Goal: Task Accomplishment & Management: Manage account settings

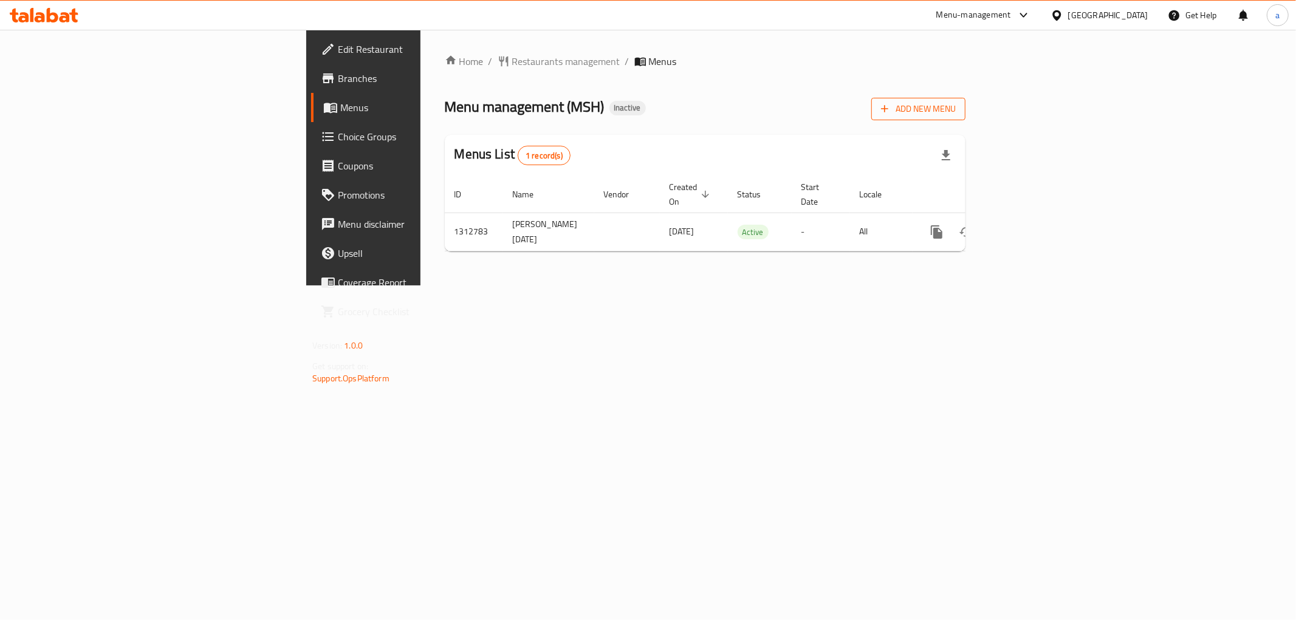
click at [891, 111] on icon "button" at bounding box center [885, 109] width 12 height 12
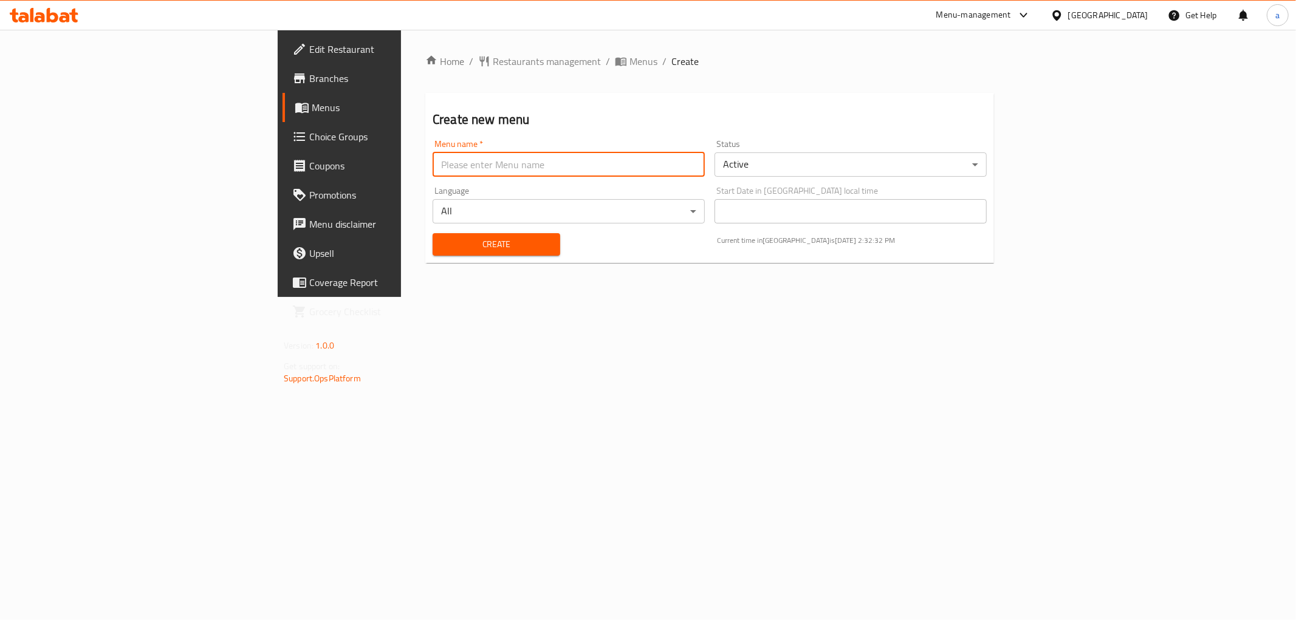
click at [433, 164] on input "text" at bounding box center [569, 165] width 272 height 24
click at [433, 165] on input "[DATE]" at bounding box center [569, 165] width 272 height 24
type input "[DATE] [PERSON_NAME]"
click at [442, 250] on span "Create" at bounding box center [496, 244] width 108 height 15
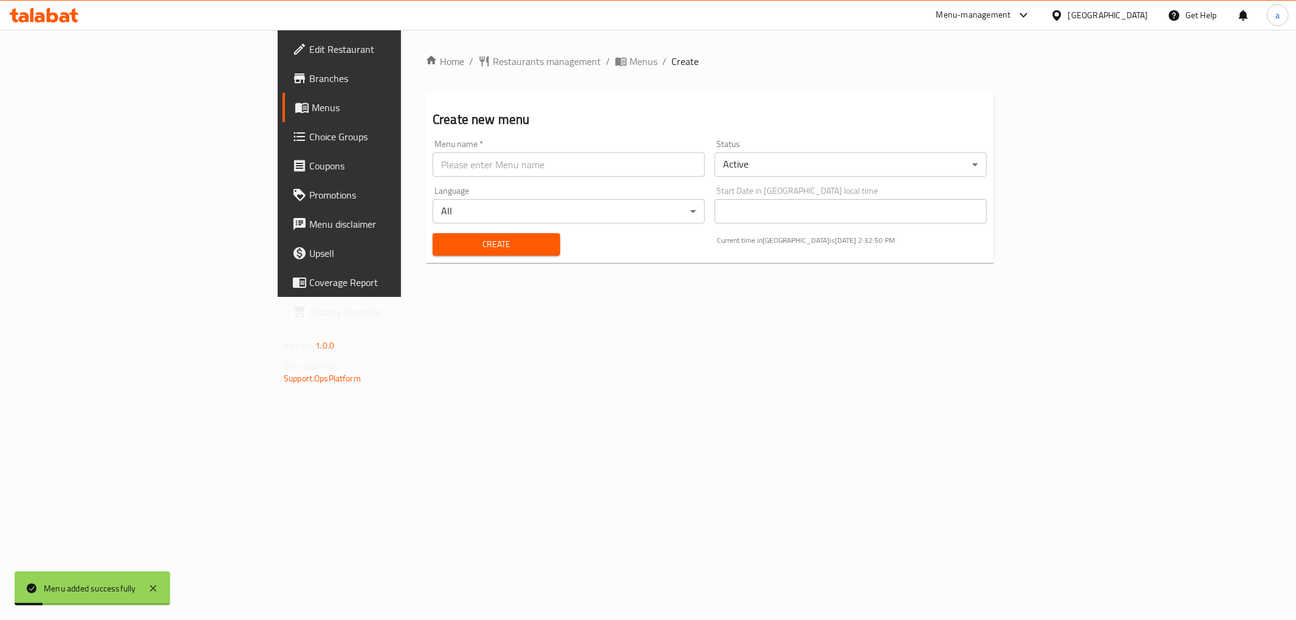
drag, startPoint x: 774, startPoint y: 62, endPoint x: 786, endPoint y: 68, distance: 13.0
click at [775, 62] on ol "Home / Restaurants management / Menus / Create" at bounding box center [709, 61] width 569 height 15
click at [615, 57] on icon "breadcrumb" at bounding box center [621, 61] width 12 height 12
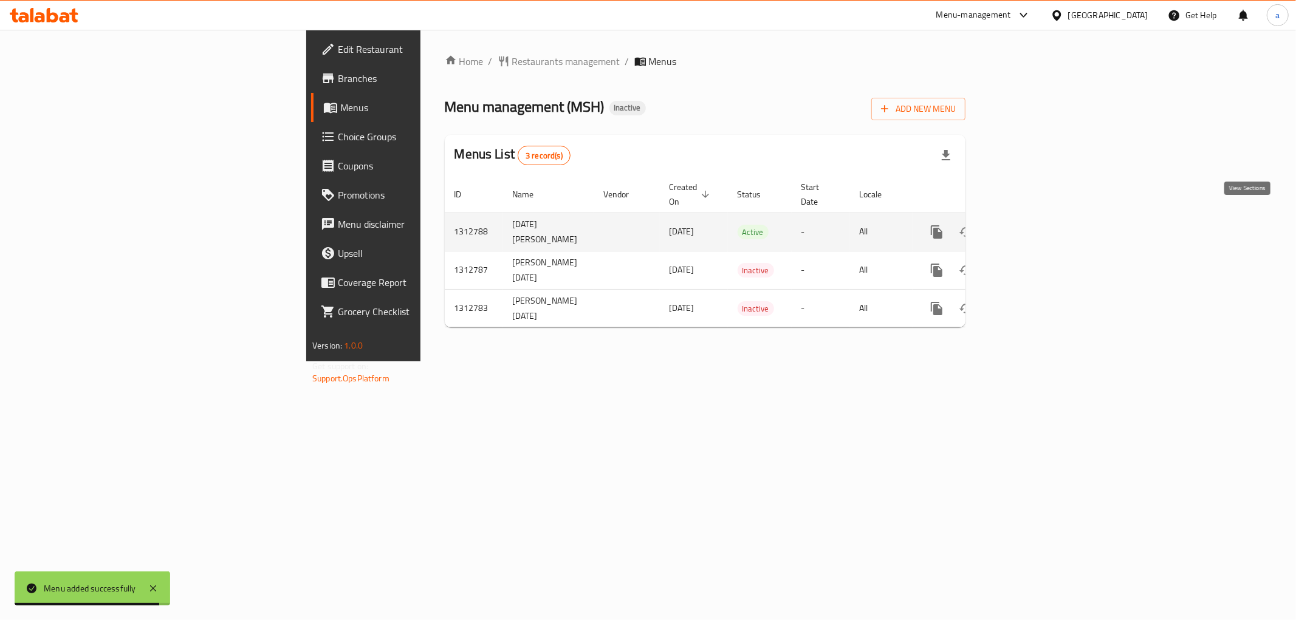
click at [1039, 218] on link "enhanced table" at bounding box center [1024, 232] width 29 height 29
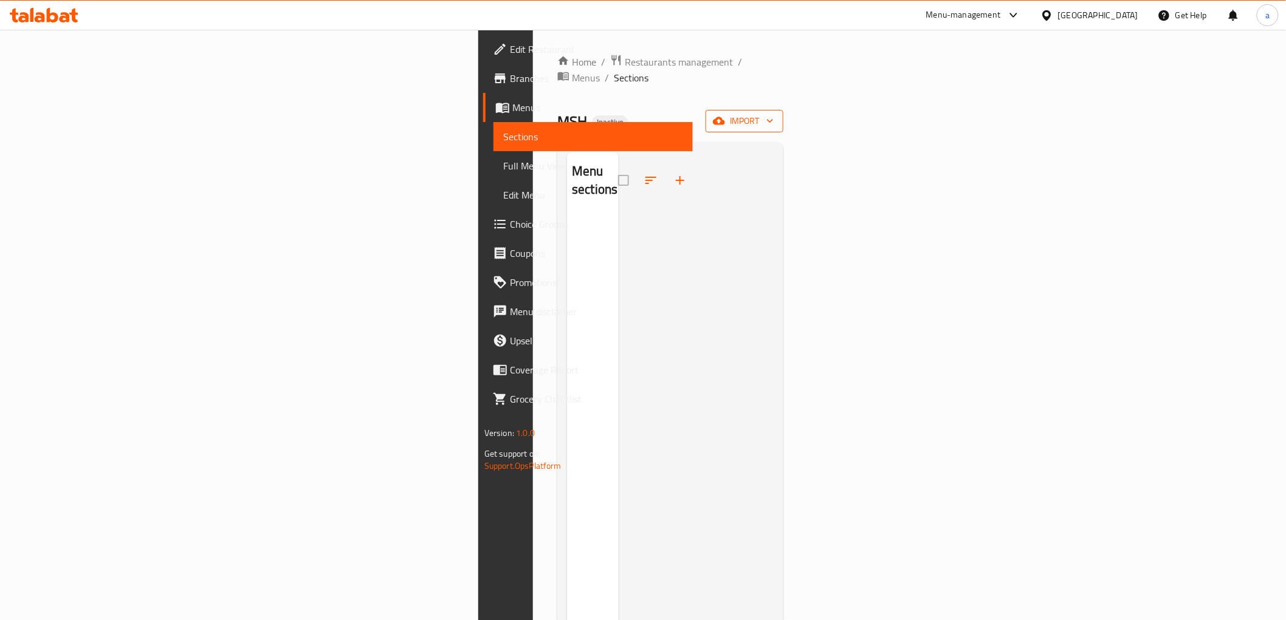
click at [725, 115] on icon "button" at bounding box center [719, 121] width 12 height 12
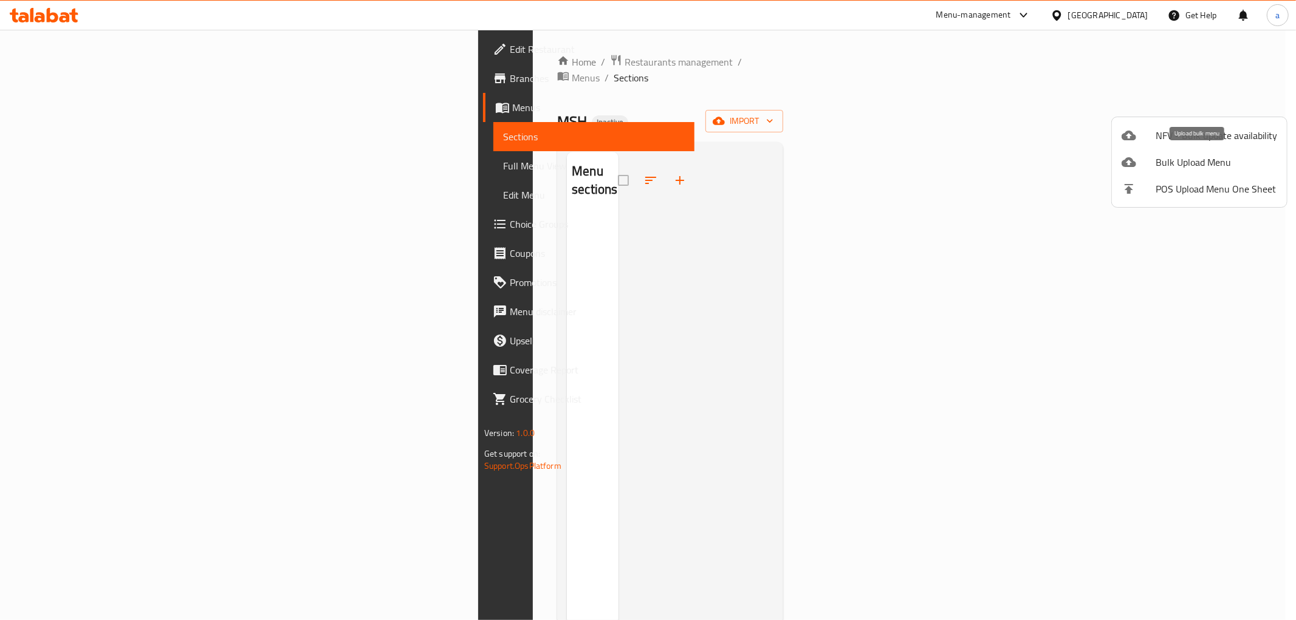
click at [1224, 162] on span "Bulk Upload Menu" at bounding box center [1217, 162] width 122 height 15
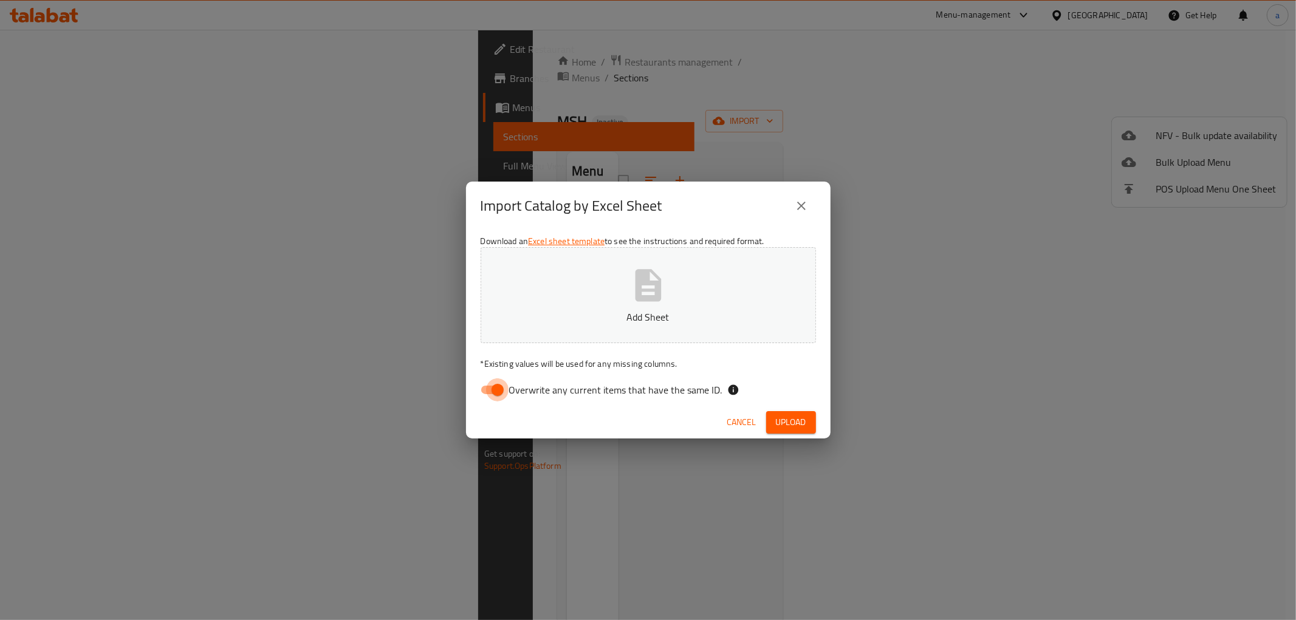
click at [501, 385] on input "Overwrite any current items that have the same ID." at bounding box center [497, 390] width 69 height 23
checkbox input "false"
click at [616, 293] on button "Add Sheet" at bounding box center [648, 295] width 335 height 96
click at [807, 418] on button "Upload" at bounding box center [791, 422] width 50 height 22
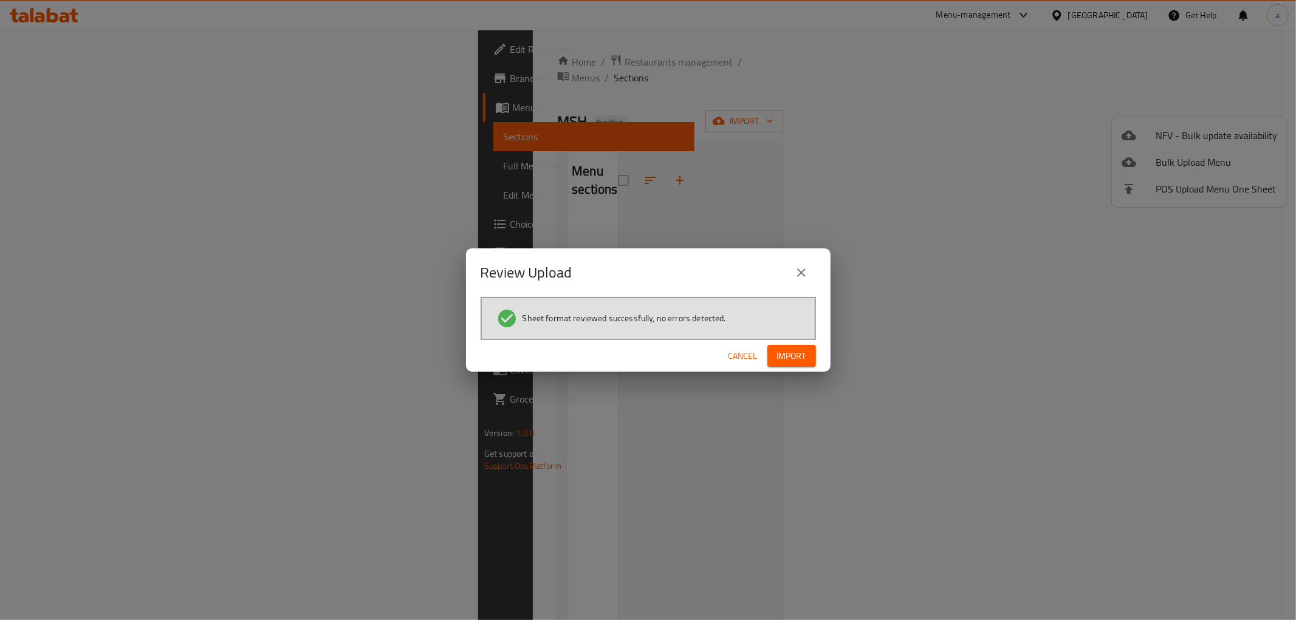
click at [775, 362] on button "Import" at bounding box center [792, 356] width 49 height 22
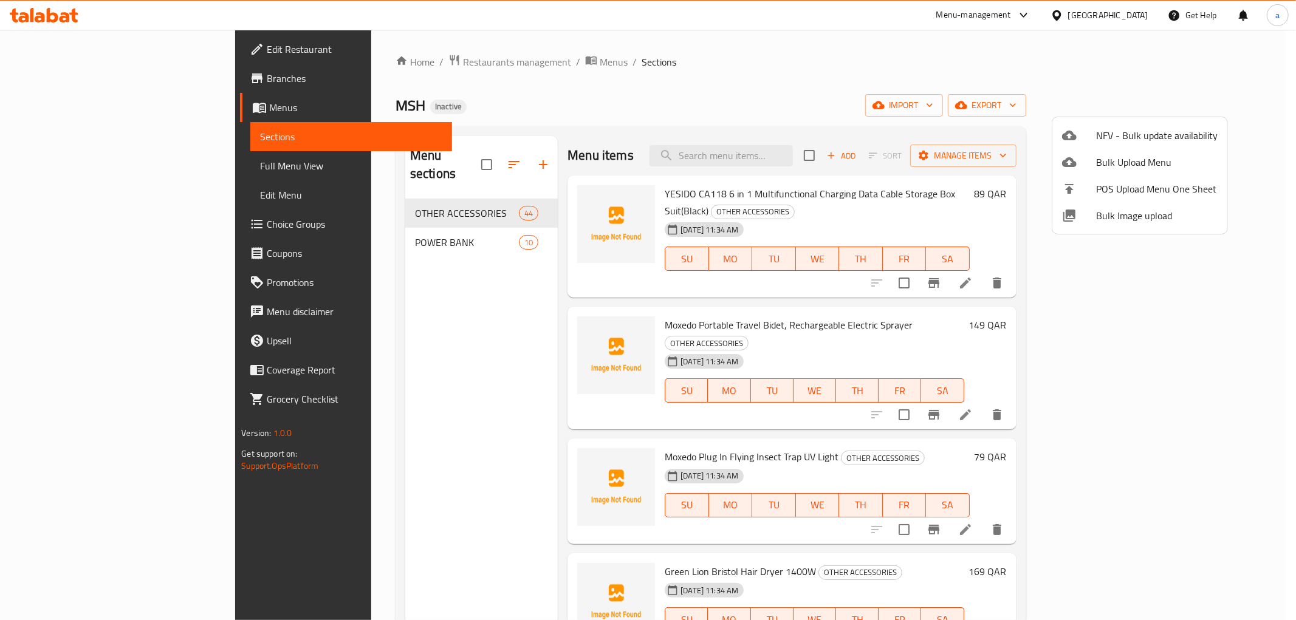
click at [557, 231] on div at bounding box center [648, 310] width 1296 height 620
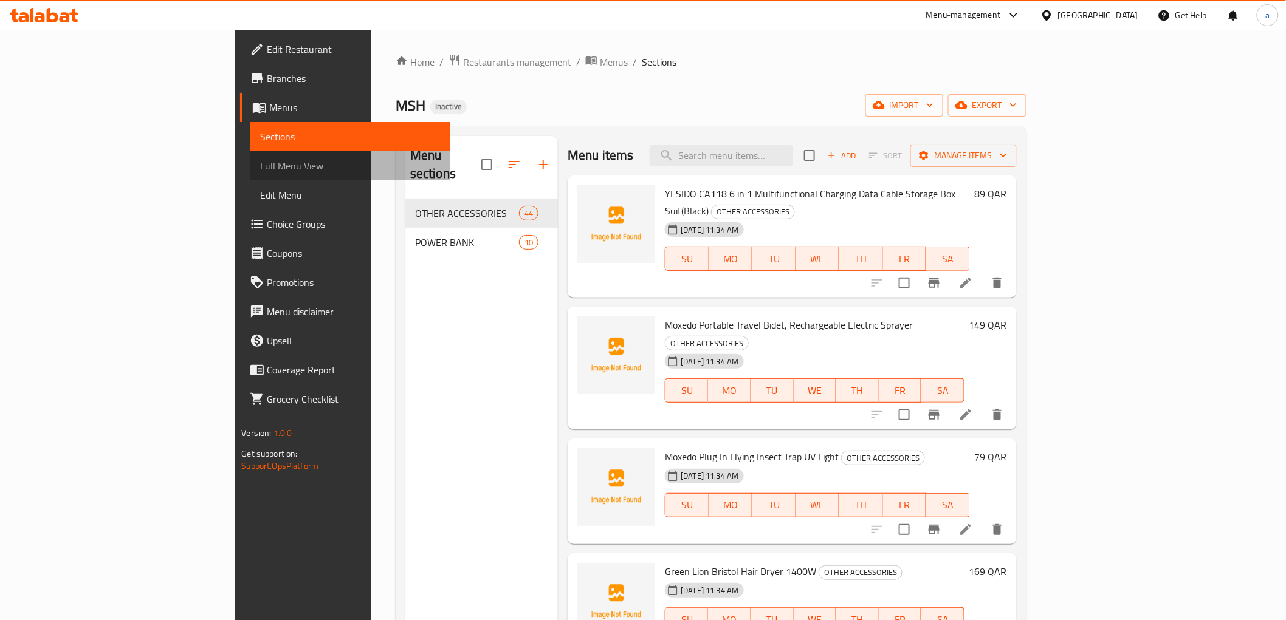
click at [260, 172] on span "Full Menu View" at bounding box center [350, 166] width 180 height 15
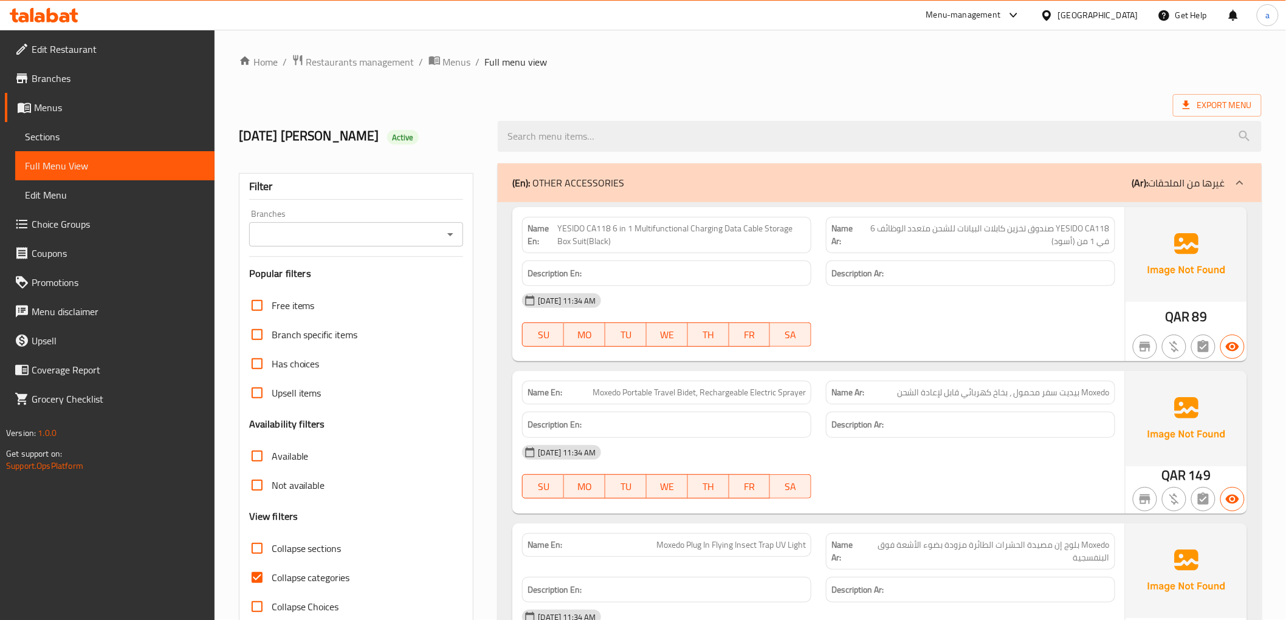
click at [1183, 246] on img at bounding box center [1187, 254] width 122 height 95
drag, startPoint x: 1183, startPoint y: 246, endPoint x: 1183, endPoint y: 217, distance: 28.6
click at [1183, 217] on img at bounding box center [1187, 254] width 122 height 95
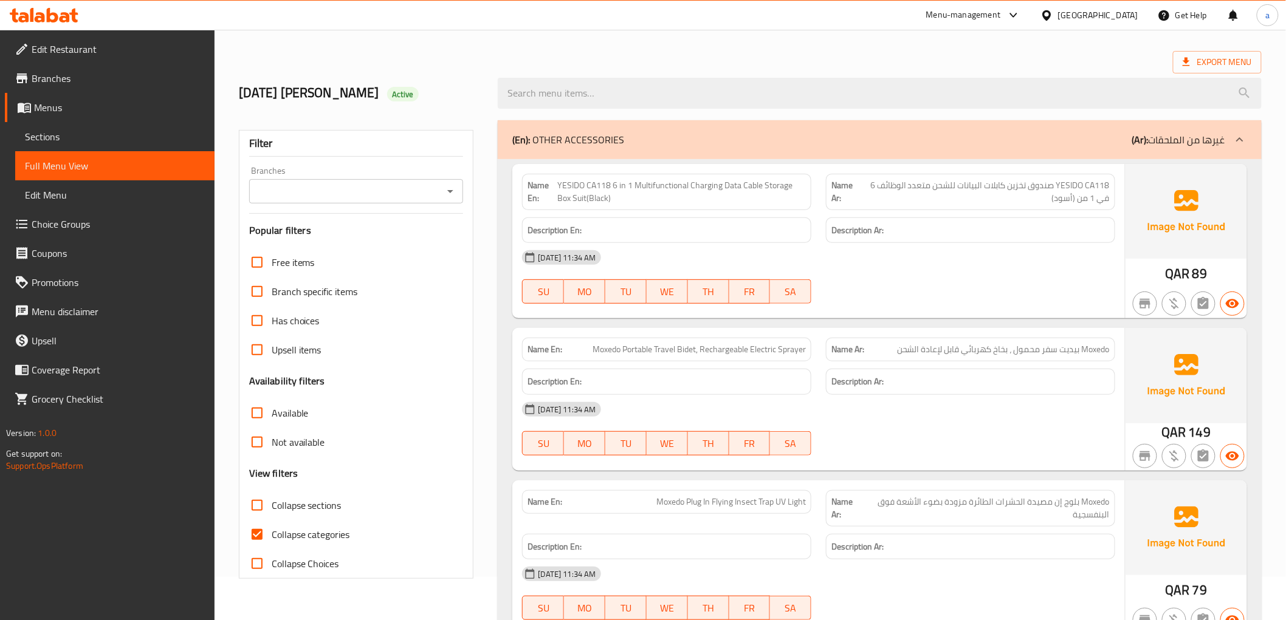
scroll to position [67, 0]
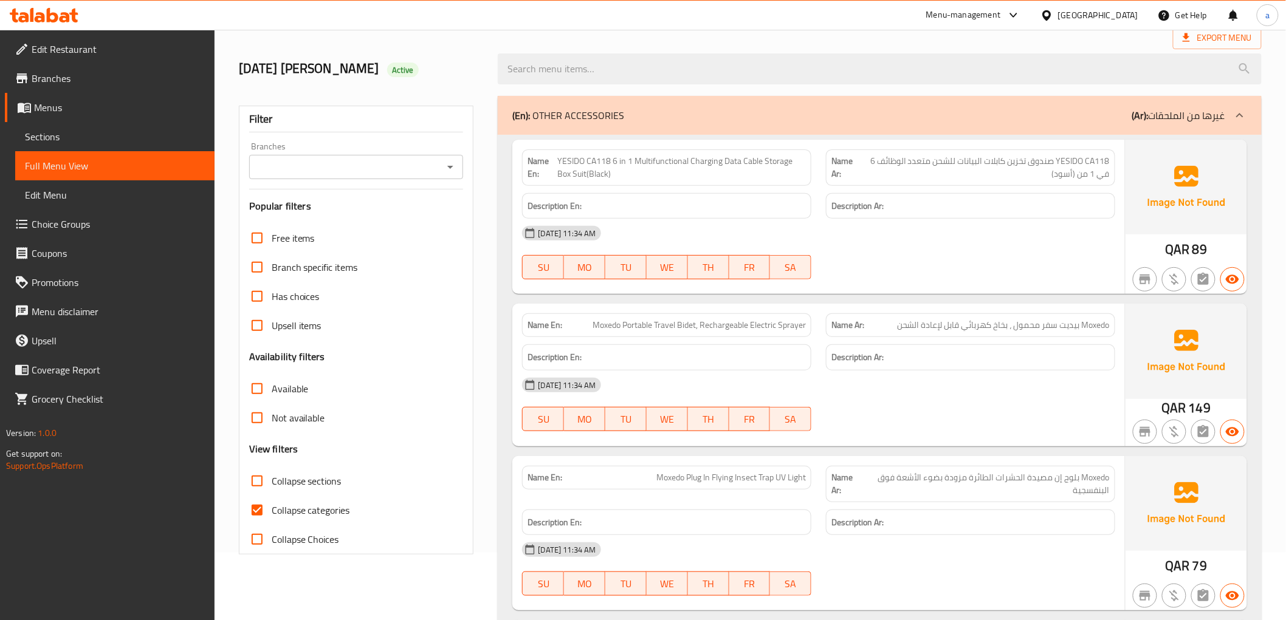
click at [315, 507] on span "Collapse categories" at bounding box center [311, 510] width 78 height 15
click at [272, 507] on input "Collapse categories" at bounding box center [256, 510] width 29 height 29
click at [314, 510] on span "Collapse categories" at bounding box center [311, 510] width 78 height 15
click at [272, 510] on input "Collapse categories" at bounding box center [256, 510] width 29 height 29
checkbox input "true"
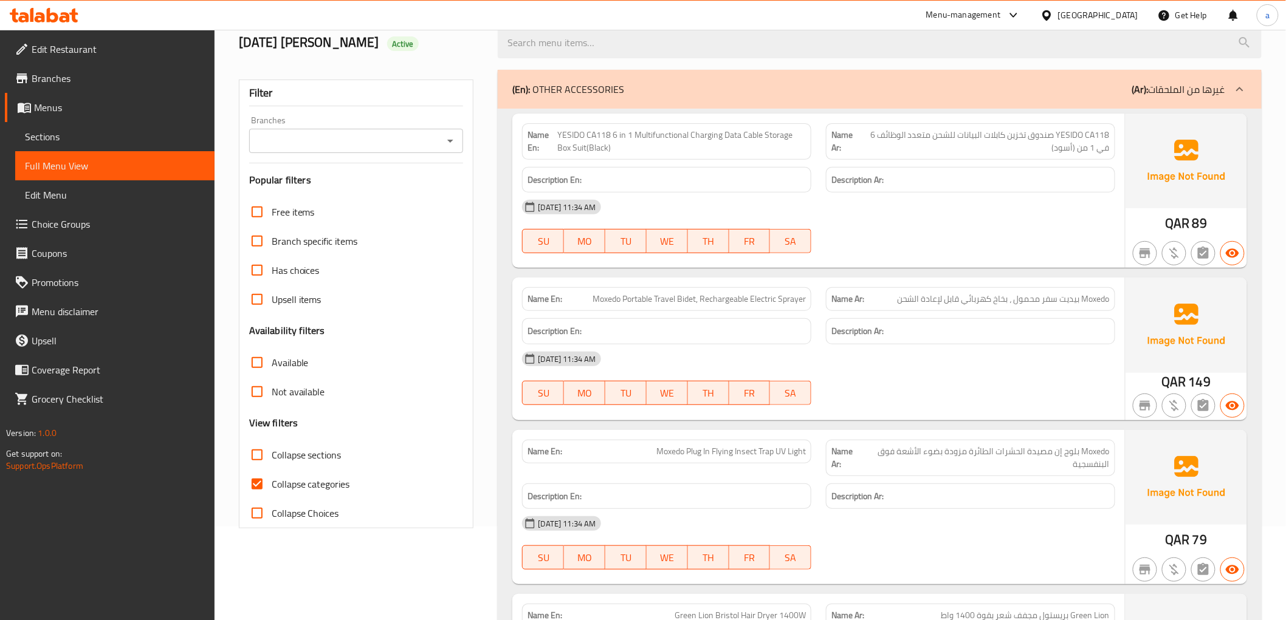
scroll to position [0, 0]
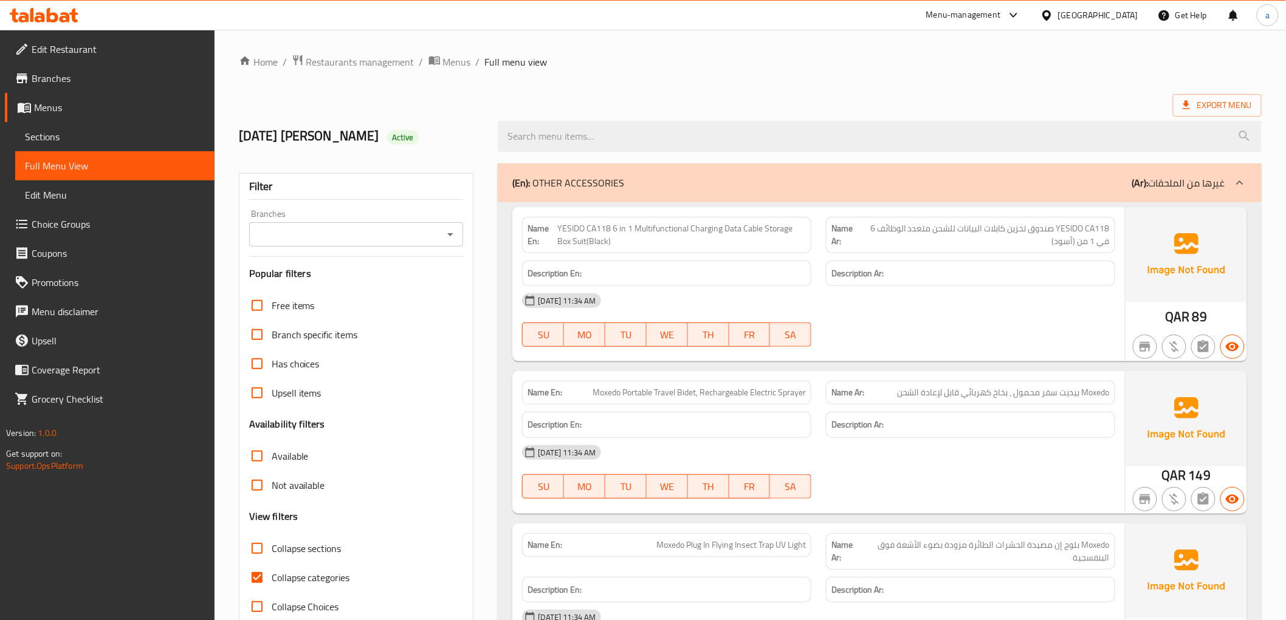
drag, startPoint x: 51, startPoint y: 132, endPoint x: 2, endPoint y: 290, distance: 166.1
click at [51, 132] on span "Sections" at bounding box center [115, 136] width 180 height 15
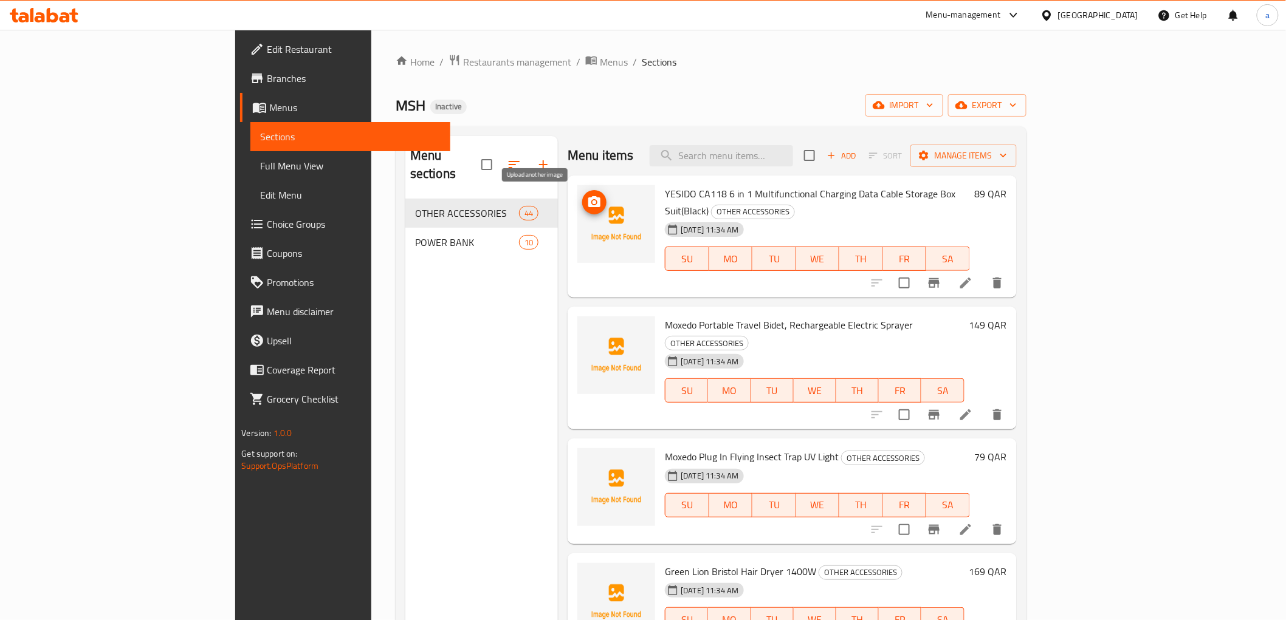
click at [582, 201] on span "upload picture" at bounding box center [594, 202] width 24 height 15
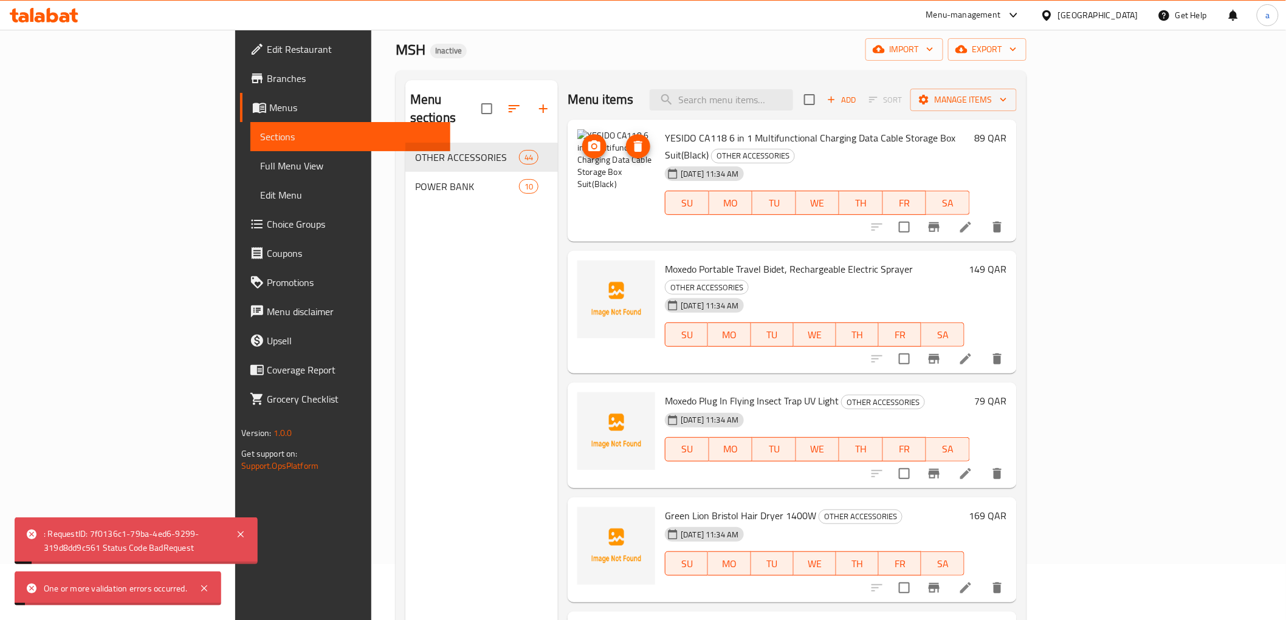
scroll to position [35, 0]
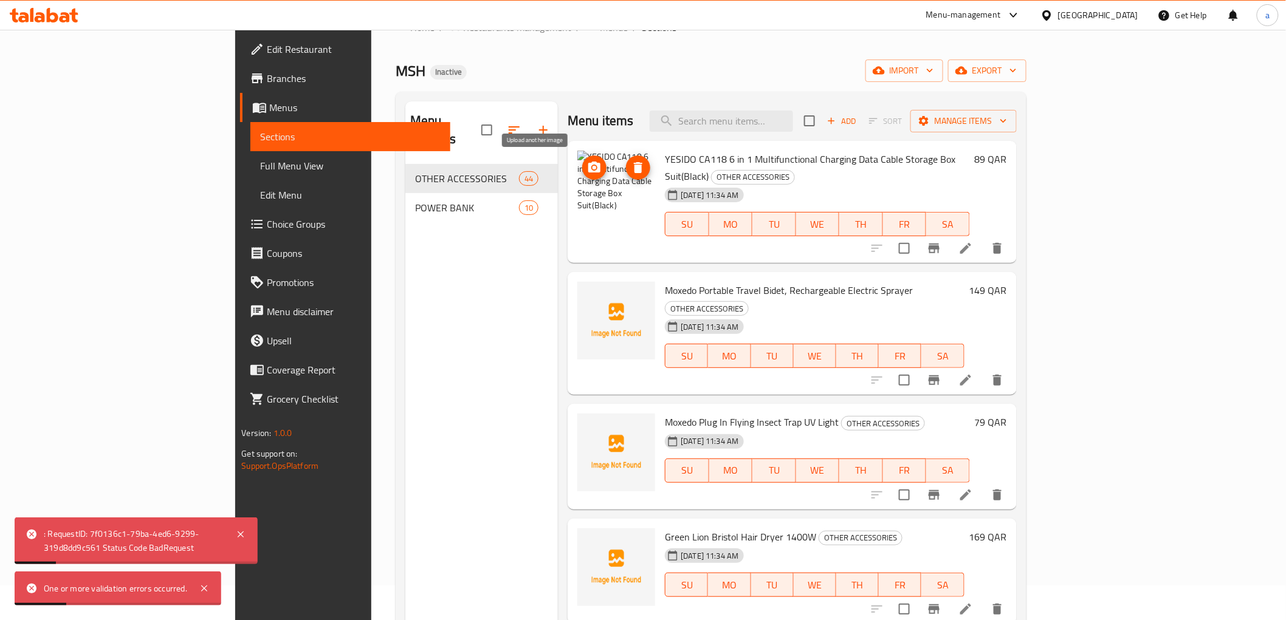
click at [593, 168] on circle "upload picture" at bounding box center [595, 168] width 4 height 4
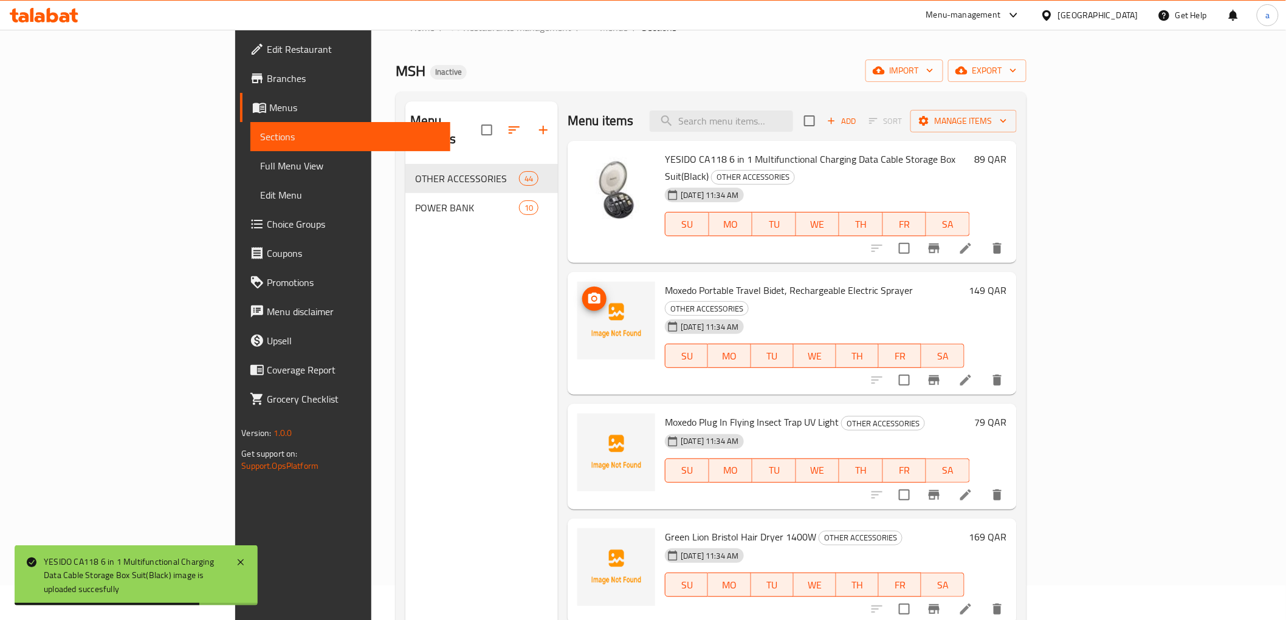
click at [593, 297] on circle "upload picture" at bounding box center [595, 299] width 4 height 4
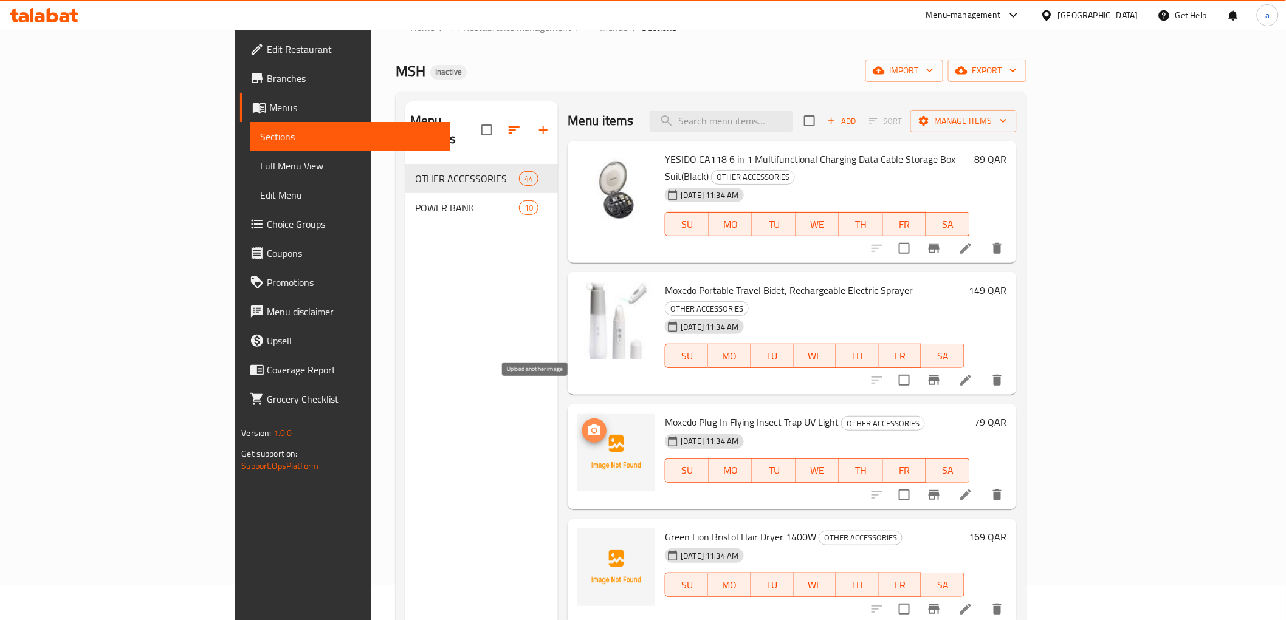
click at [587, 424] on icon "upload picture" at bounding box center [594, 431] width 15 height 15
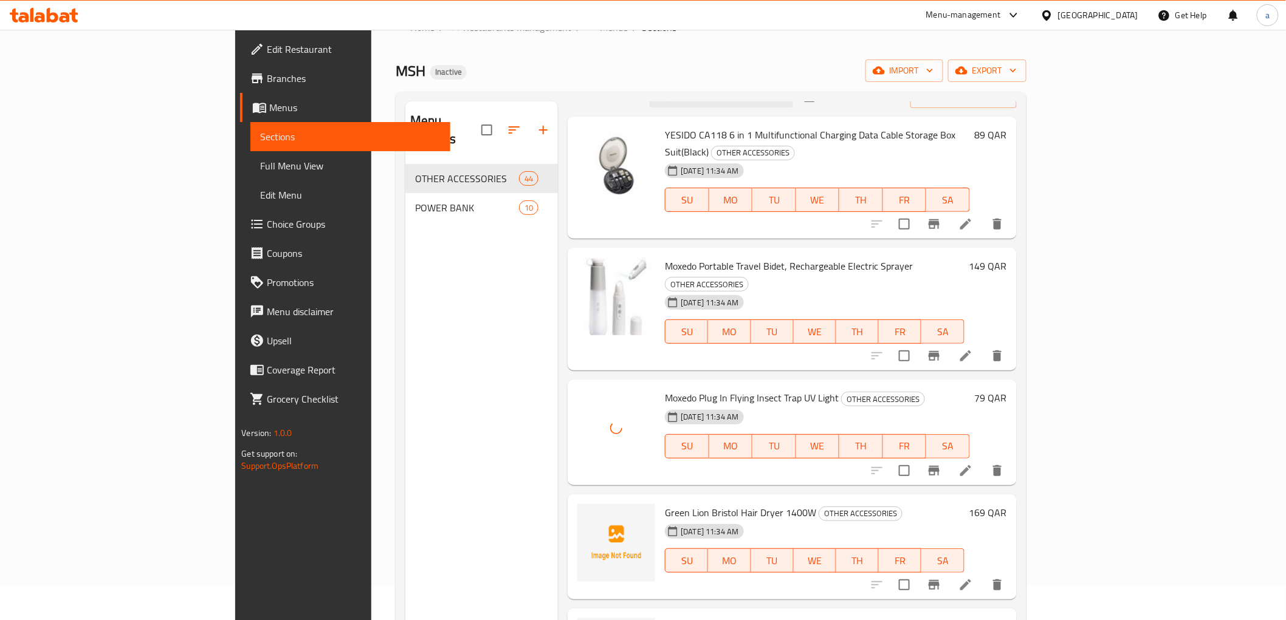
scroll to position [67, 0]
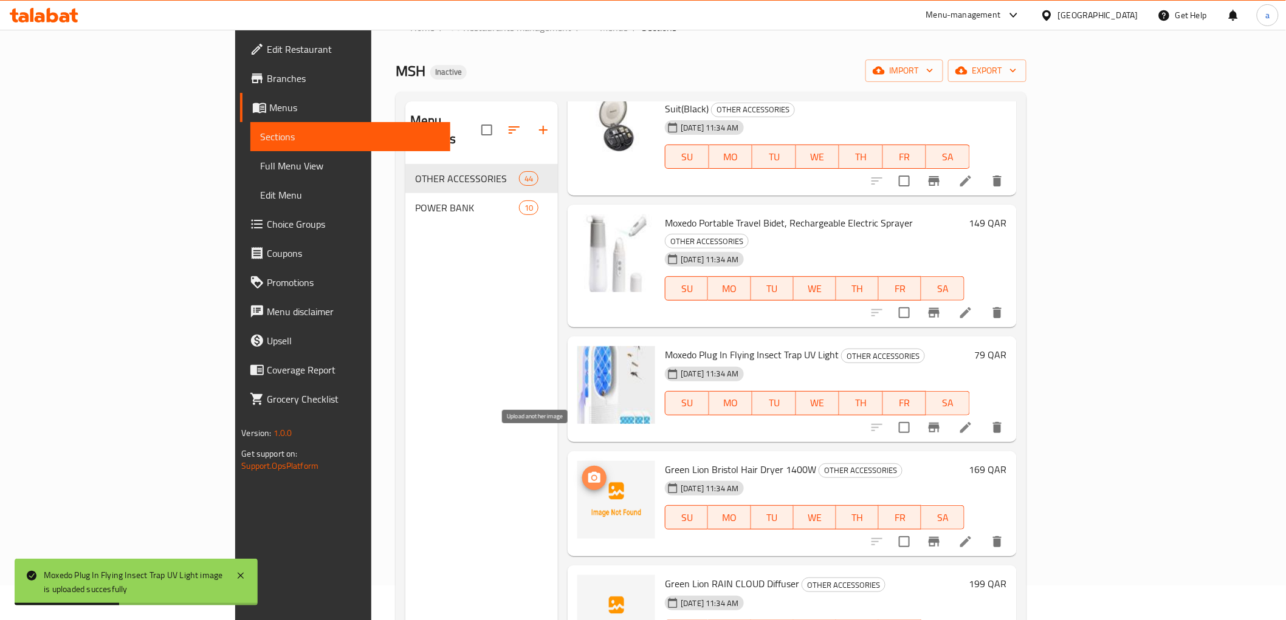
click at [588, 472] on icon "upload picture" at bounding box center [594, 477] width 12 height 11
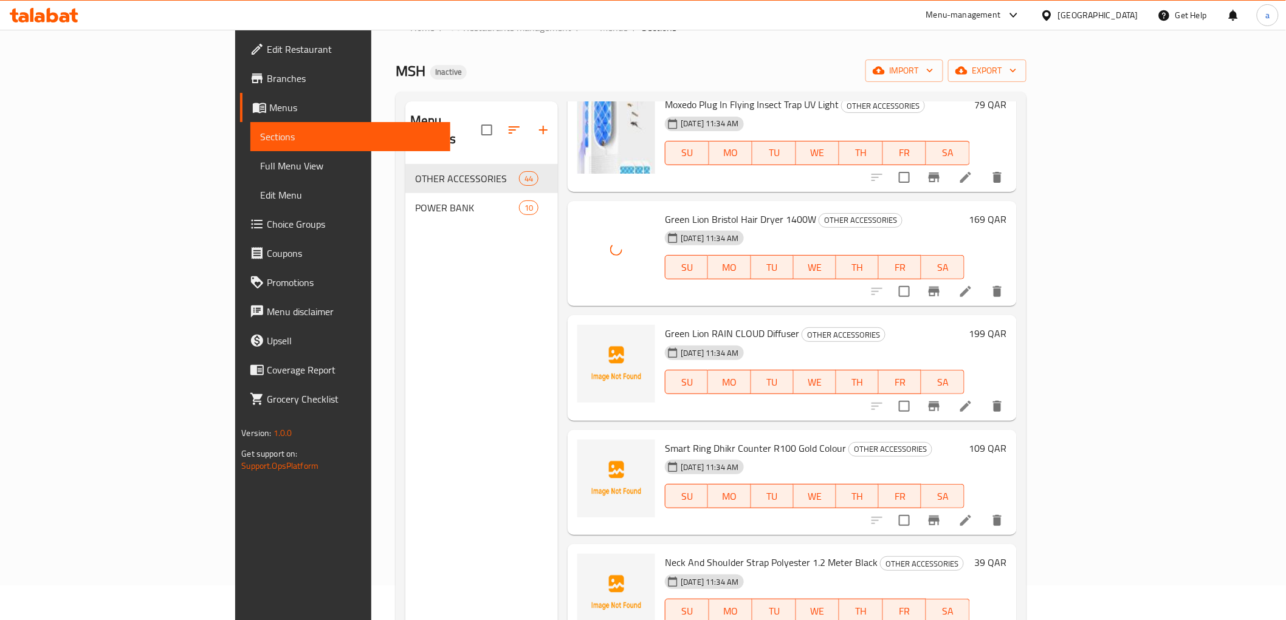
scroll to position [337, 0]
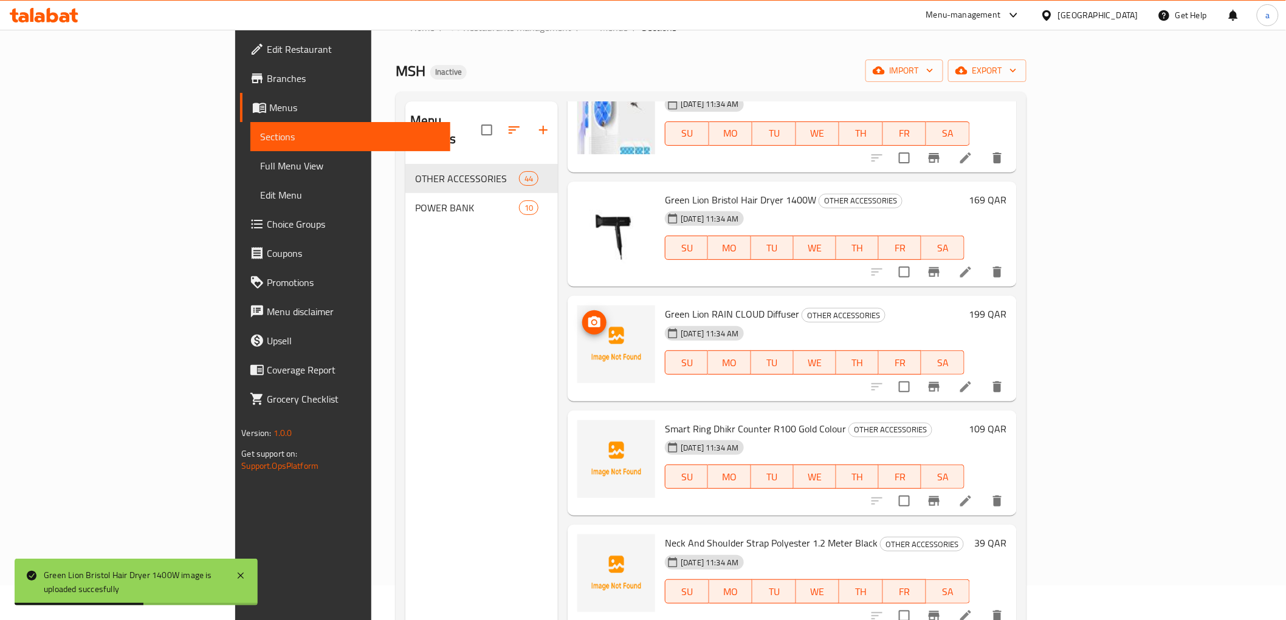
click at [593, 321] on circle "upload picture" at bounding box center [595, 323] width 4 height 4
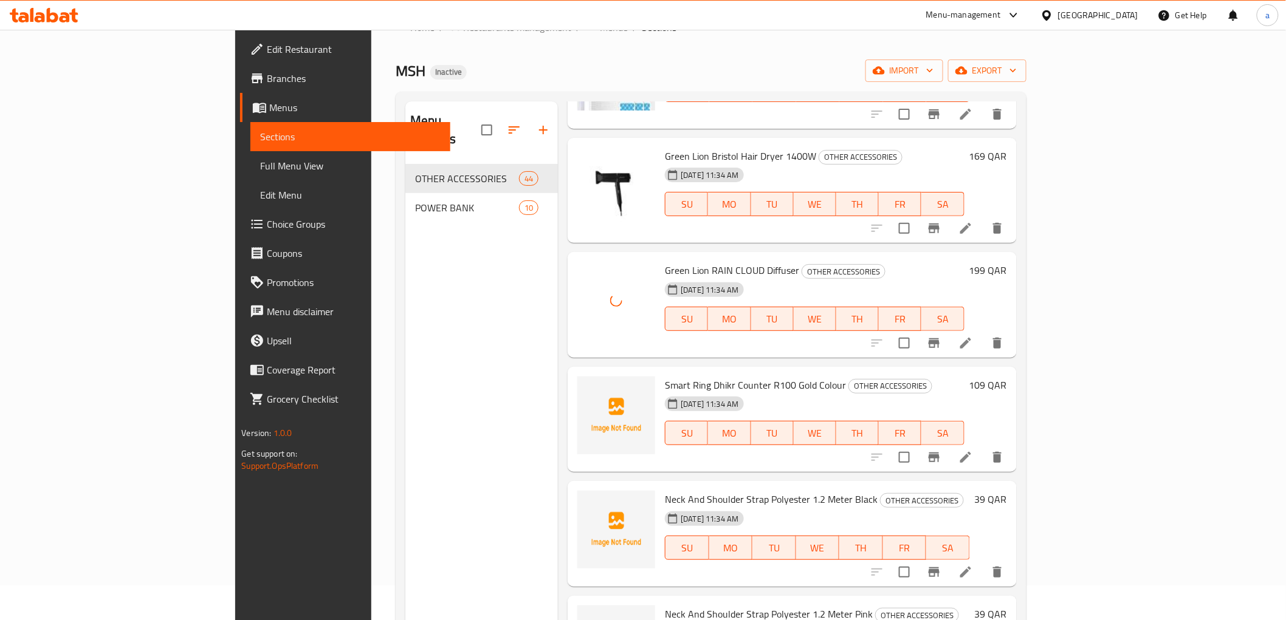
scroll to position [405, 0]
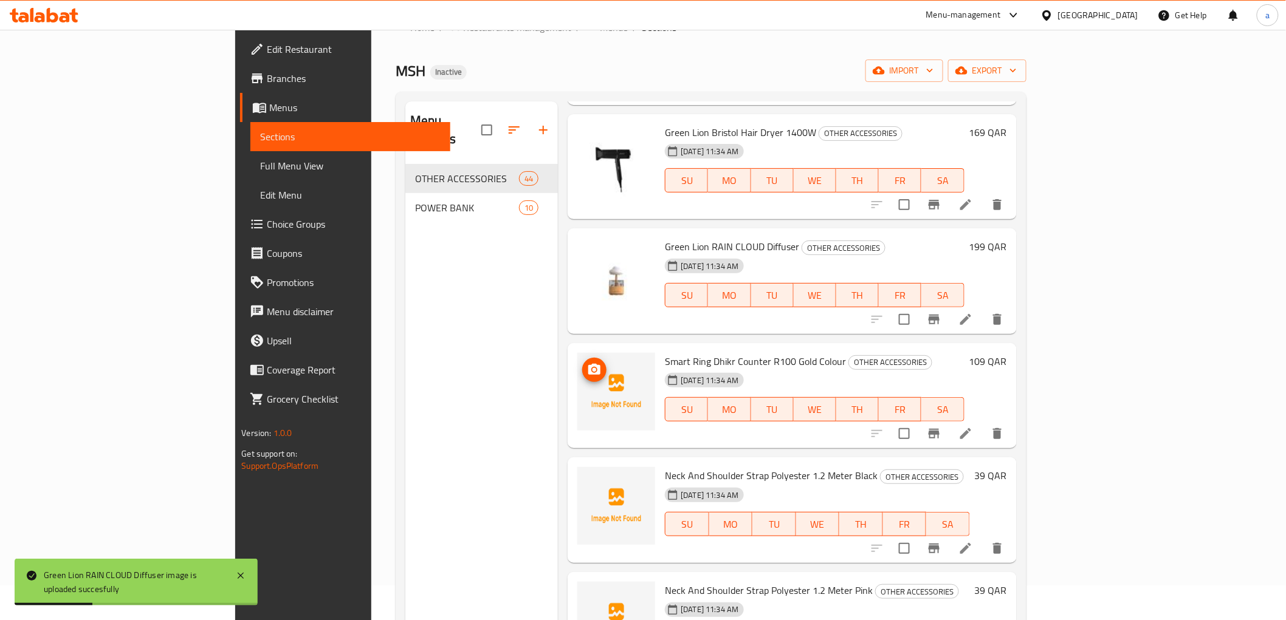
click at [582, 358] on button "upload picture" at bounding box center [594, 370] width 24 height 24
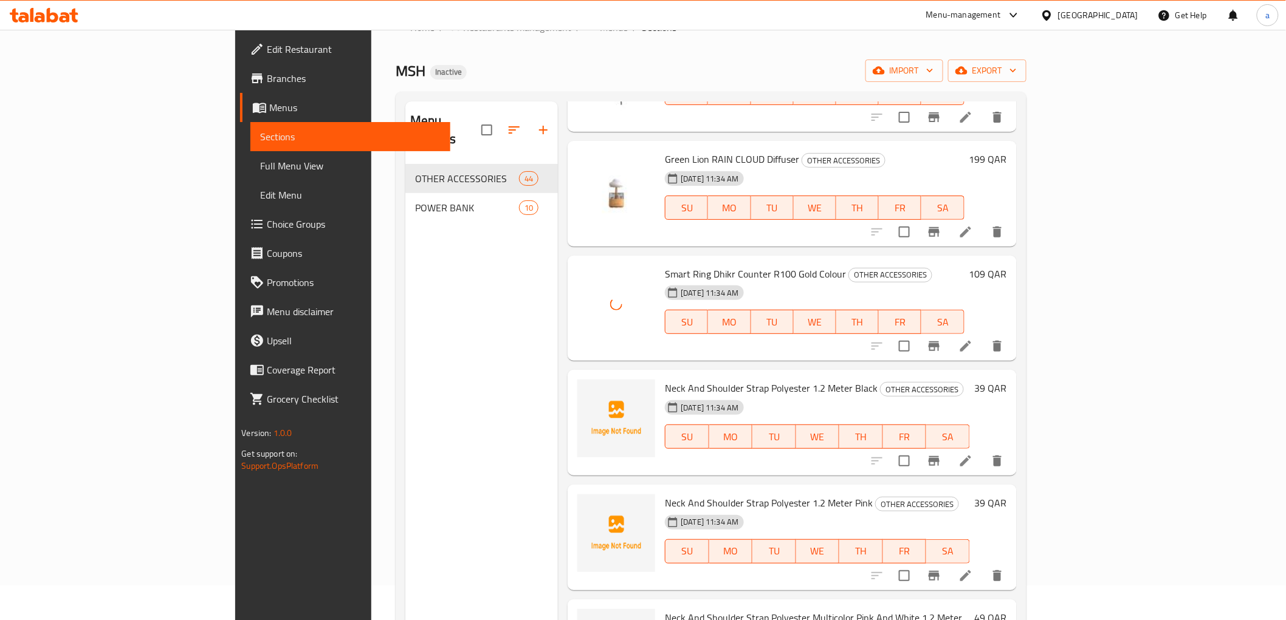
scroll to position [608, 0]
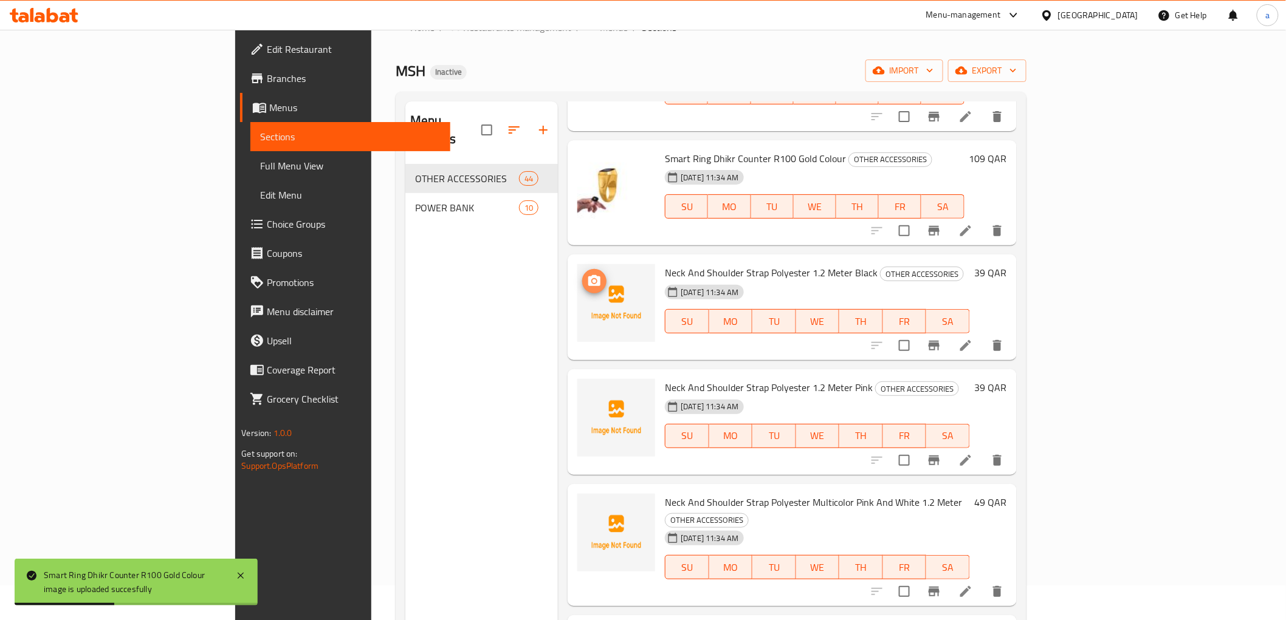
click at [582, 269] on button "upload picture" at bounding box center [594, 281] width 24 height 24
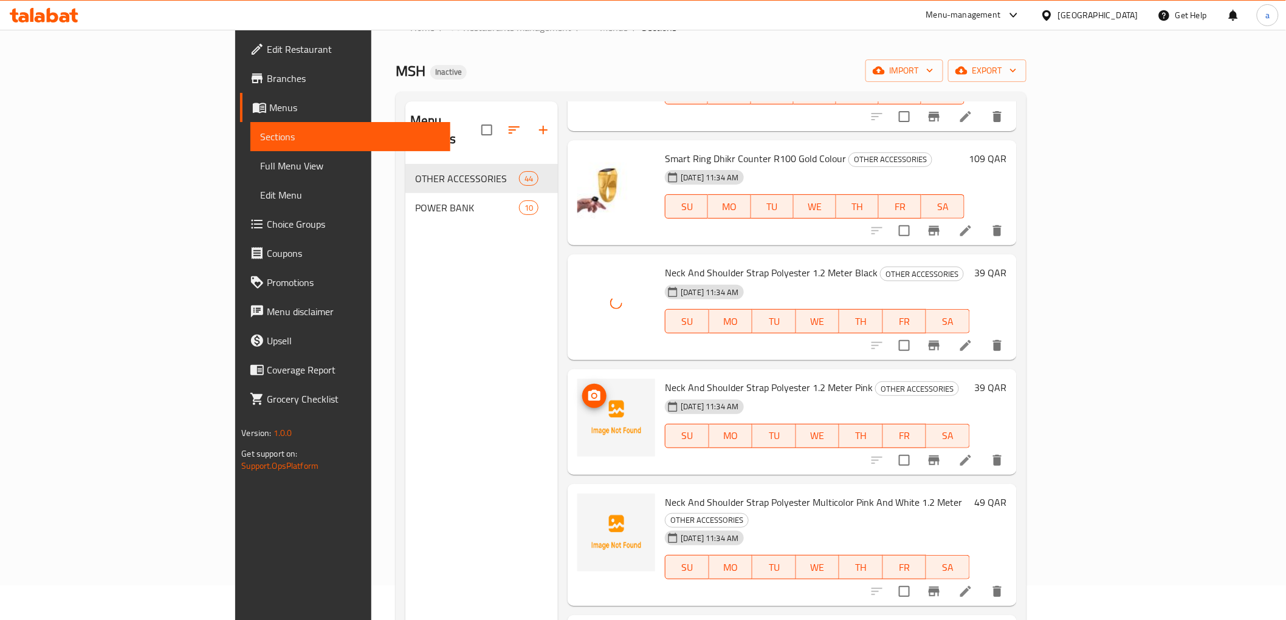
click at [588, 390] on icon "upload picture" at bounding box center [594, 395] width 12 height 11
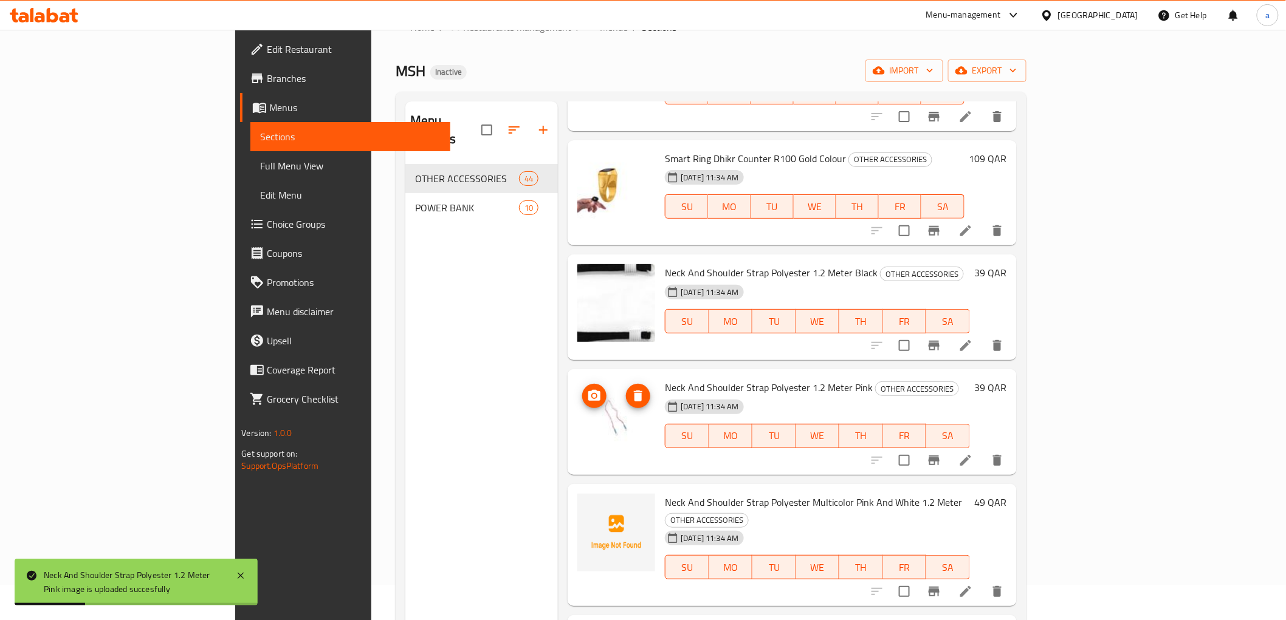
scroll to position [743, 0]
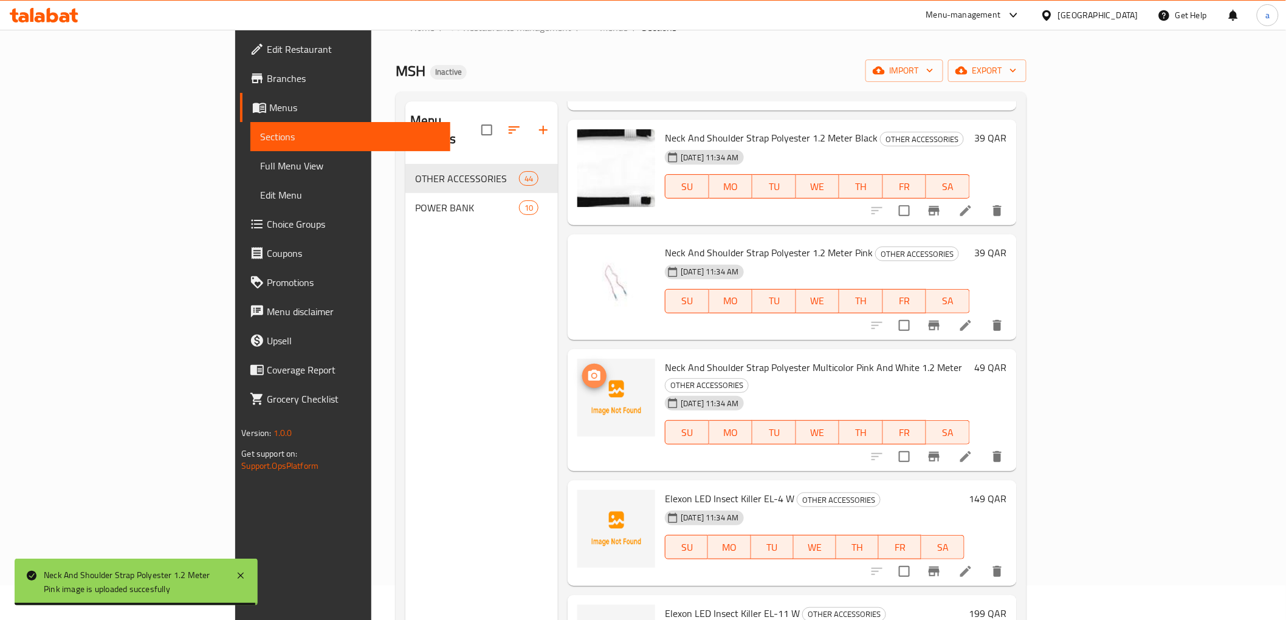
click at [587, 369] on icon "upload picture" at bounding box center [594, 376] width 15 height 15
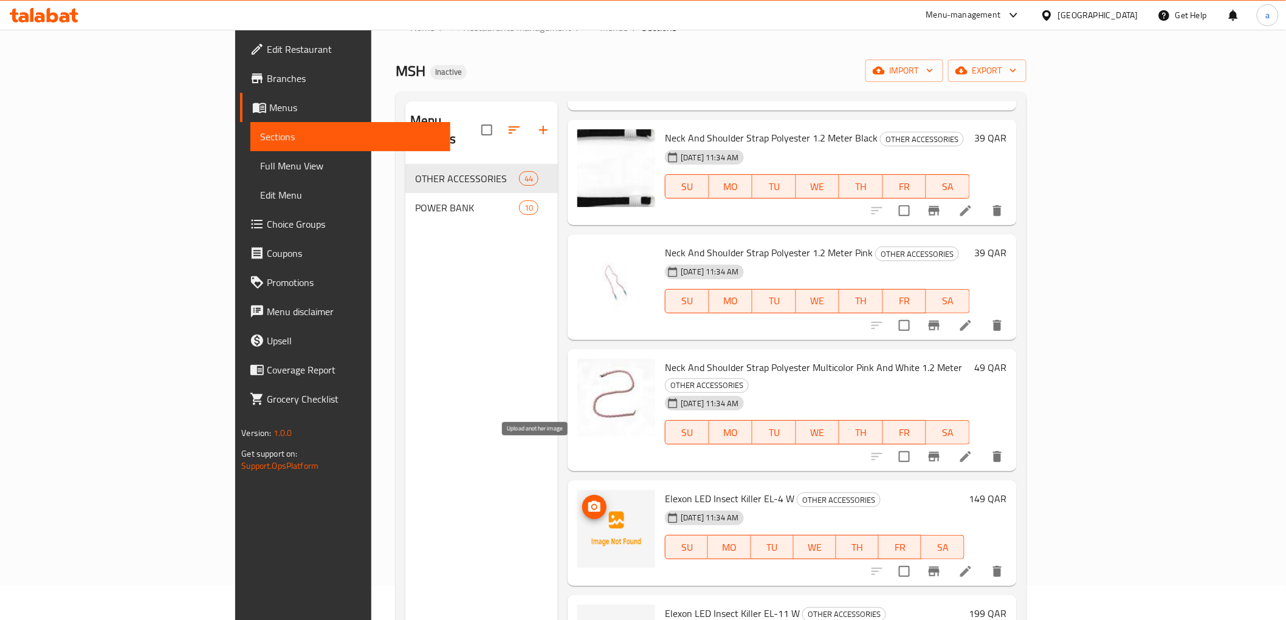
click at [582, 500] on span "upload picture" at bounding box center [594, 507] width 24 height 15
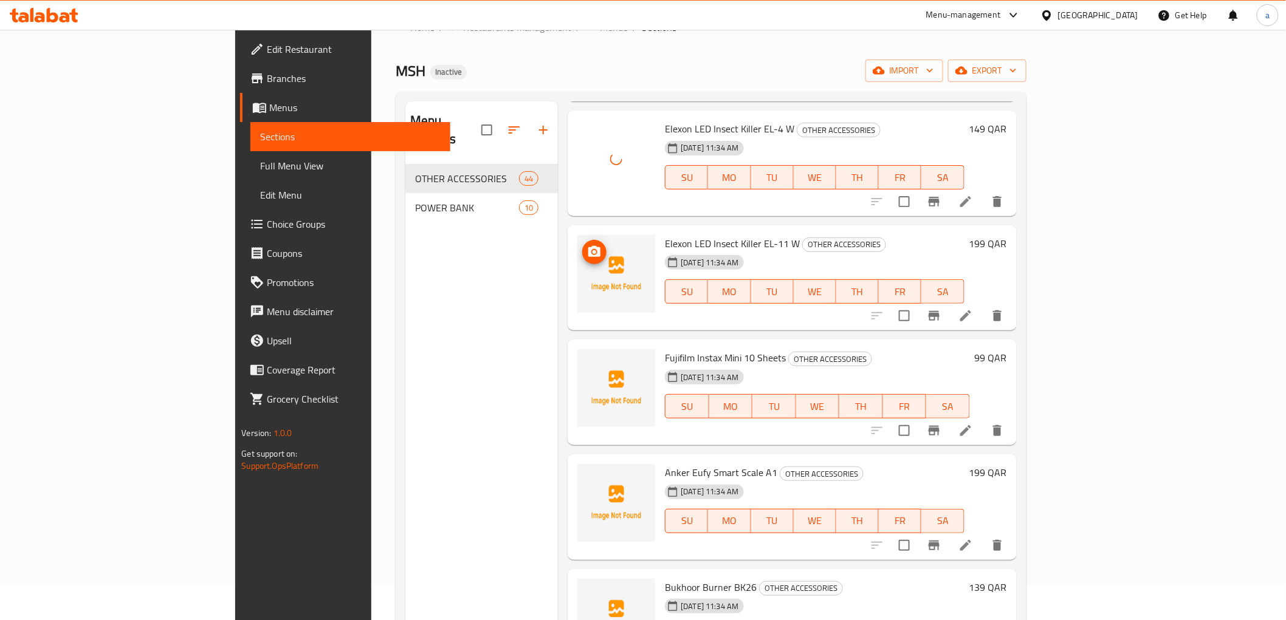
scroll to position [1080, 0]
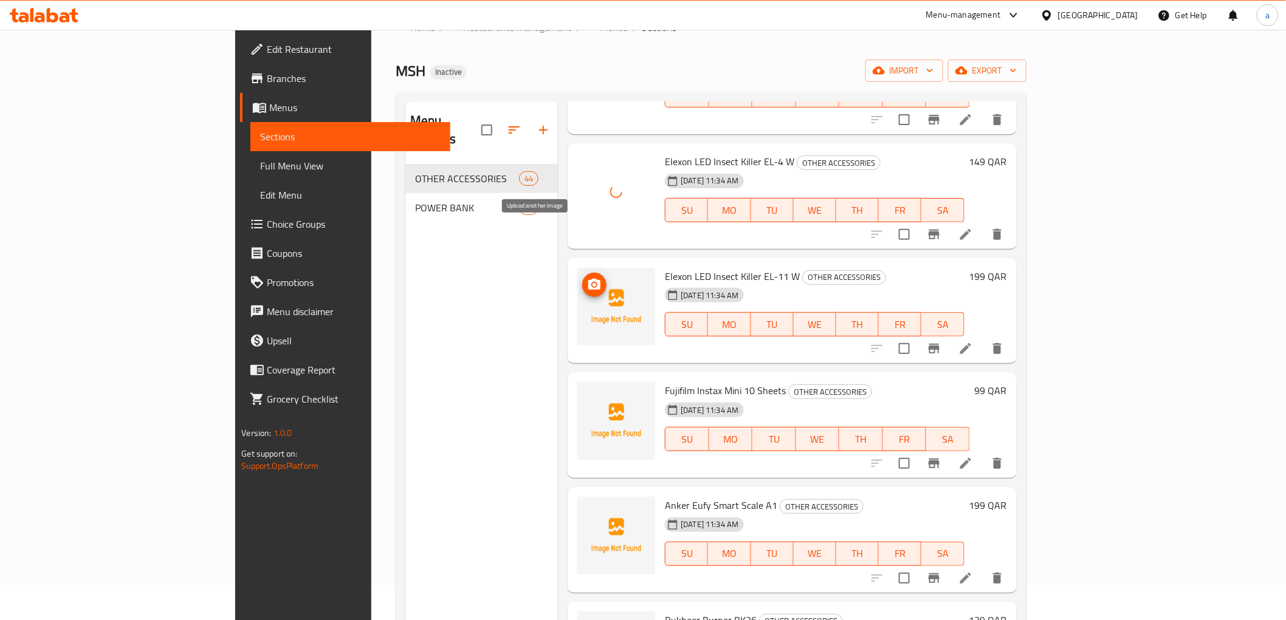
click at [588, 279] on icon "upload picture" at bounding box center [594, 284] width 12 height 11
click at [588, 393] on icon "upload picture" at bounding box center [594, 398] width 12 height 11
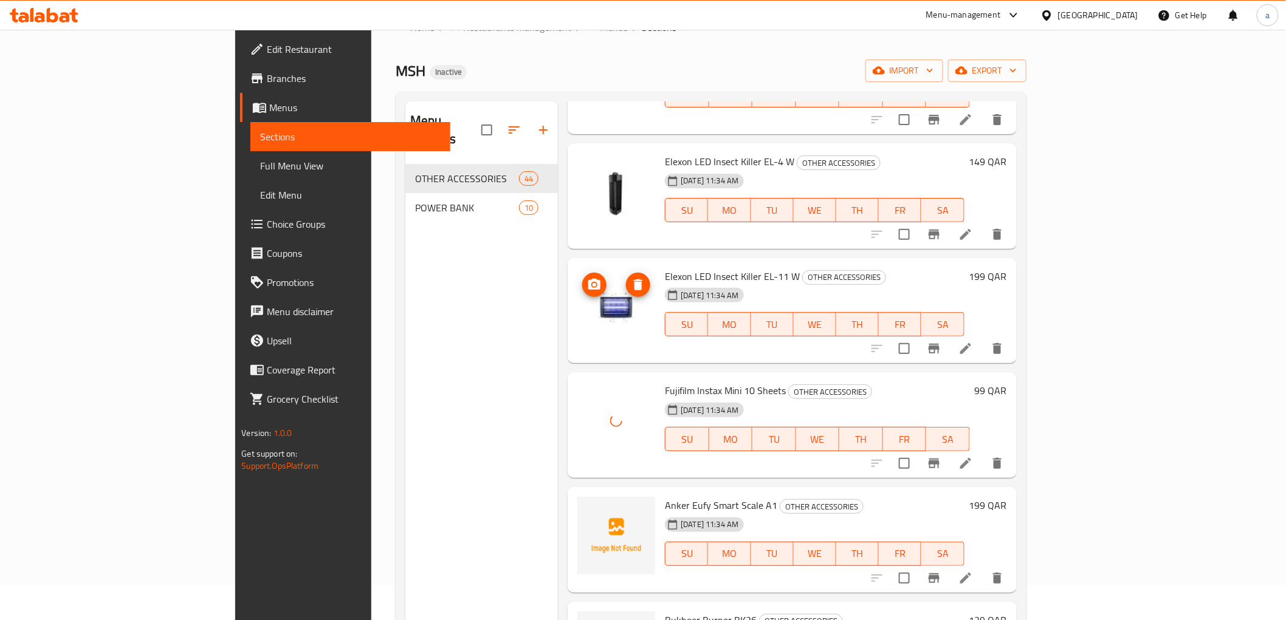
scroll to position [1283, 0]
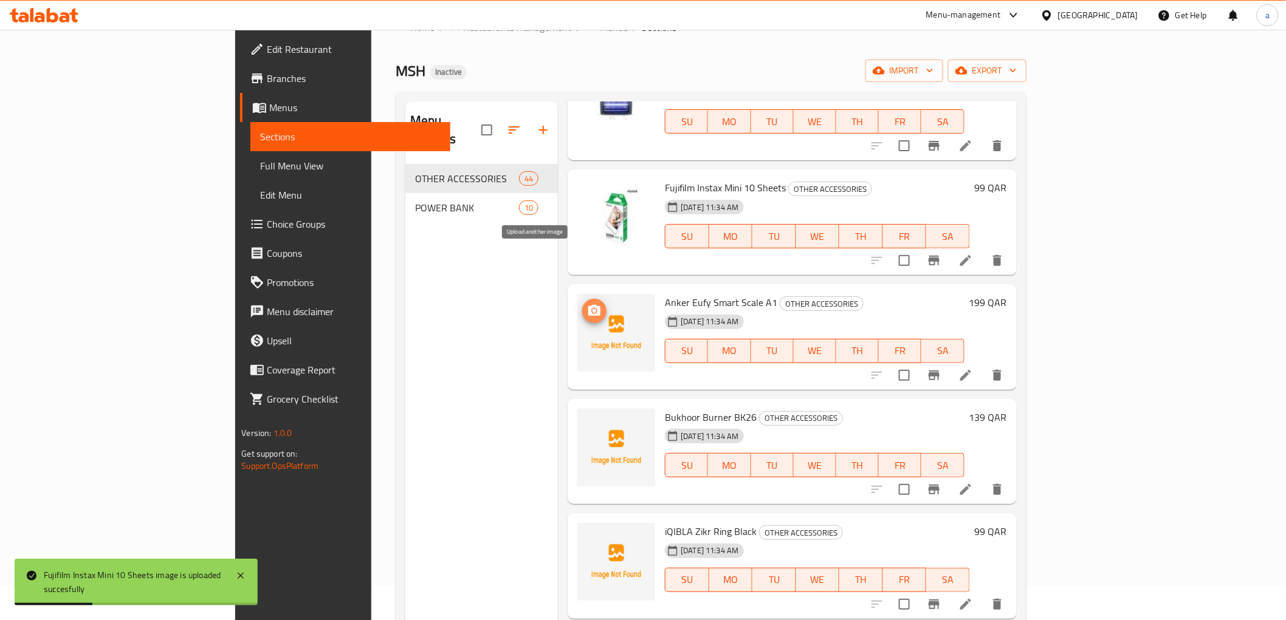
click at [588, 305] on icon "upload picture" at bounding box center [594, 310] width 12 height 11
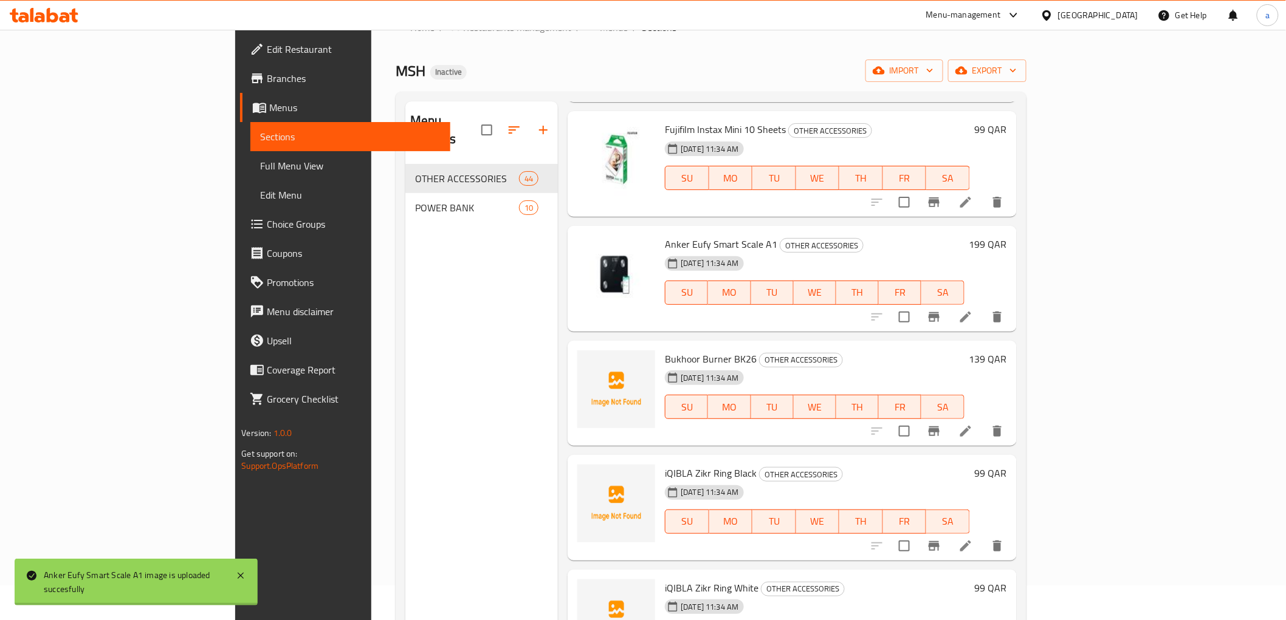
scroll to position [1418, 0]
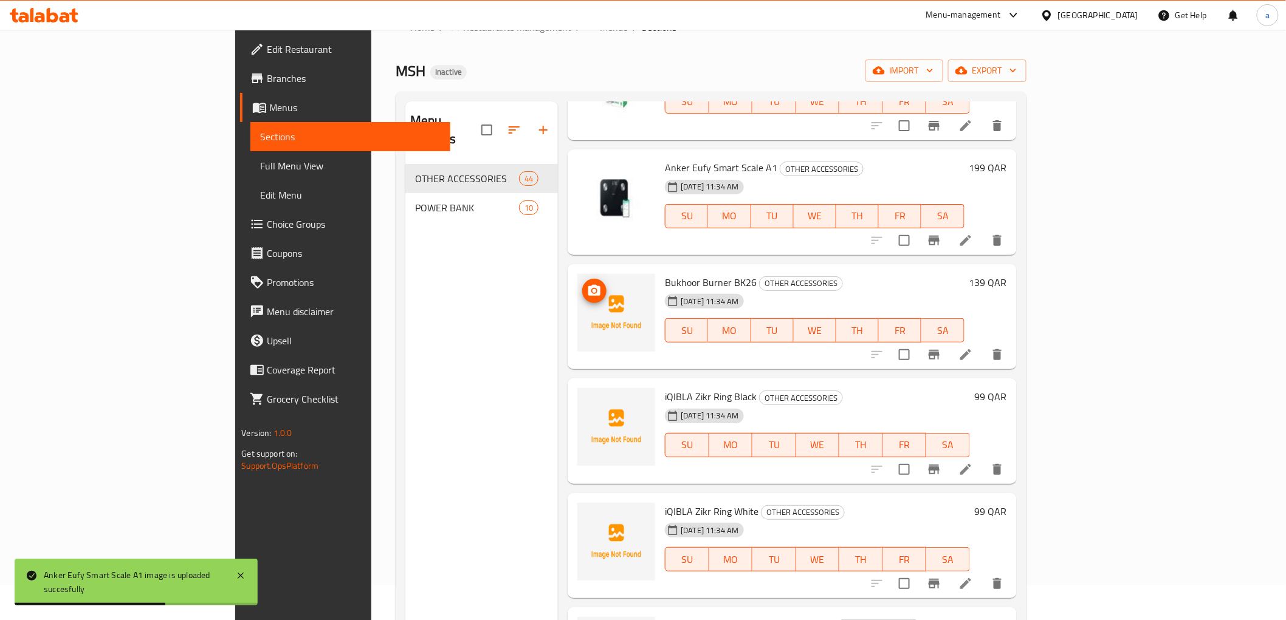
click at [593, 289] on circle "upload picture" at bounding box center [595, 291] width 4 height 4
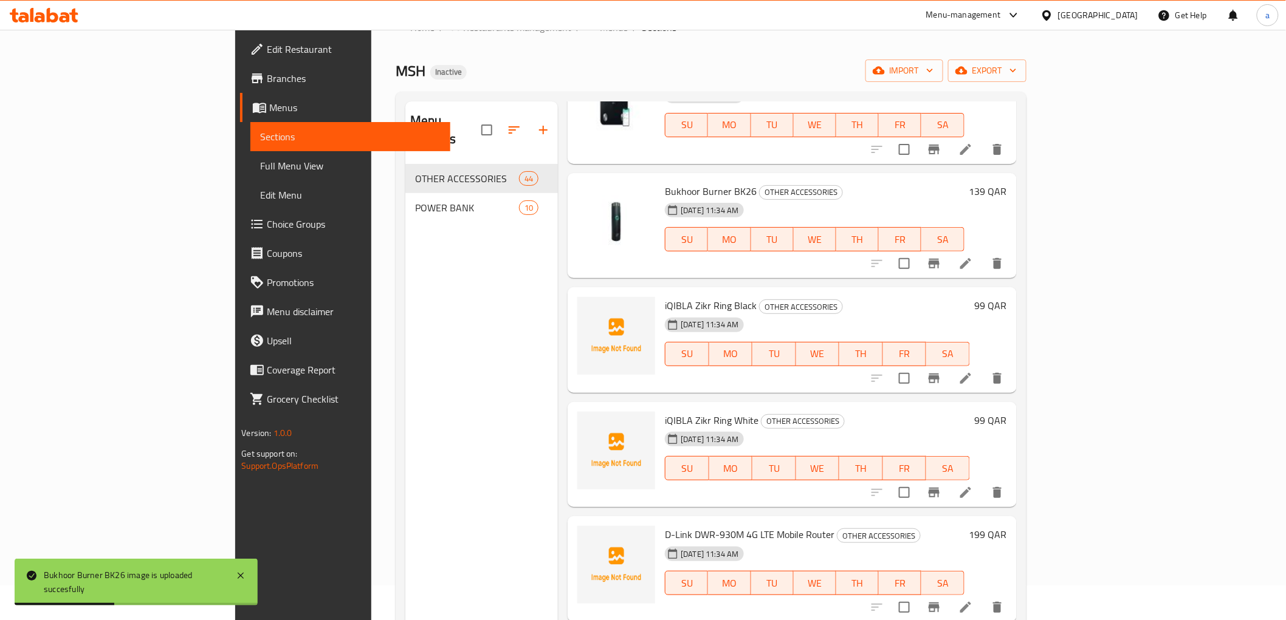
scroll to position [1485, 0]
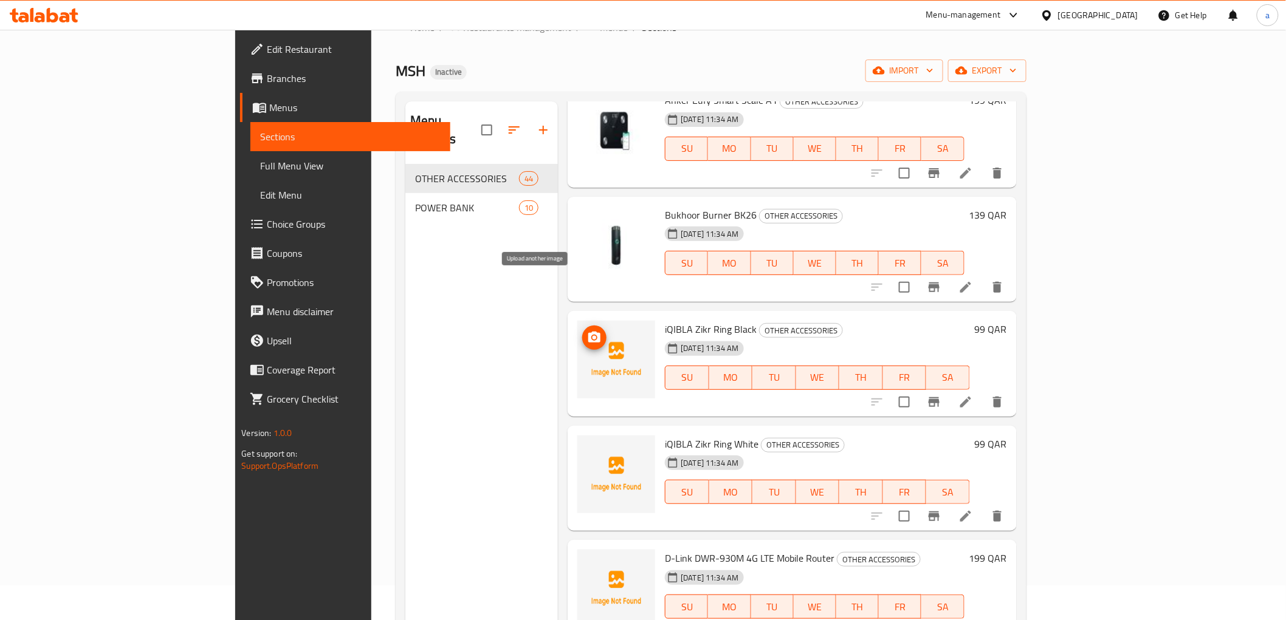
click at [587, 331] on icon "upload picture" at bounding box center [594, 338] width 15 height 15
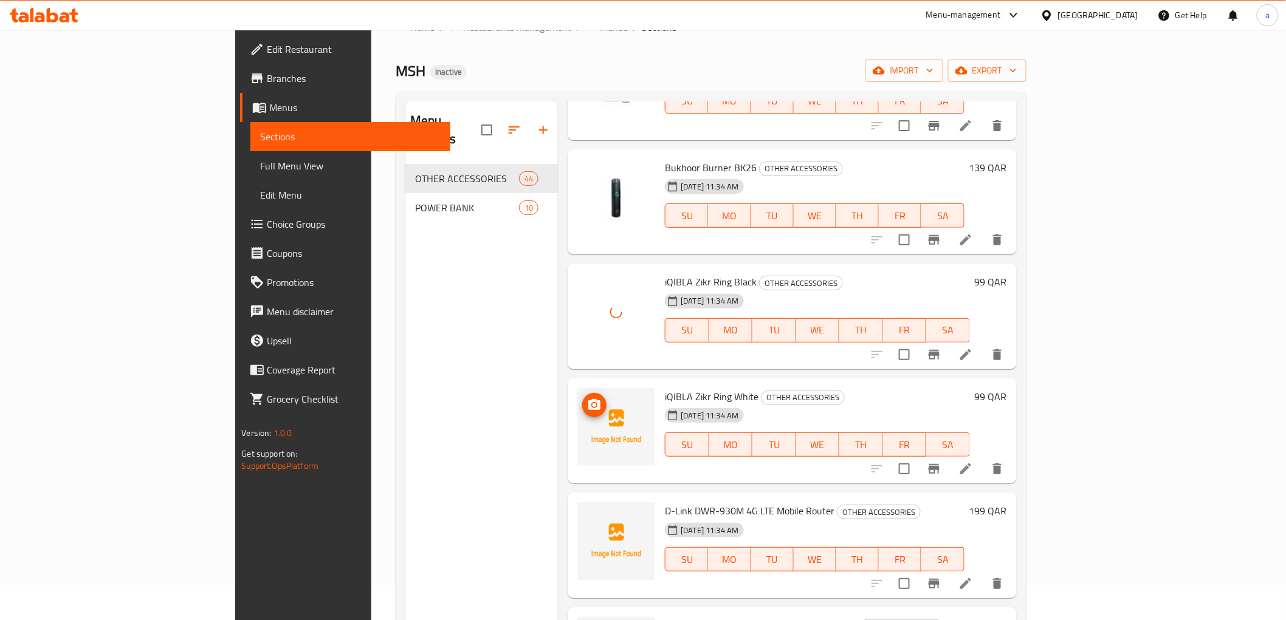
scroll to position [1553, 0]
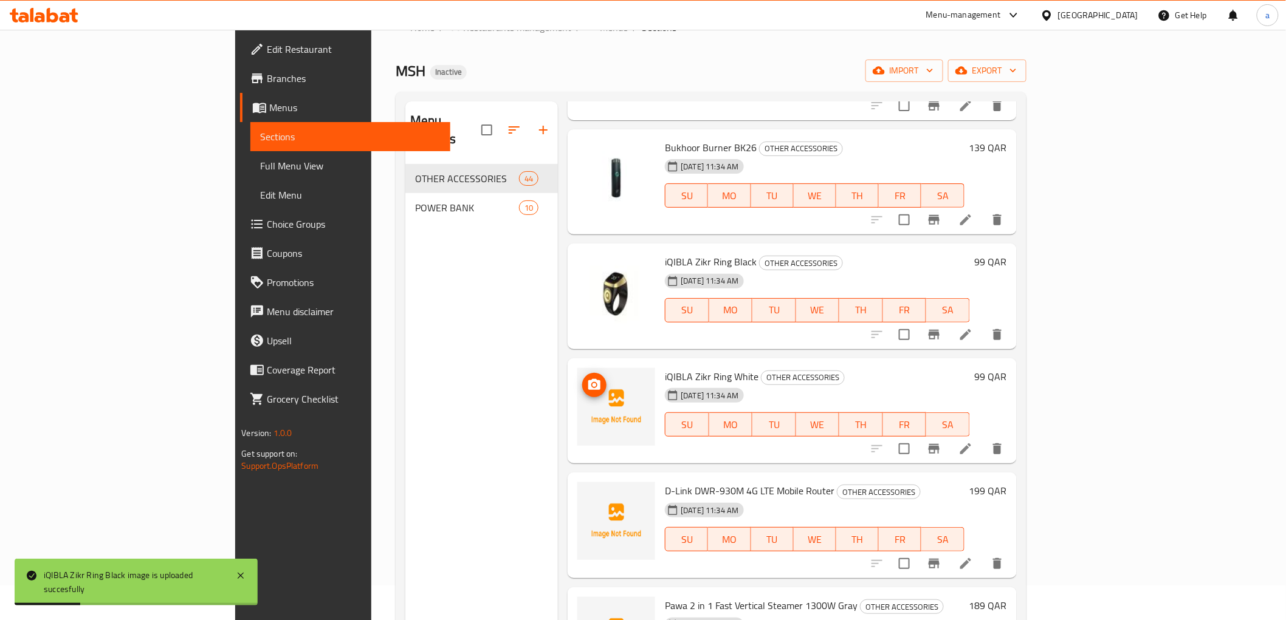
click at [582, 378] on span "upload picture" at bounding box center [594, 385] width 24 height 15
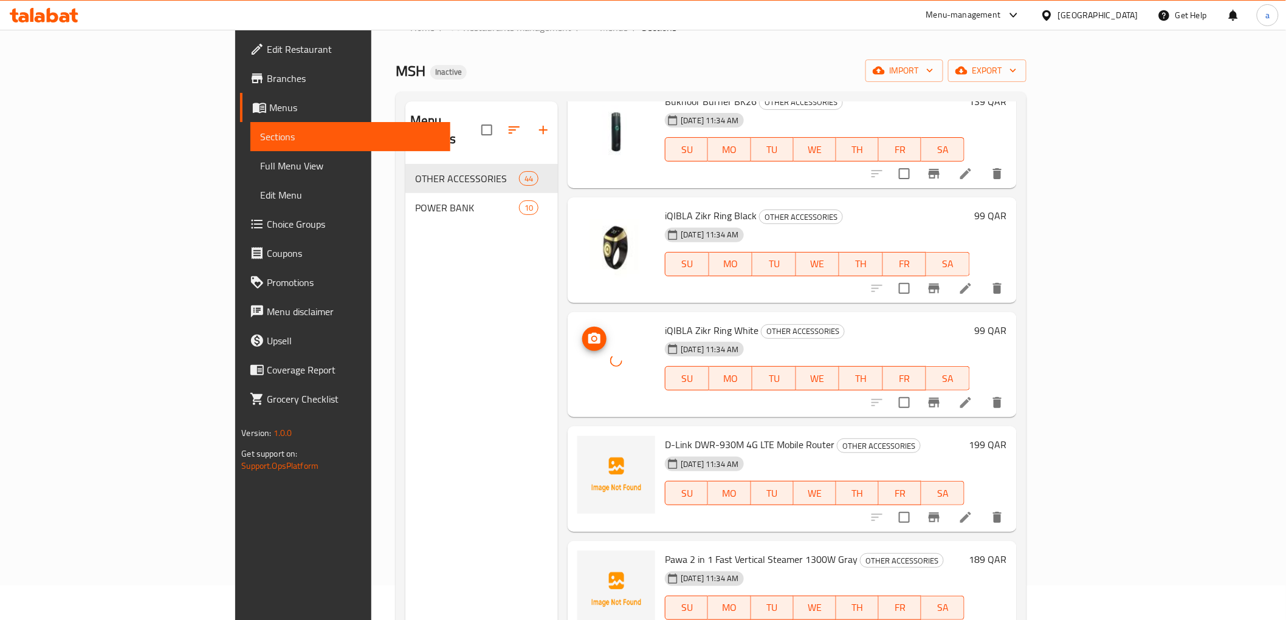
scroll to position [1688, 0]
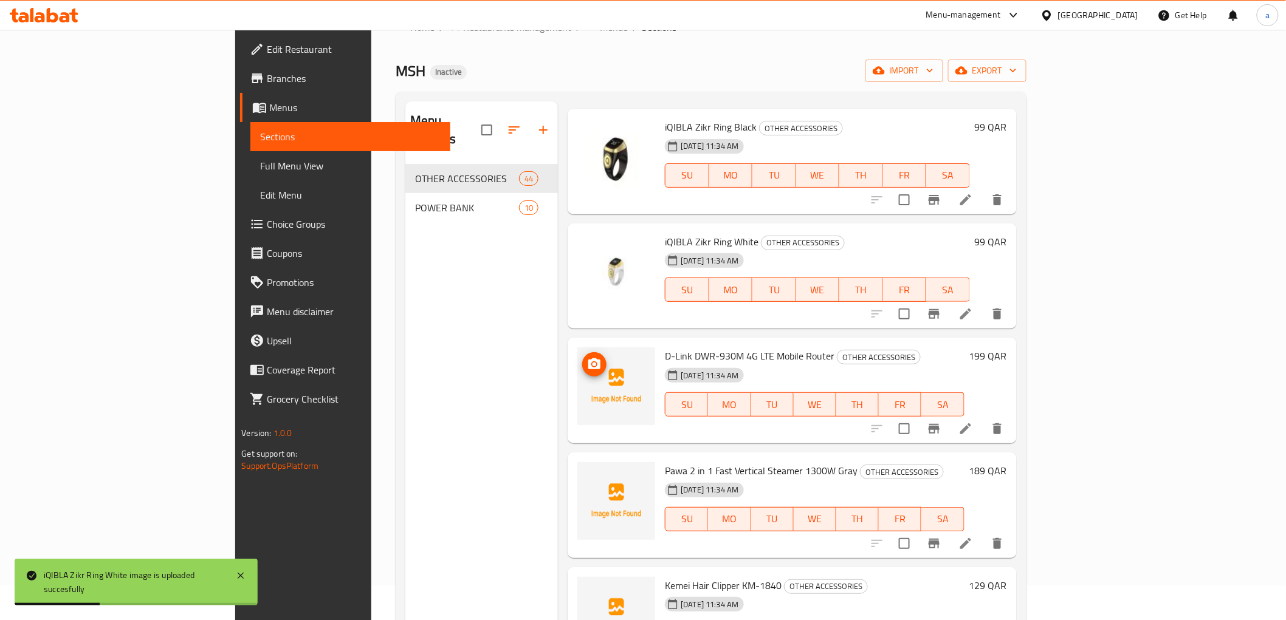
click at [587, 357] on icon "upload picture" at bounding box center [594, 364] width 15 height 15
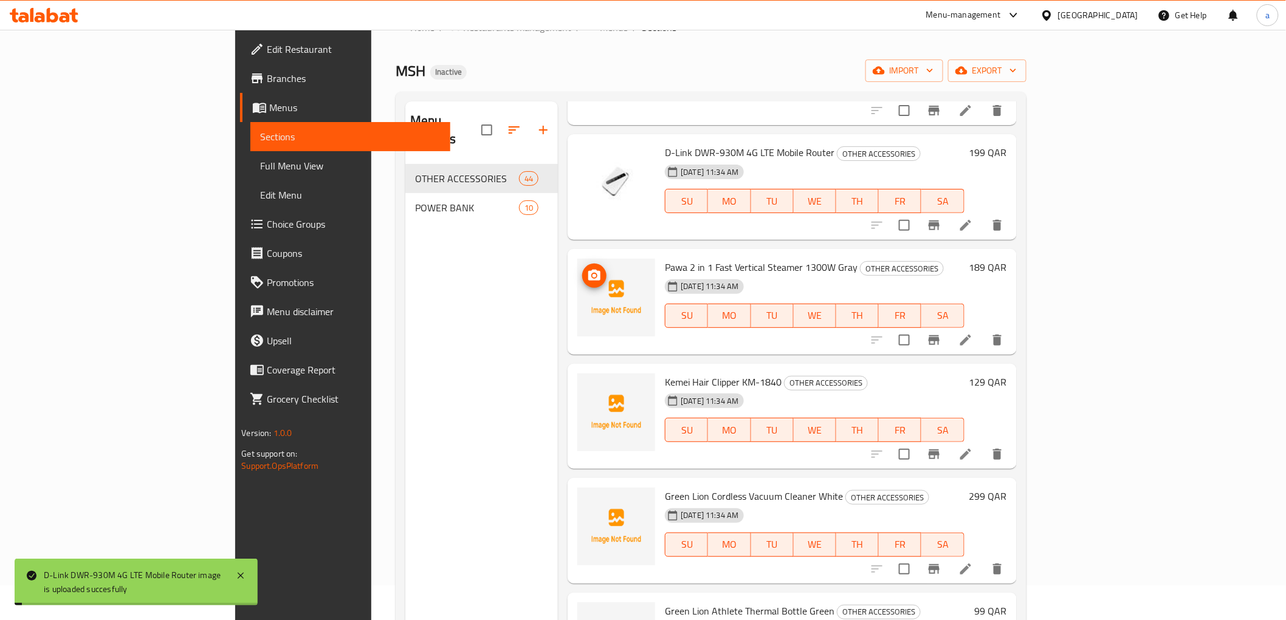
scroll to position [1891, 0]
click at [587, 269] on icon "upload picture" at bounding box center [594, 276] width 15 height 15
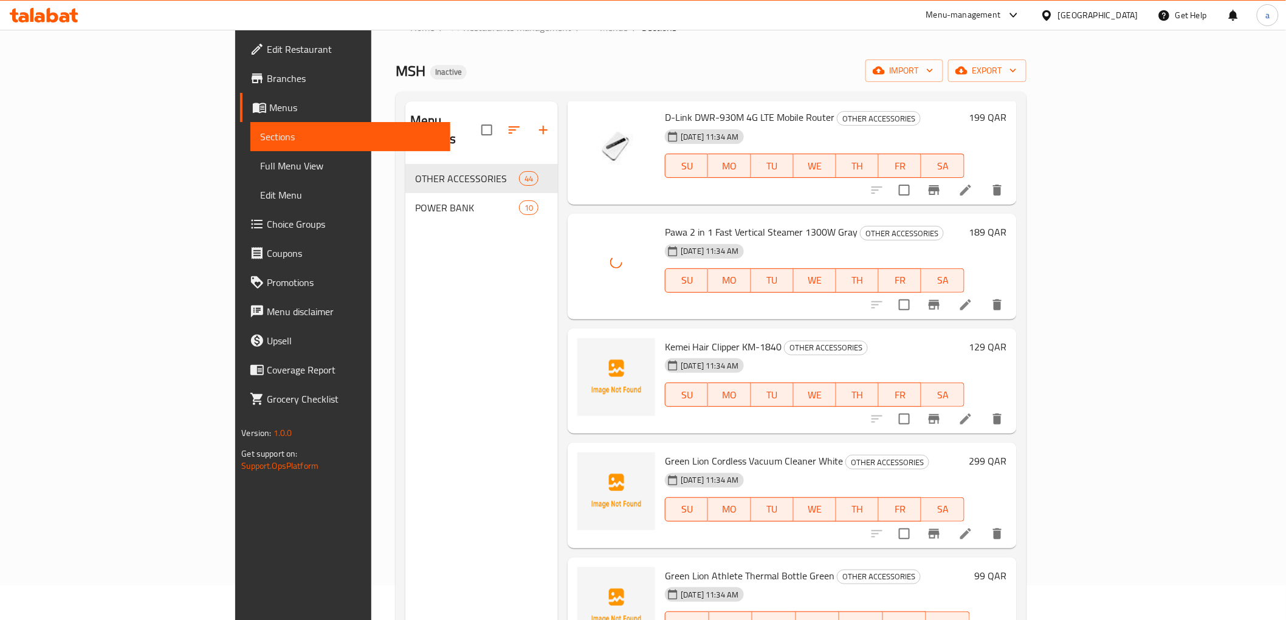
scroll to position [1958, 0]
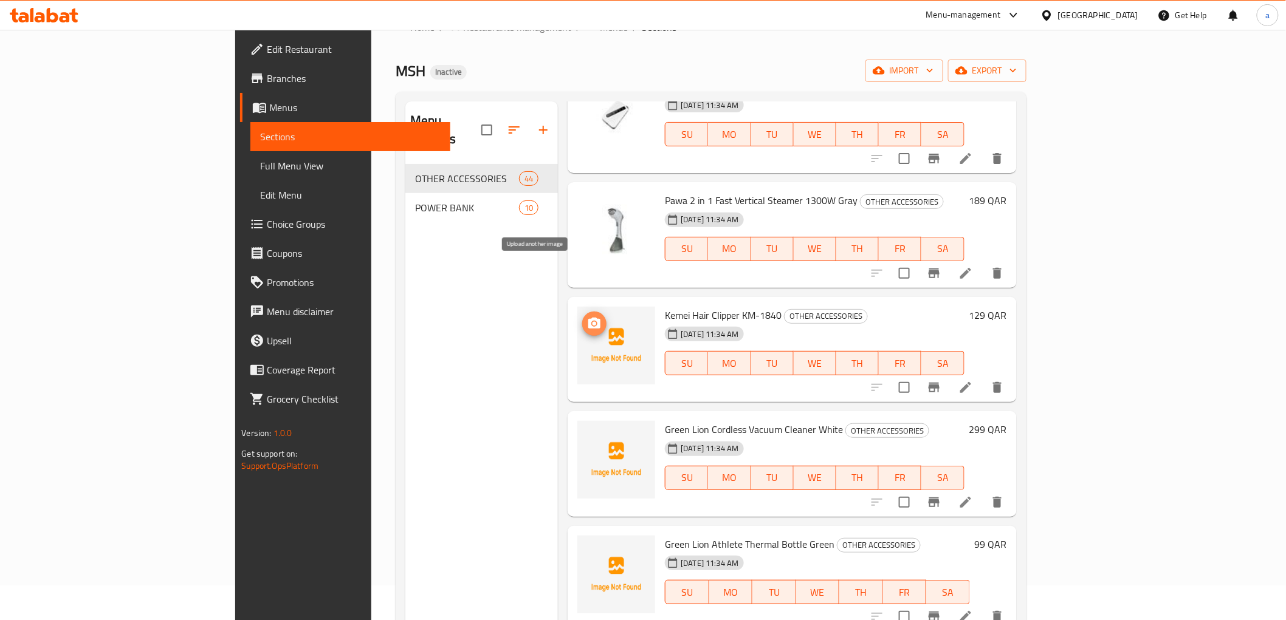
click at [588, 318] on icon "upload picture" at bounding box center [594, 323] width 12 height 11
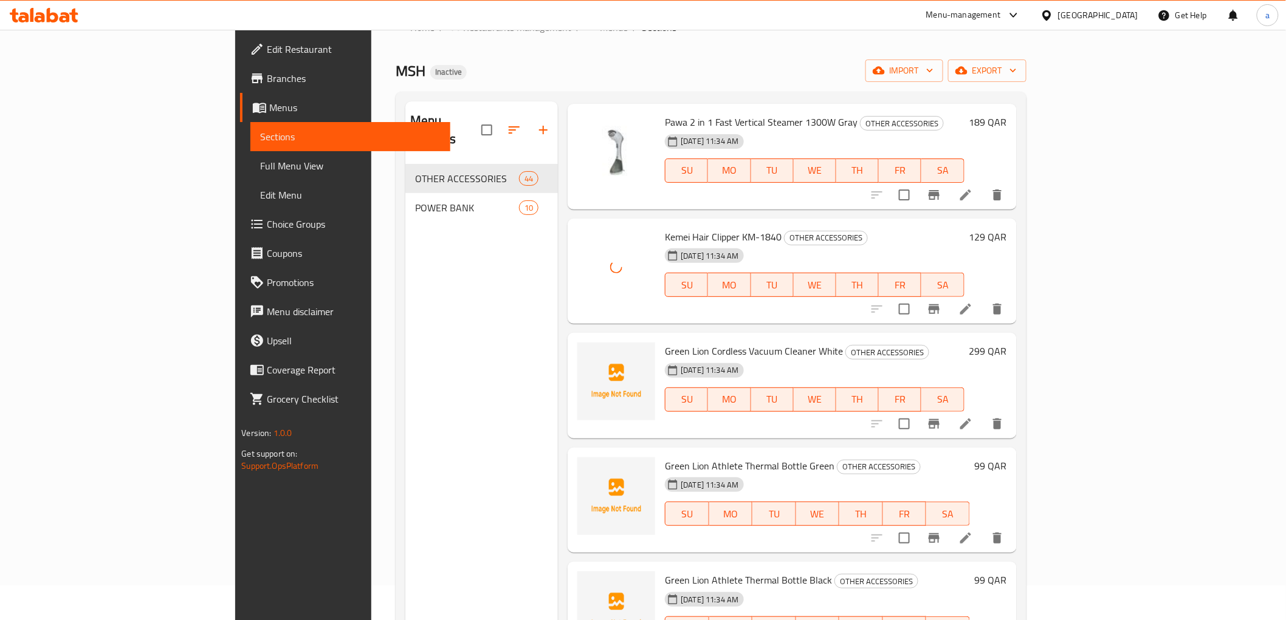
scroll to position [2093, 0]
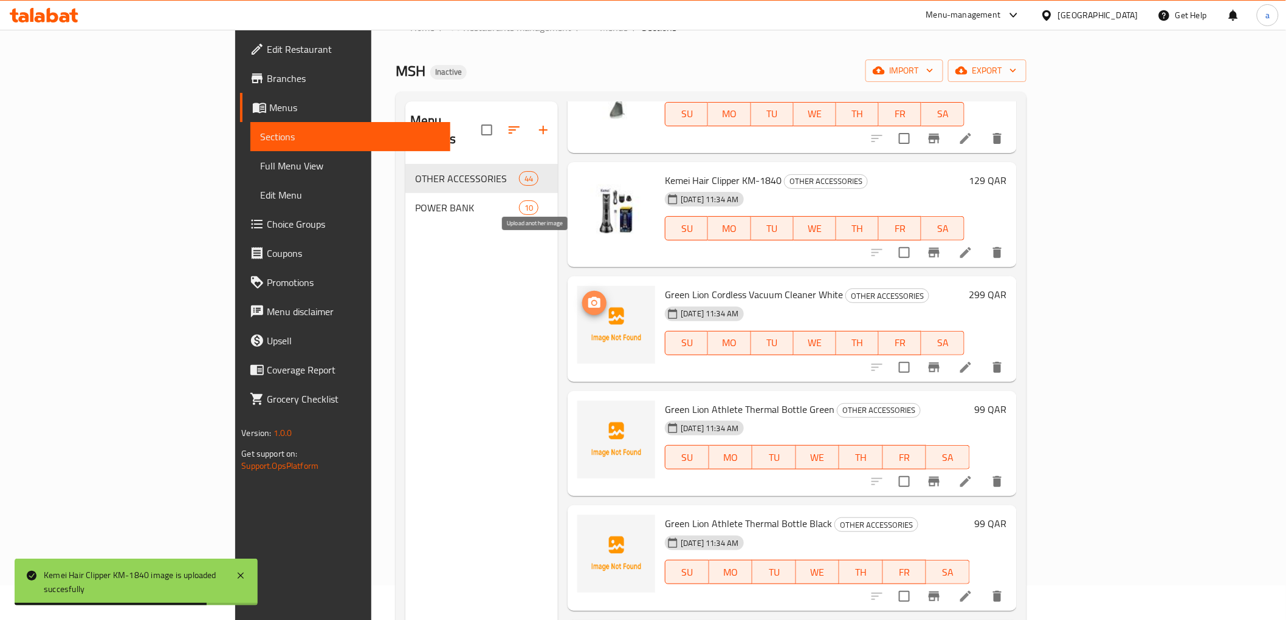
click at [588, 297] on icon "upload picture" at bounding box center [594, 302] width 12 height 11
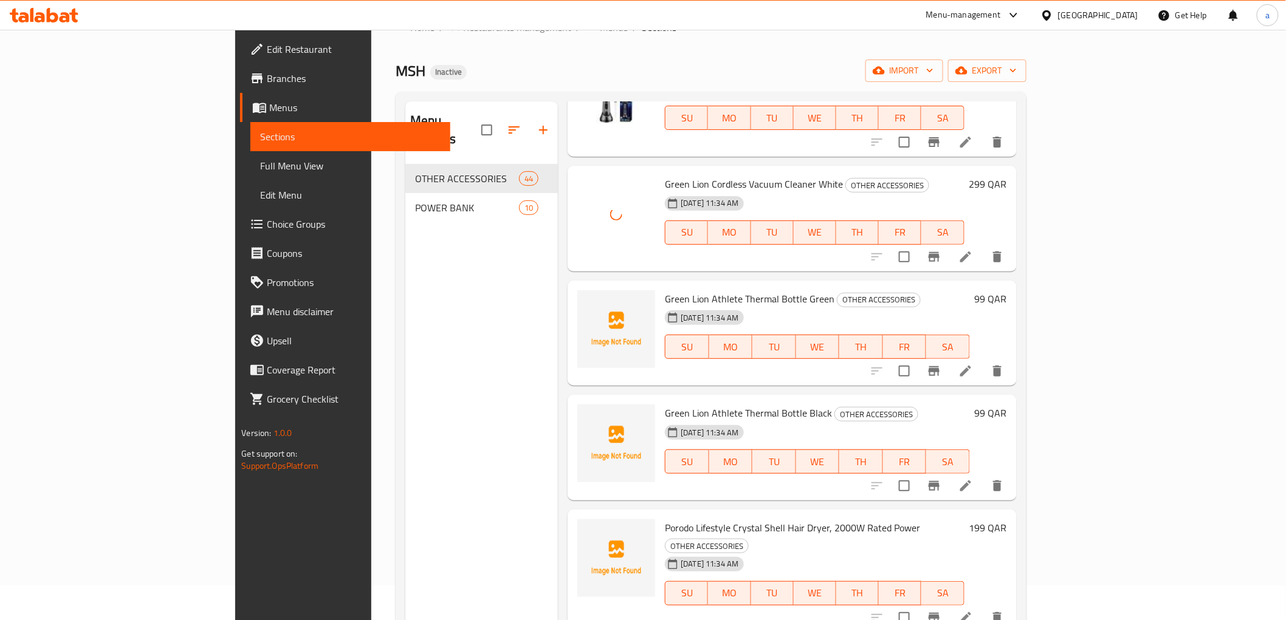
scroll to position [2228, 0]
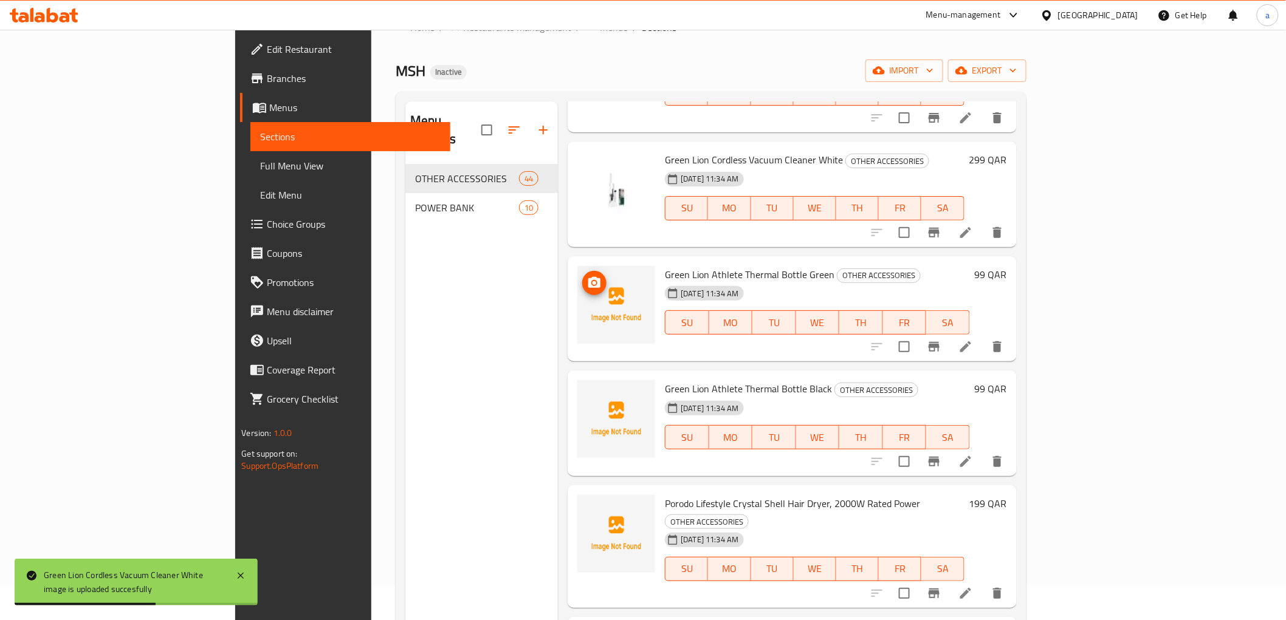
click at [582, 276] on span "upload picture" at bounding box center [594, 283] width 24 height 15
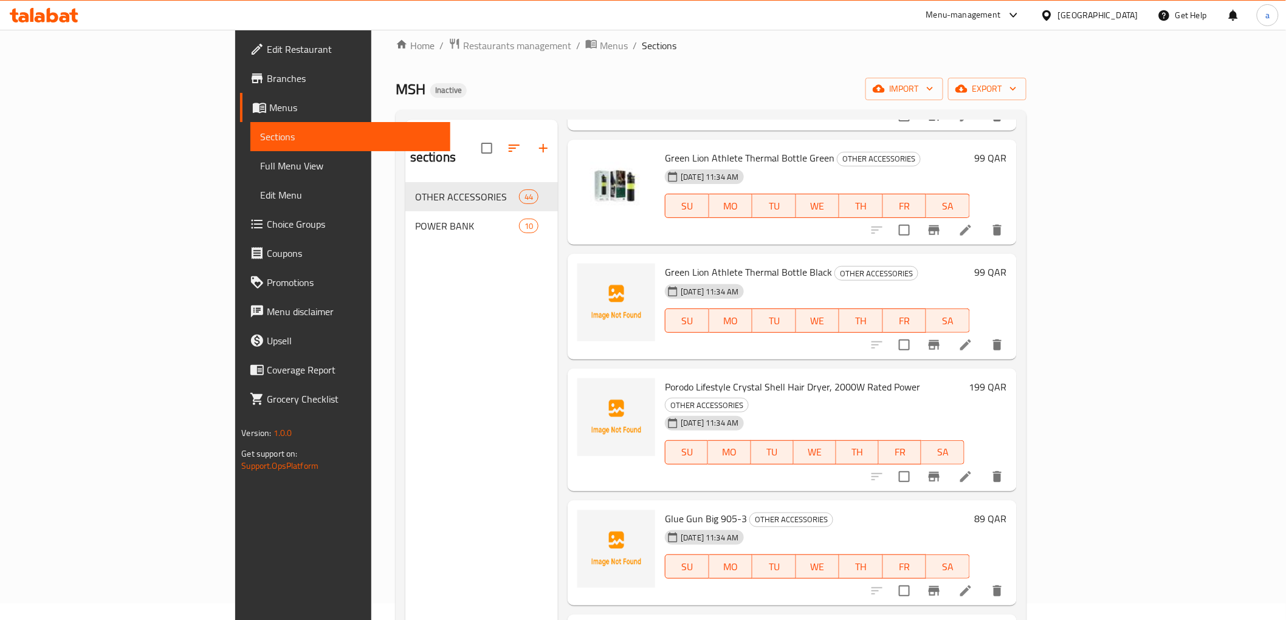
scroll to position [0, 0]
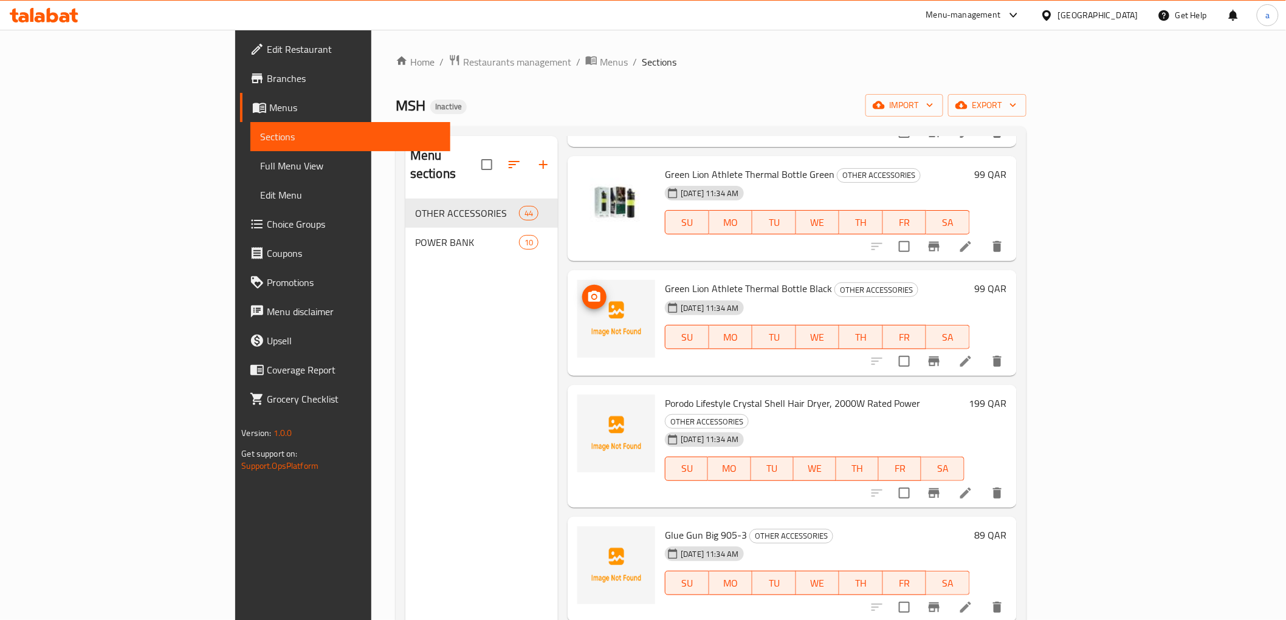
click at [587, 290] on icon "upload picture" at bounding box center [594, 297] width 15 height 15
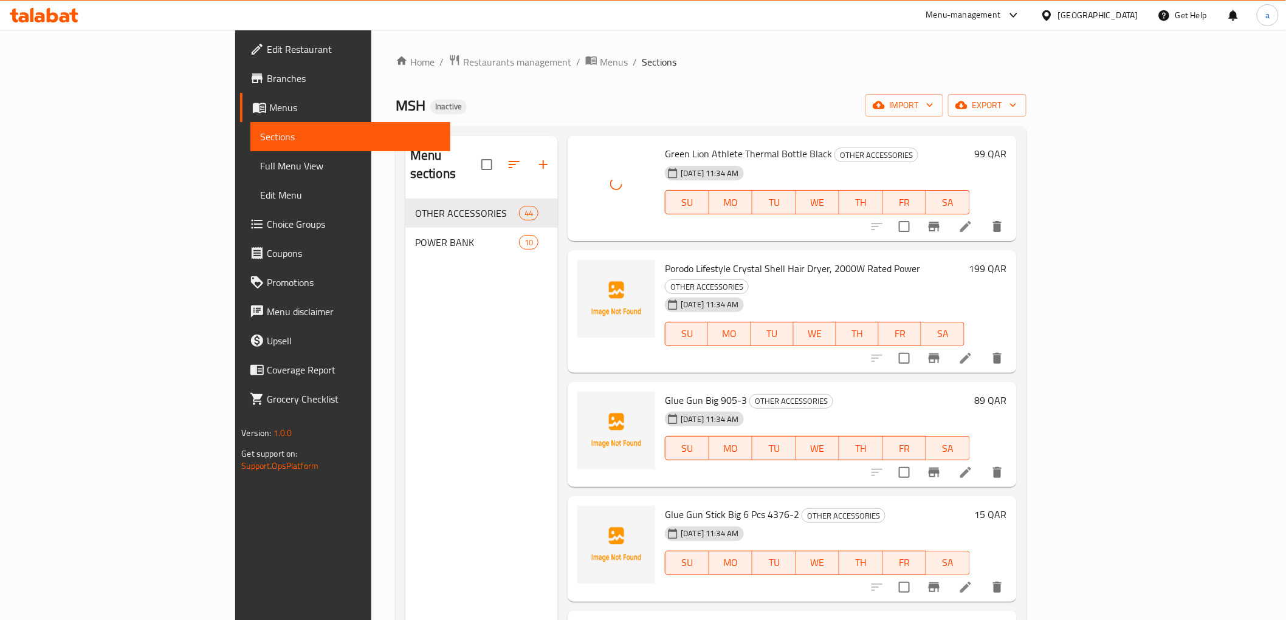
scroll to position [2498, 0]
click at [582, 264] on button "upload picture" at bounding box center [594, 276] width 24 height 24
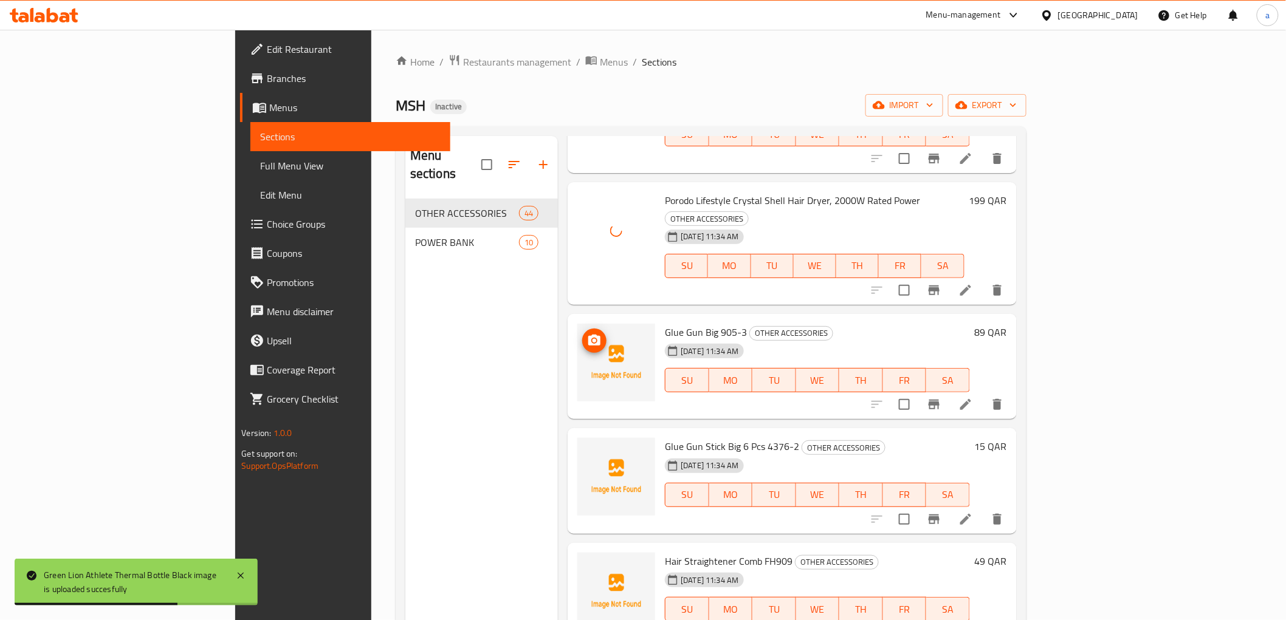
scroll to position [2633, 0]
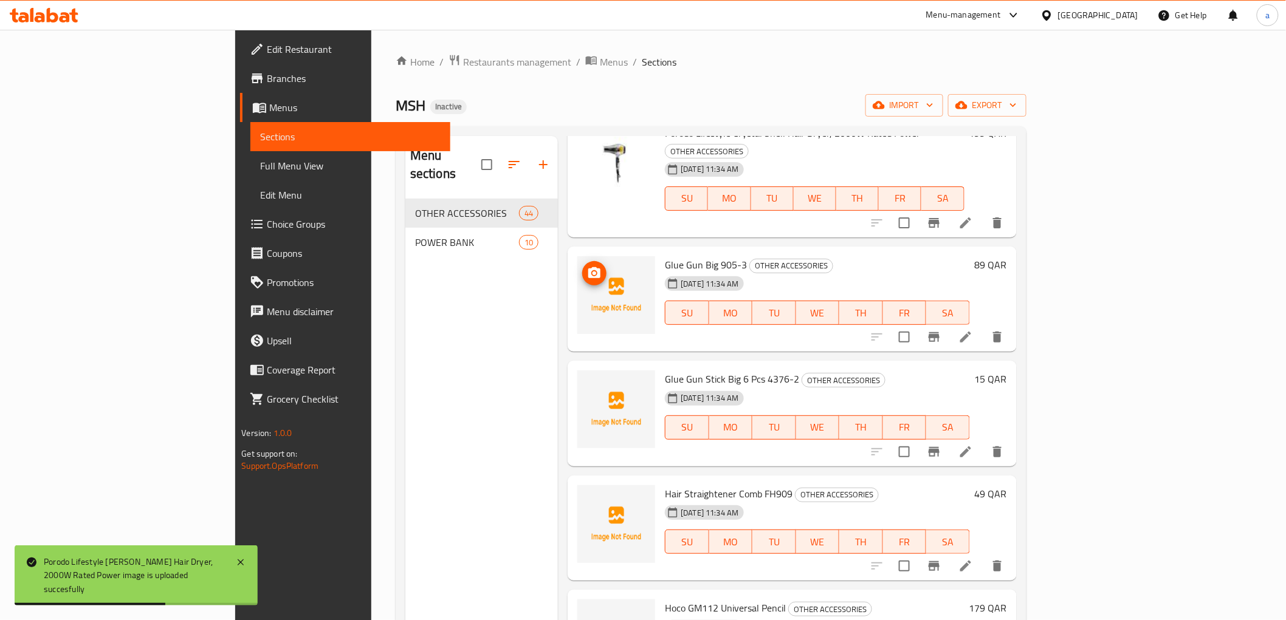
click at [582, 266] on span "upload picture" at bounding box center [594, 273] width 24 height 15
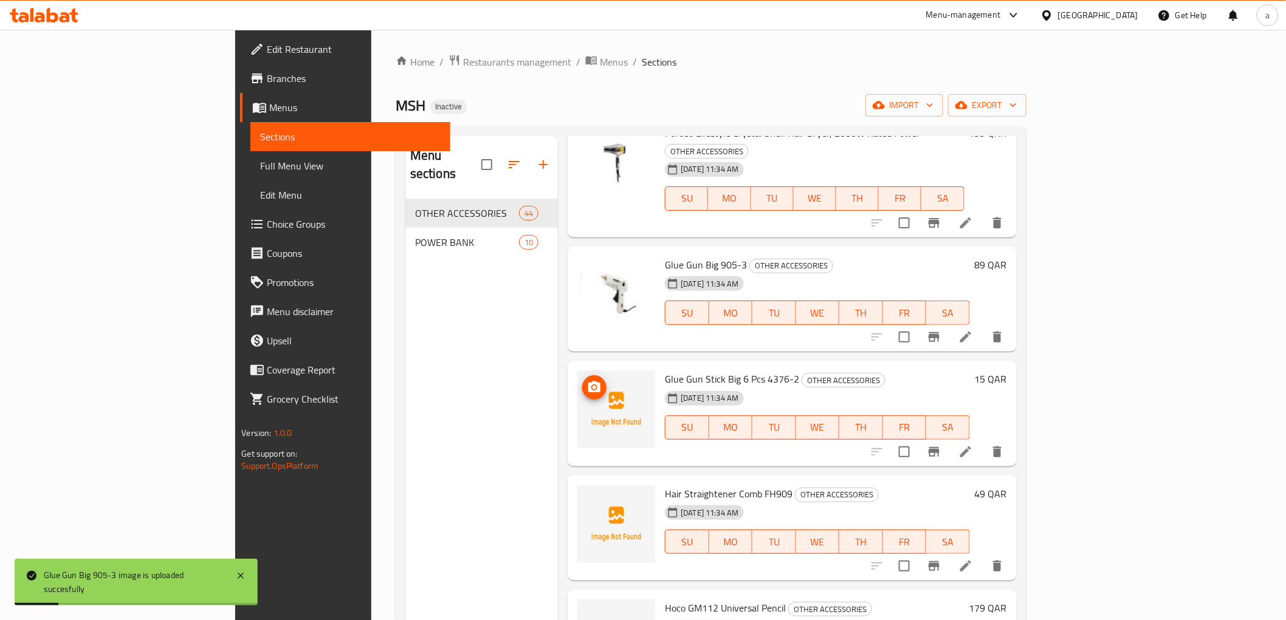
click at [587, 380] on icon "upload picture" at bounding box center [594, 387] width 15 height 15
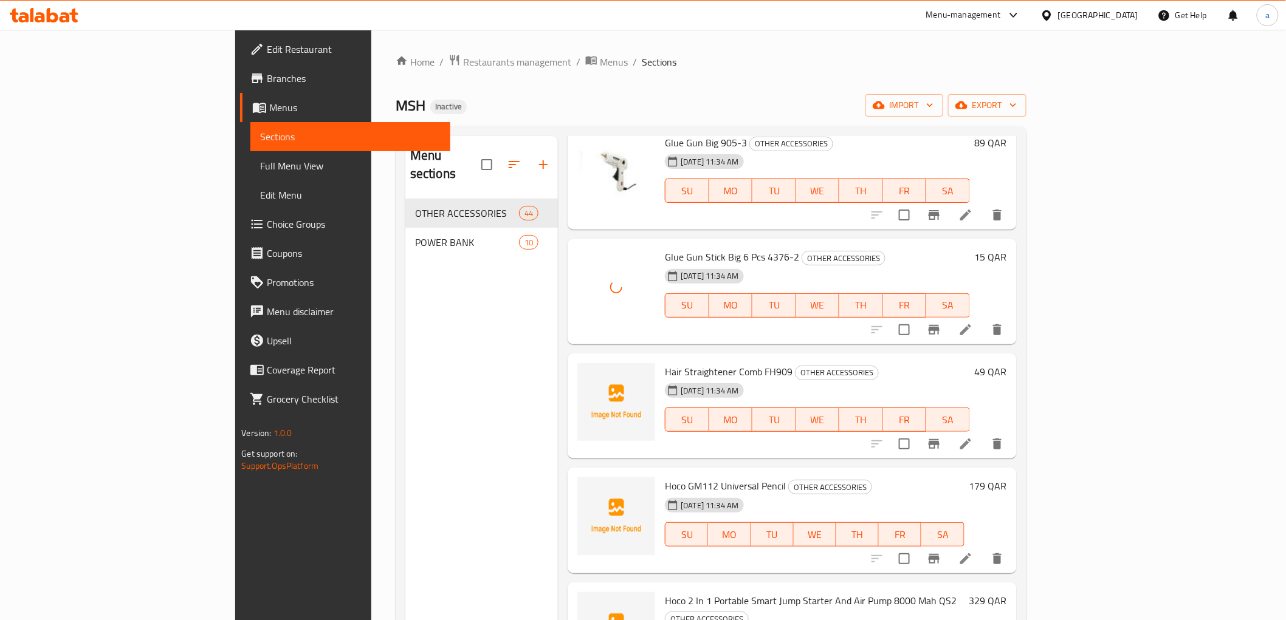
scroll to position [2768, 0]
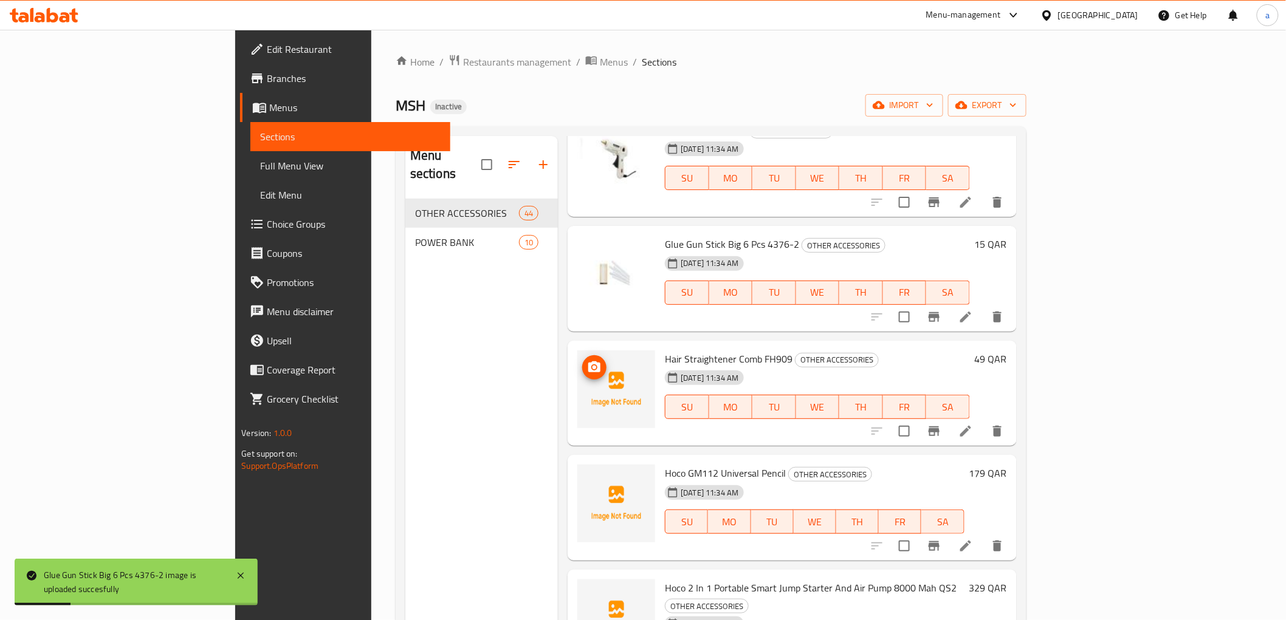
click at [588, 362] on icon "upload picture" at bounding box center [594, 367] width 12 height 11
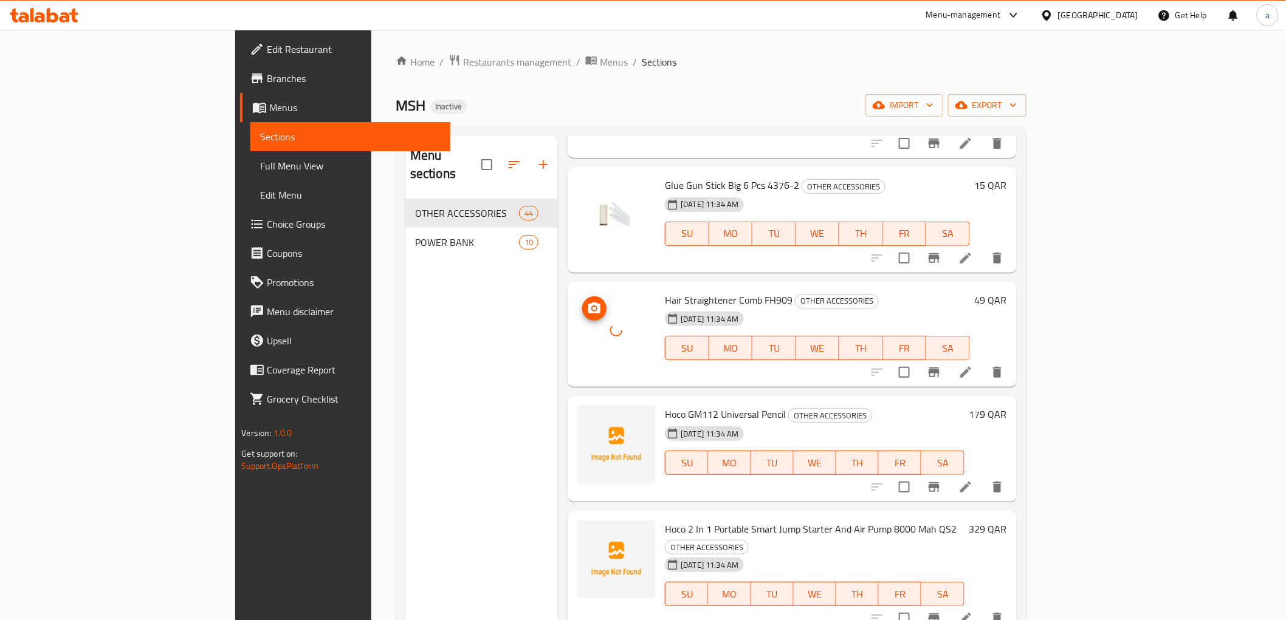
scroll to position [2903, 0]
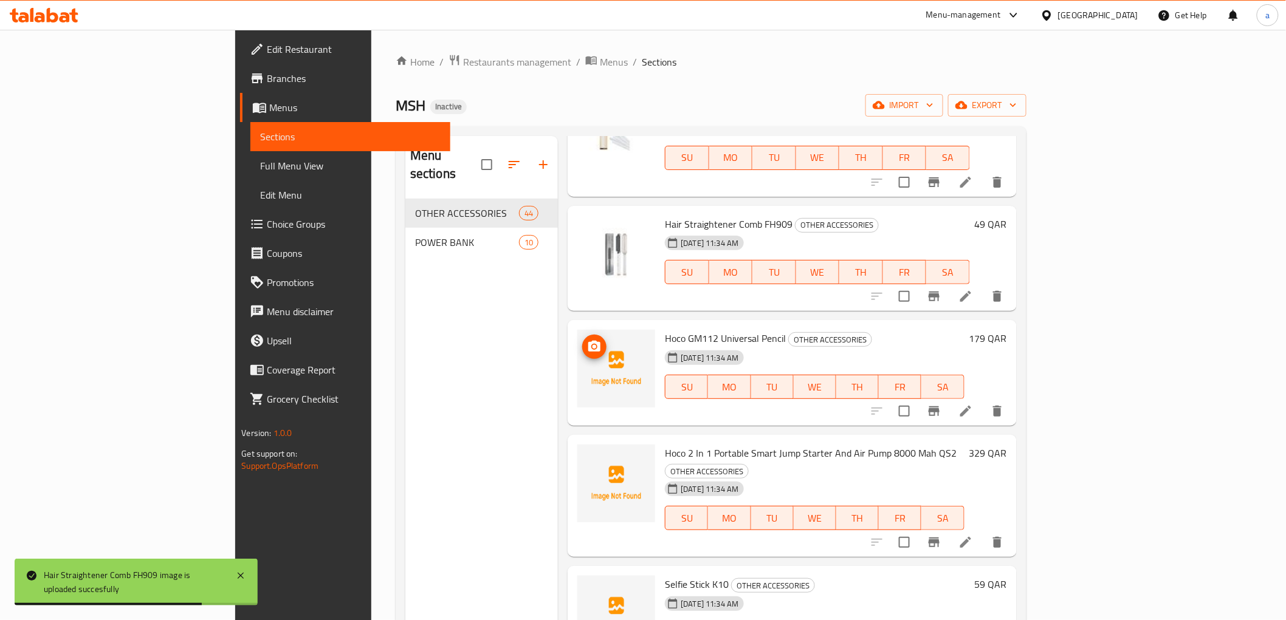
click at [588, 341] on icon "upload picture" at bounding box center [594, 346] width 12 height 11
click at [588, 456] on icon "upload picture" at bounding box center [594, 461] width 12 height 11
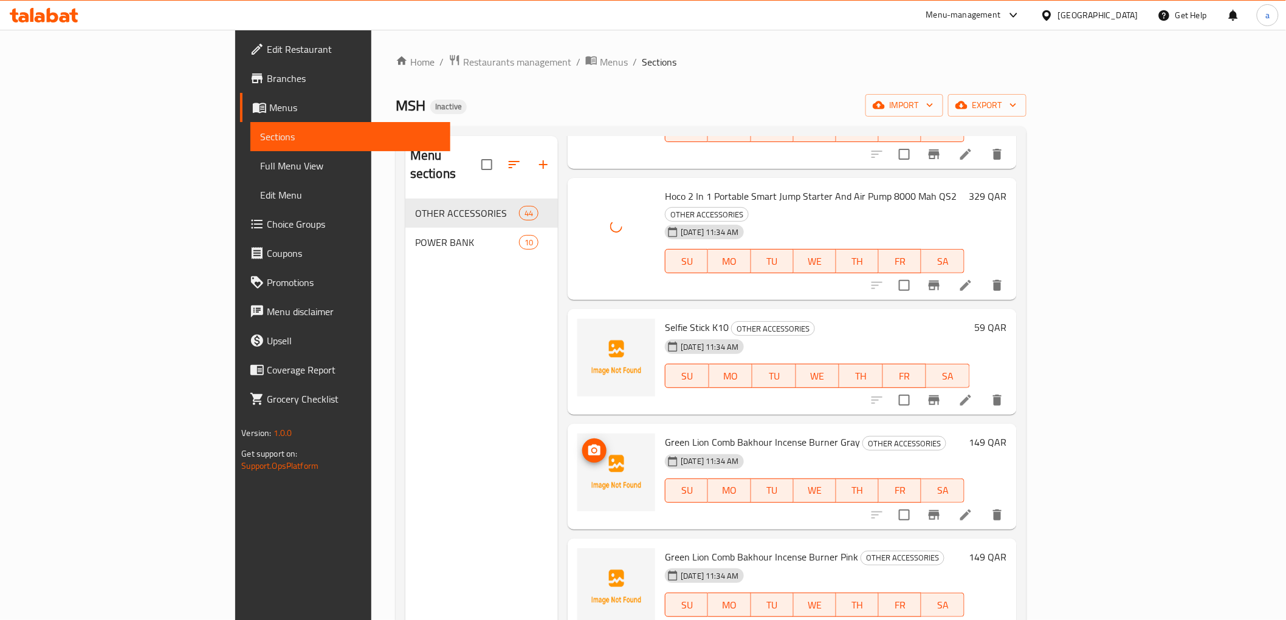
scroll to position [3174, 0]
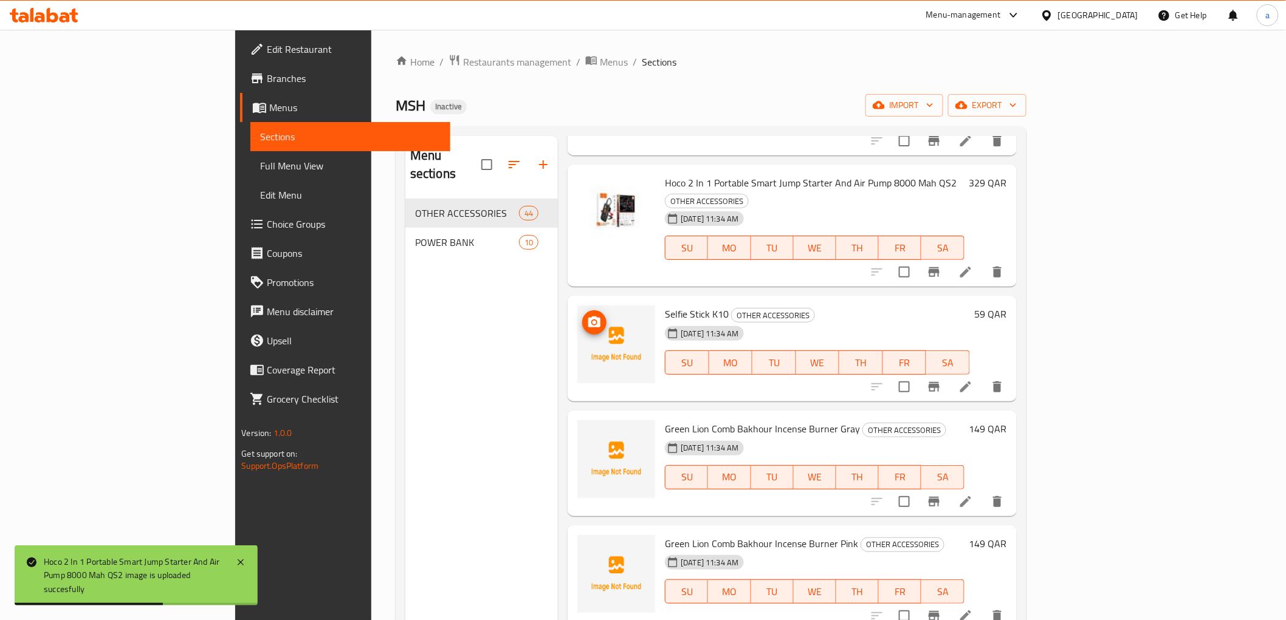
click at [582, 311] on button "upload picture" at bounding box center [594, 323] width 24 height 24
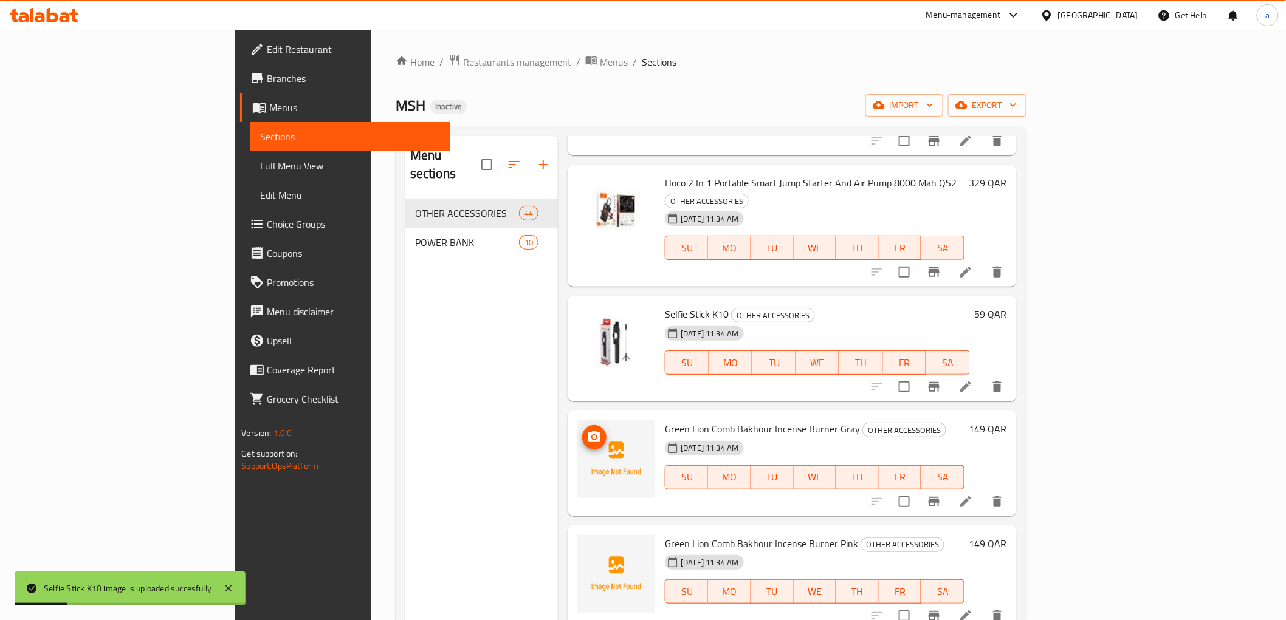
click at [587, 430] on icon "upload picture" at bounding box center [594, 437] width 15 height 15
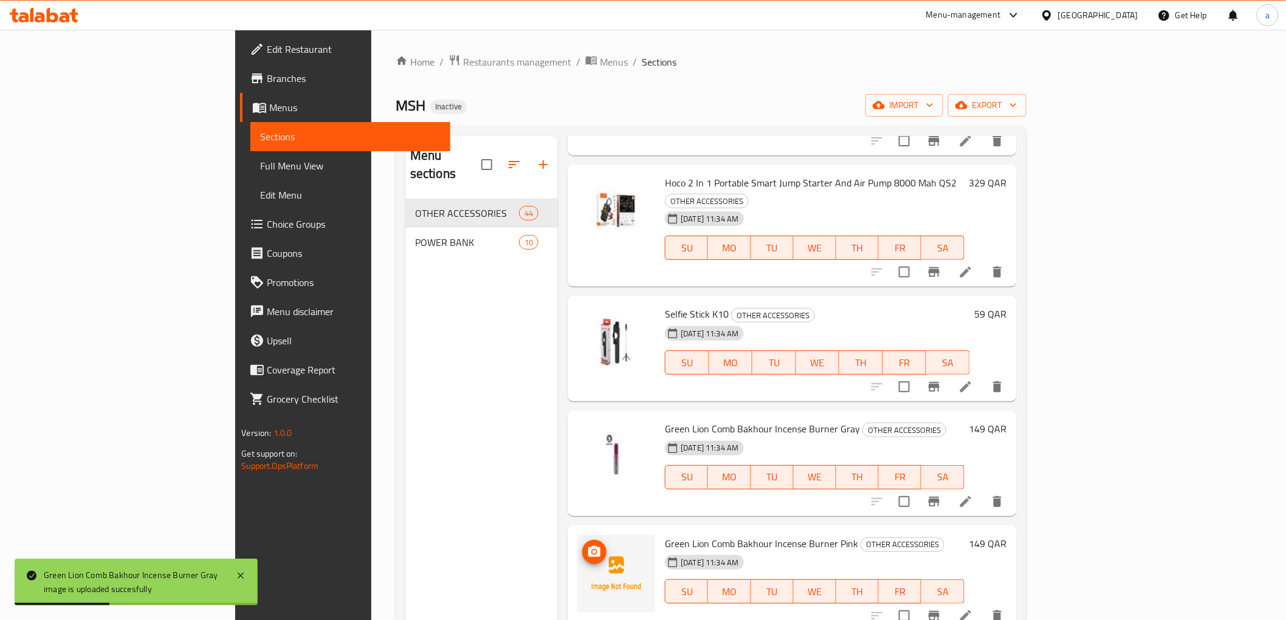
click at [582, 545] on span "upload picture" at bounding box center [594, 552] width 24 height 15
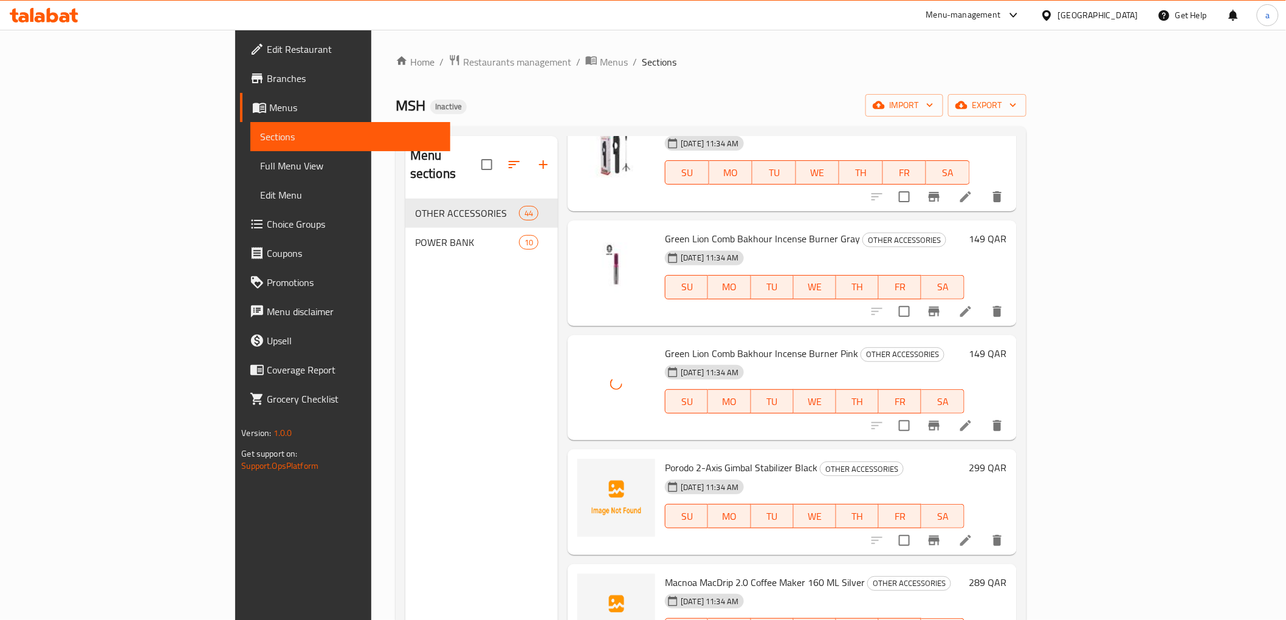
scroll to position [3376, 0]
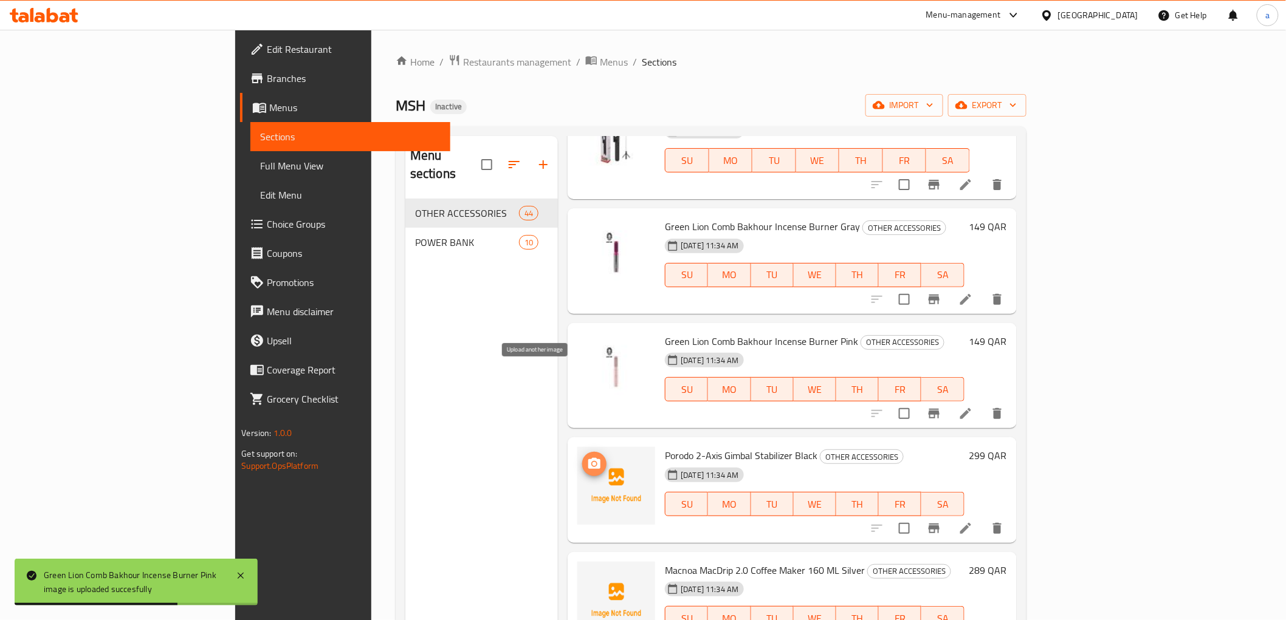
click at [588, 458] on icon "upload picture" at bounding box center [594, 463] width 12 height 11
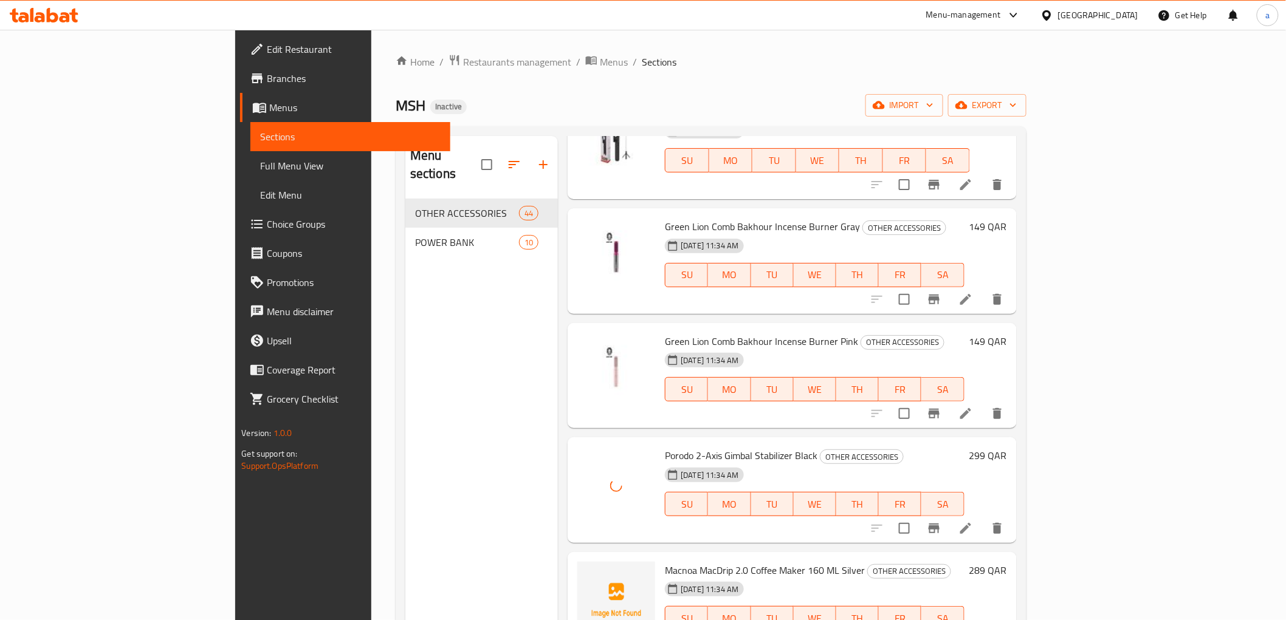
scroll to position [3443, 0]
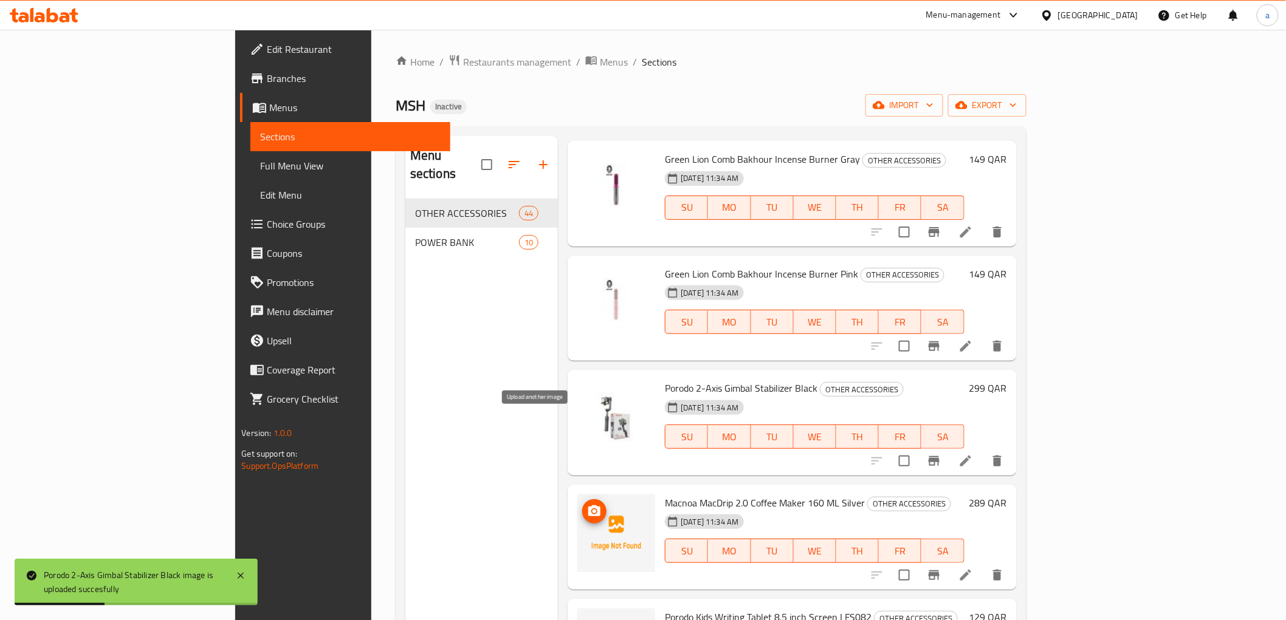
click at [588, 506] on icon "upload picture" at bounding box center [594, 511] width 12 height 11
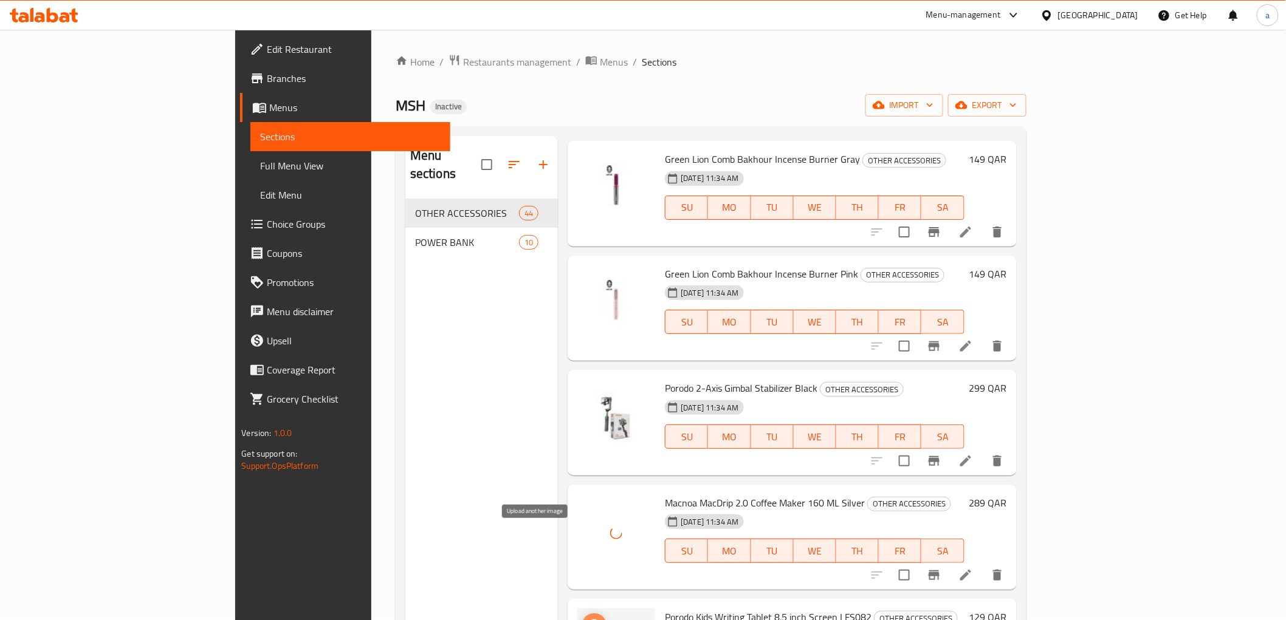
click at [588, 620] on icon "upload picture" at bounding box center [594, 625] width 12 height 11
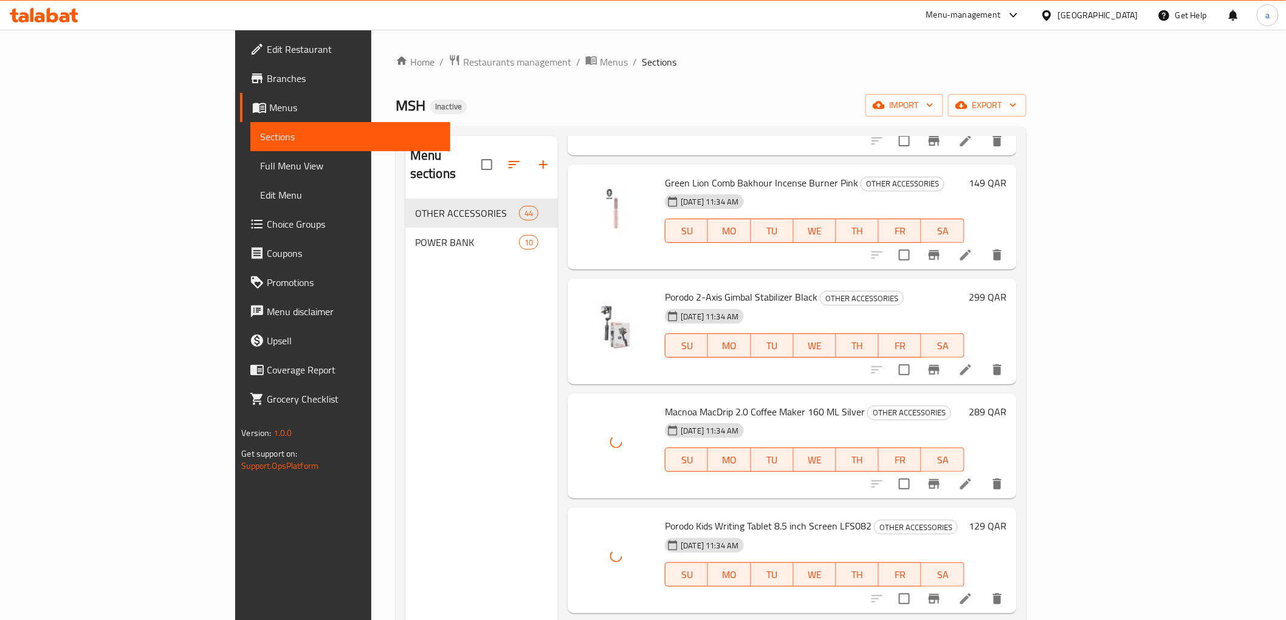
scroll to position [3714, 0]
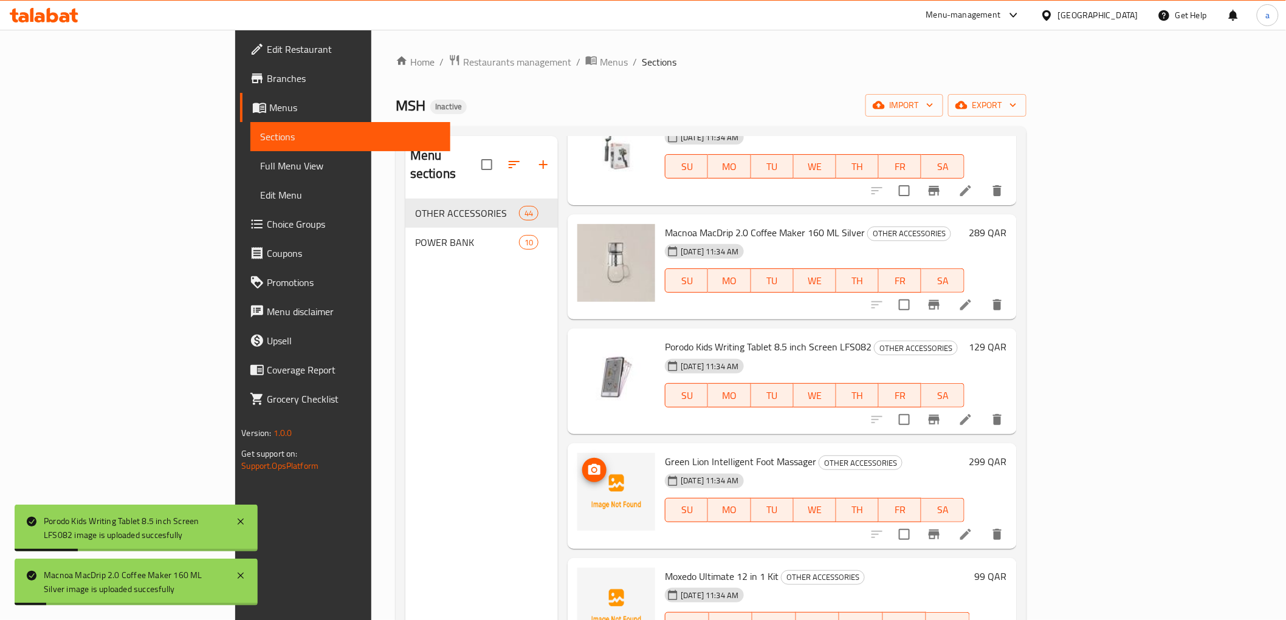
click at [587, 463] on icon "upload picture" at bounding box center [594, 470] width 15 height 15
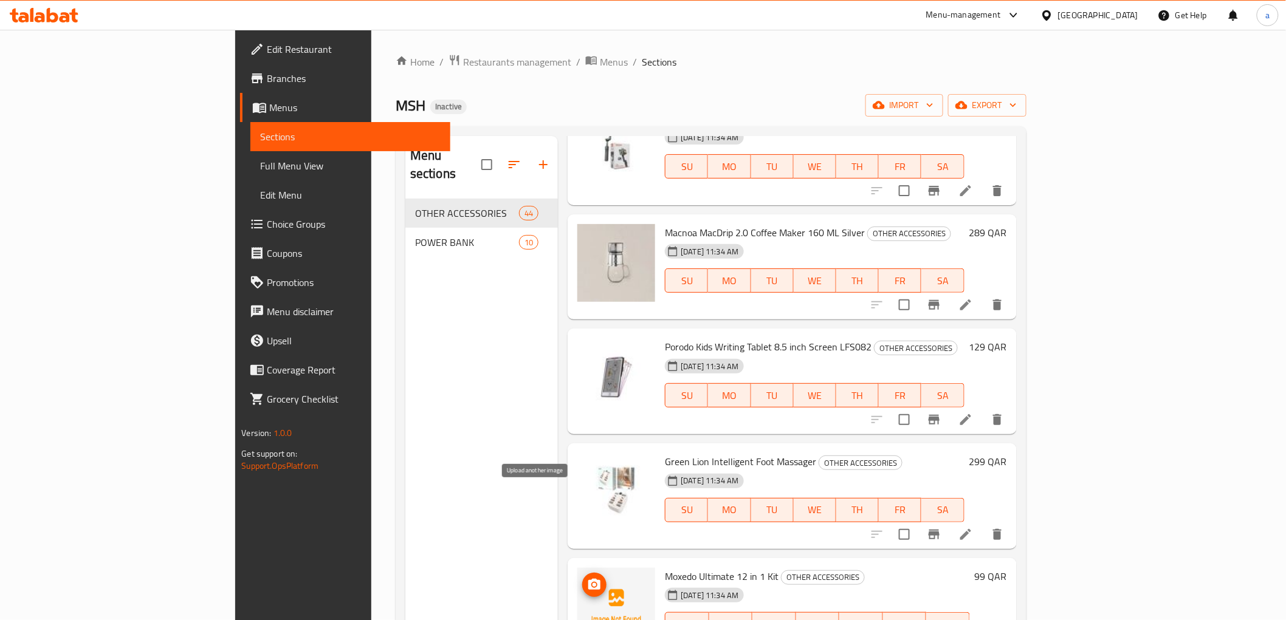
click at [587, 578] on icon "upload picture" at bounding box center [594, 585] width 15 height 15
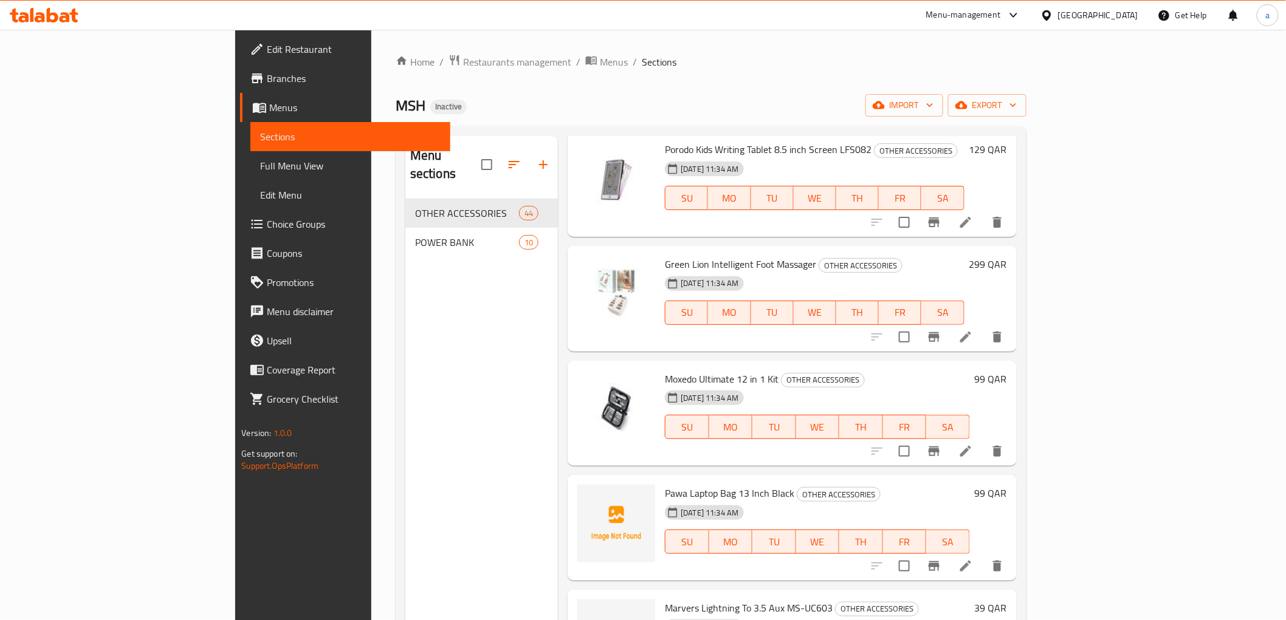
scroll to position [3984, 0]
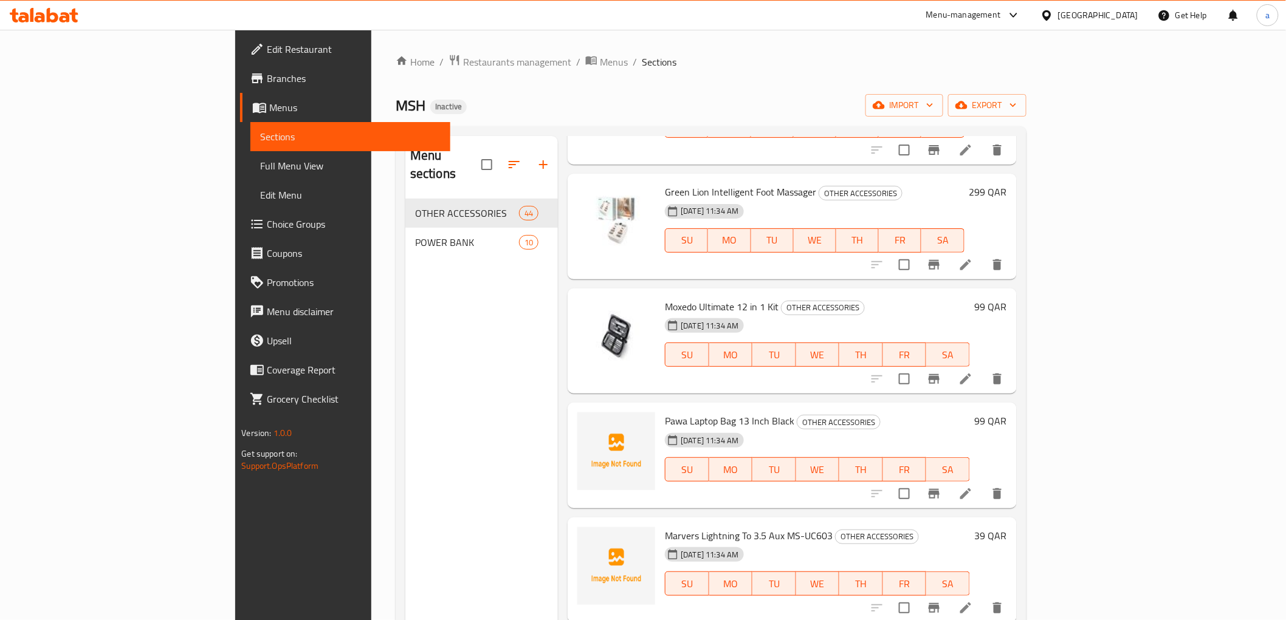
click at [572, 408] on div at bounding box center [616, 456] width 88 height 96
click at [588, 424] on icon "upload picture" at bounding box center [594, 429] width 12 height 11
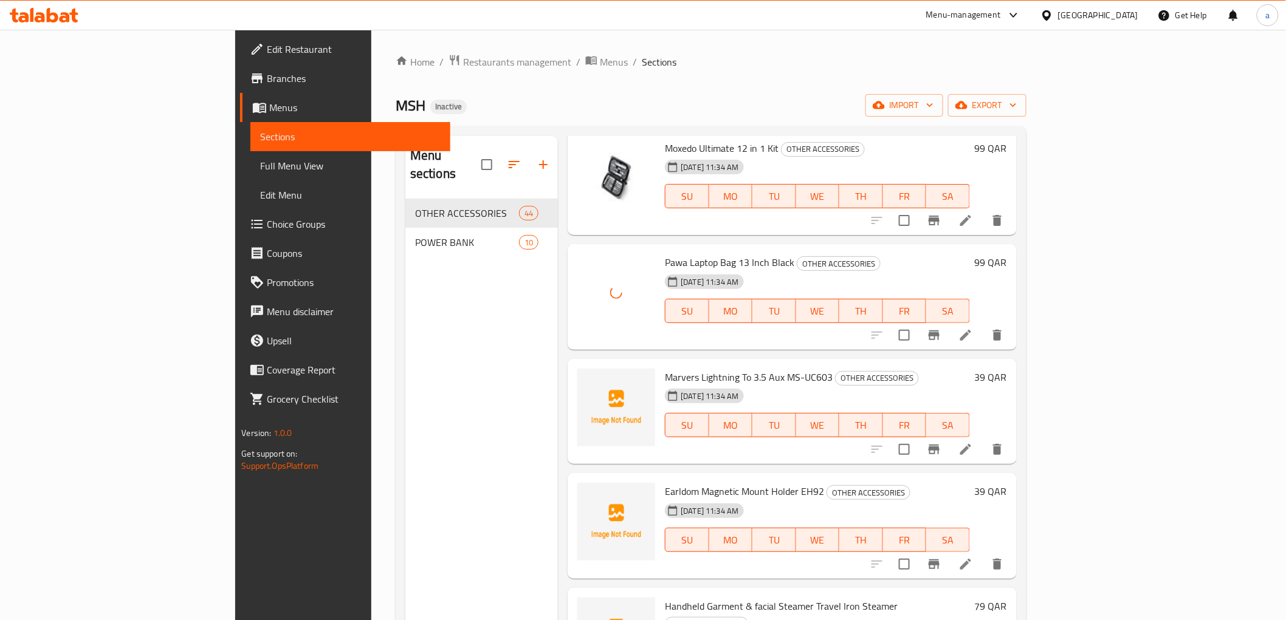
scroll to position [4119, 0]
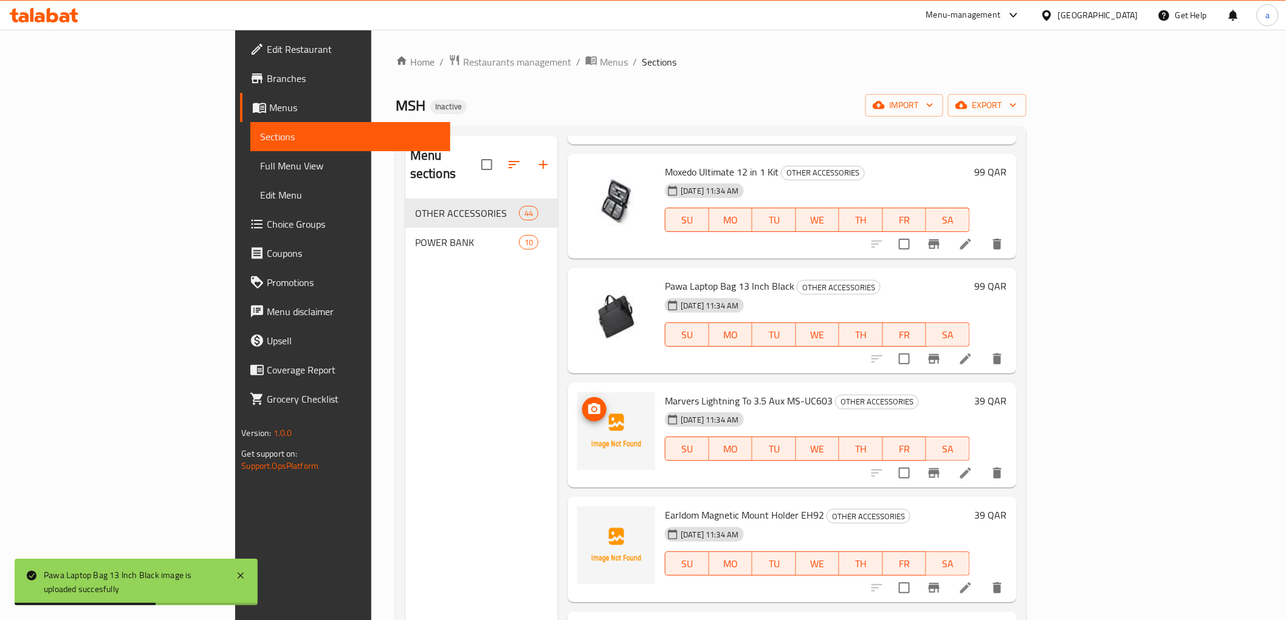
click at [588, 404] on icon "upload picture" at bounding box center [594, 409] width 12 height 11
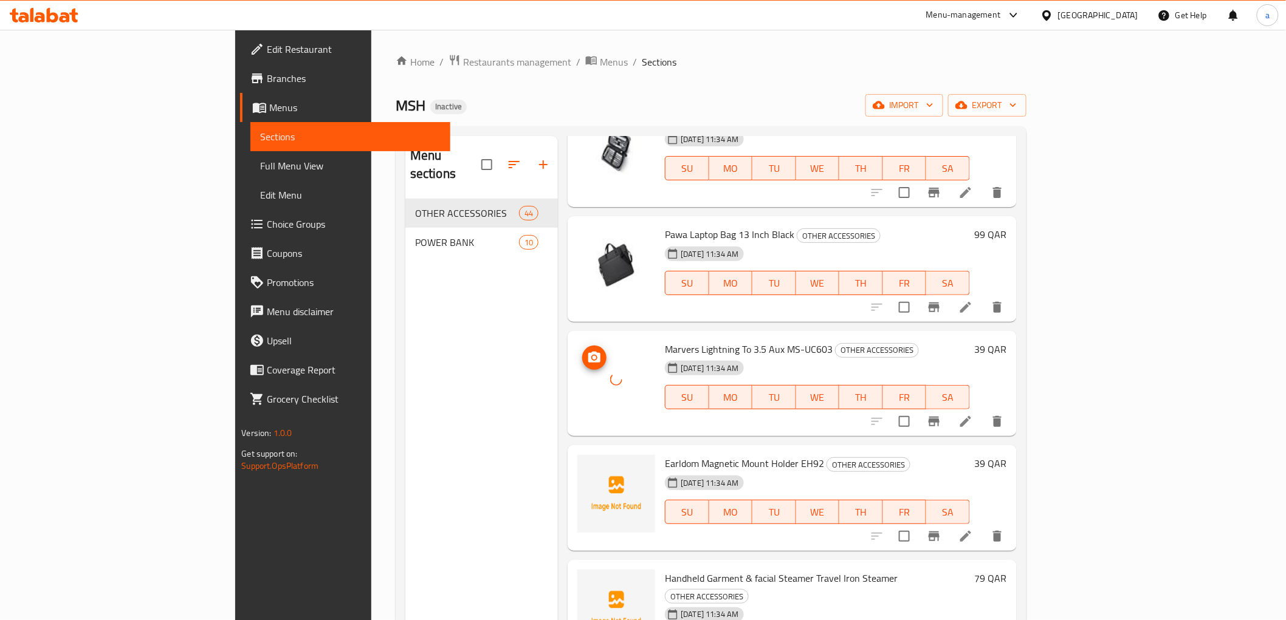
scroll to position [4254, 0]
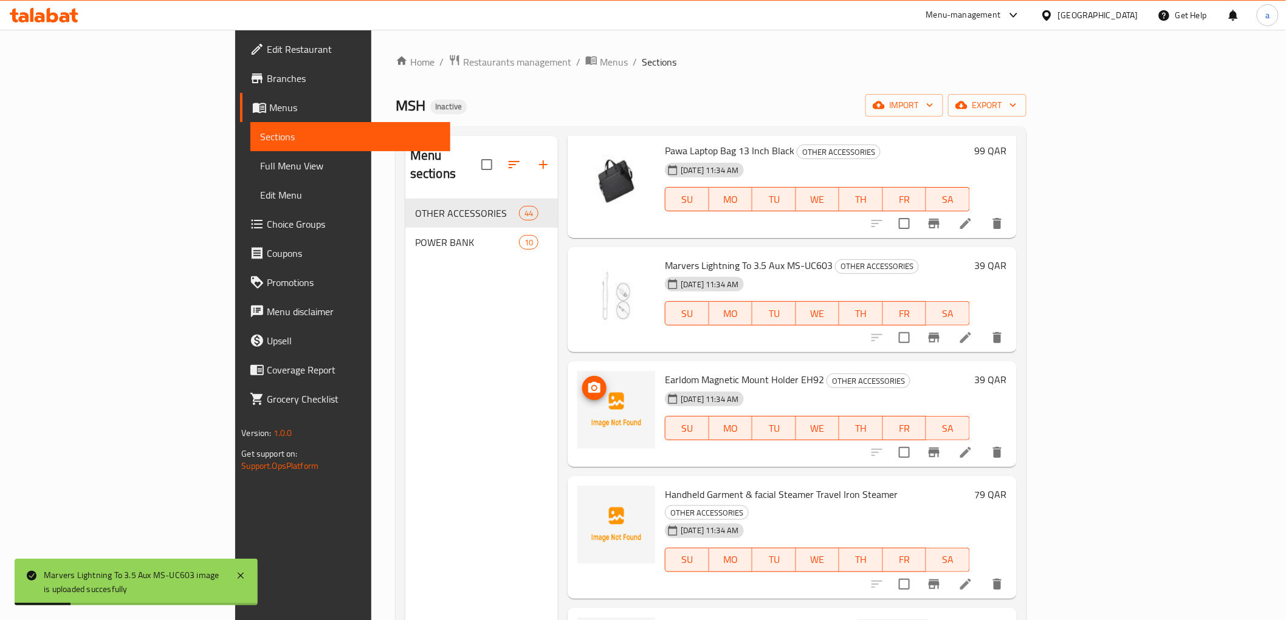
click at [587, 381] on icon "upload picture" at bounding box center [594, 388] width 15 height 15
click at [588, 497] on icon "upload picture" at bounding box center [594, 502] width 12 height 11
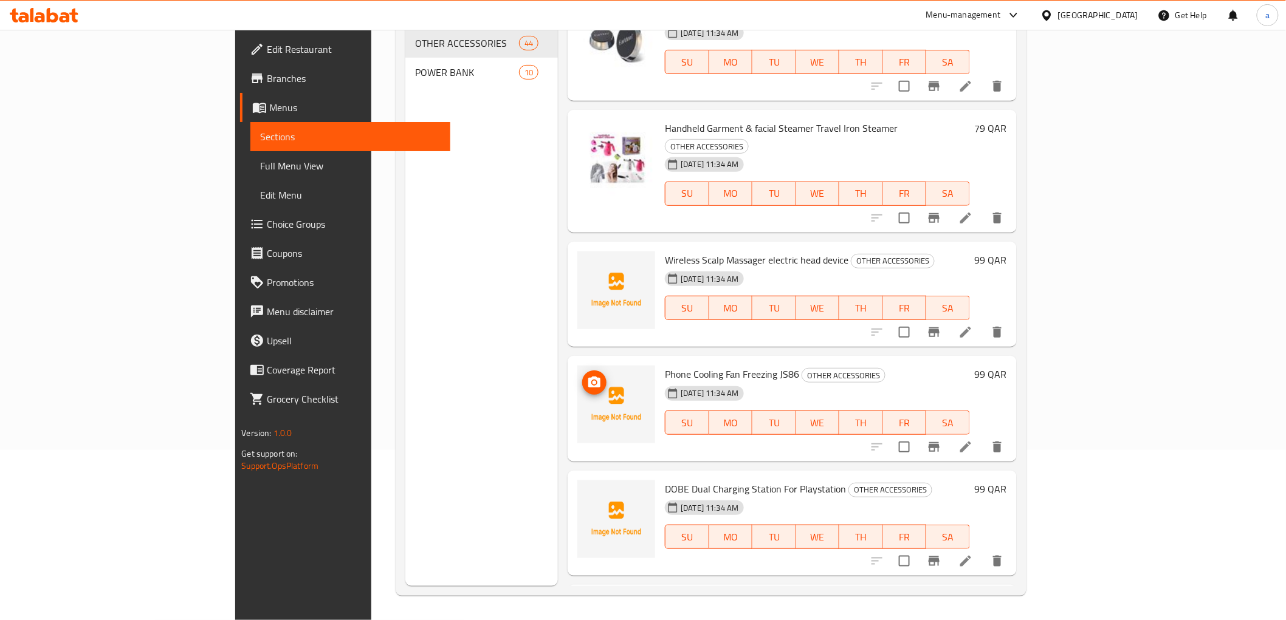
scroll to position [4383, 0]
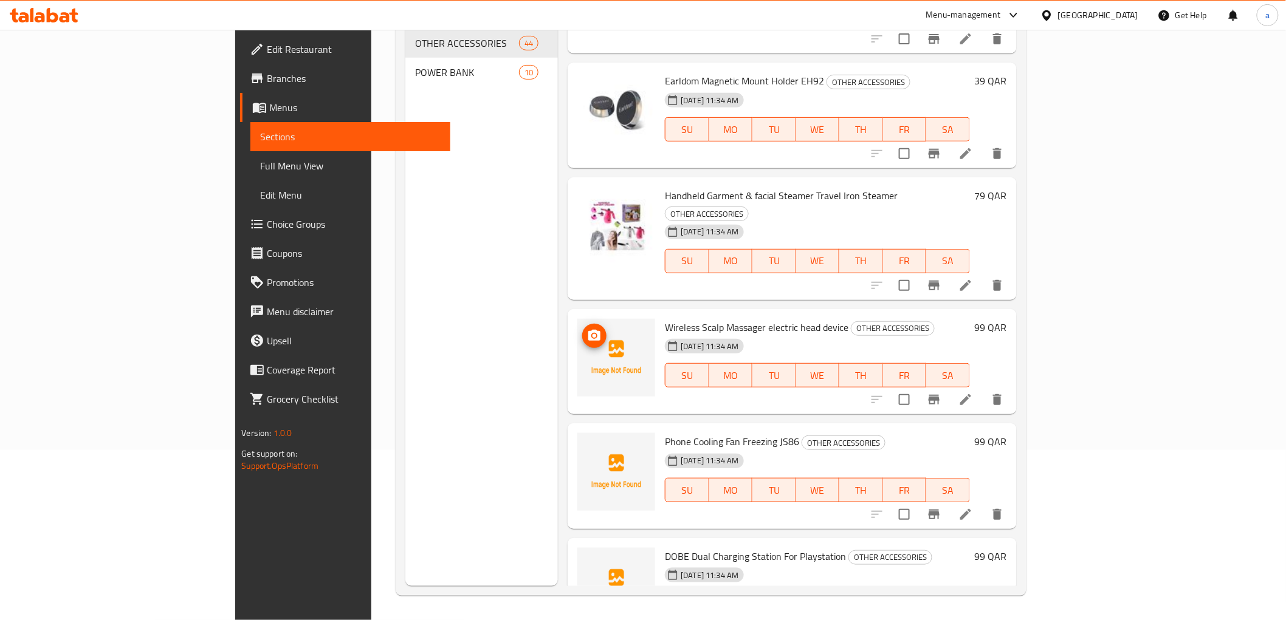
click at [582, 329] on span "upload picture" at bounding box center [594, 336] width 24 height 15
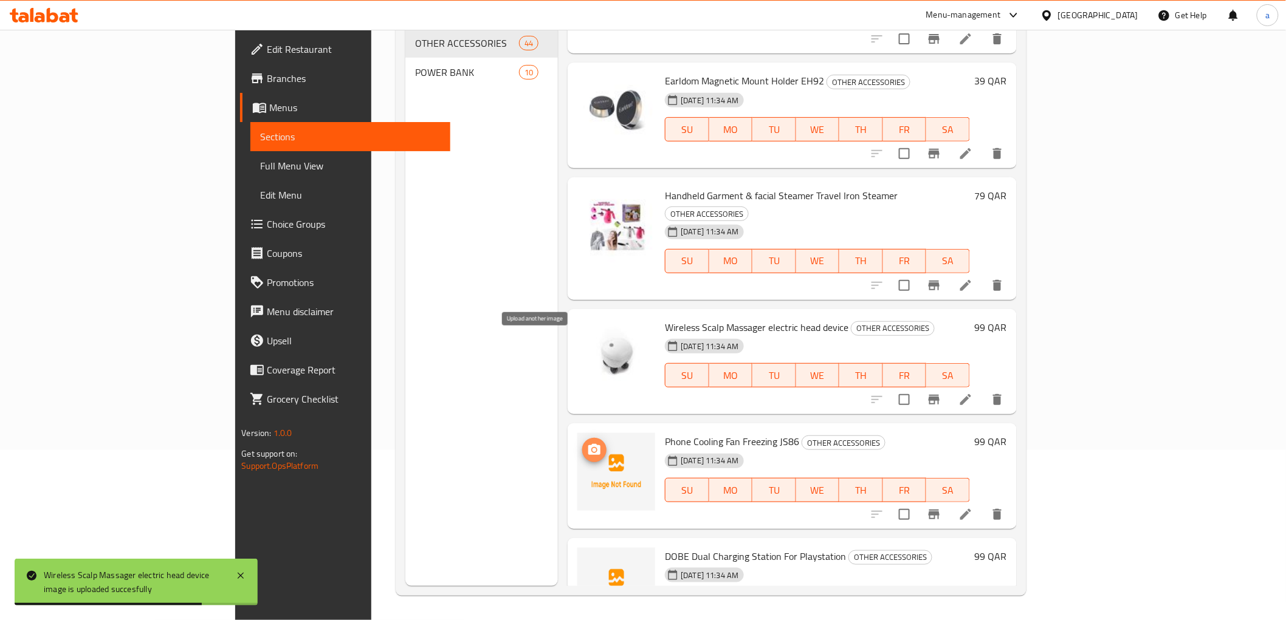
click at [587, 443] on icon "upload picture" at bounding box center [594, 450] width 15 height 15
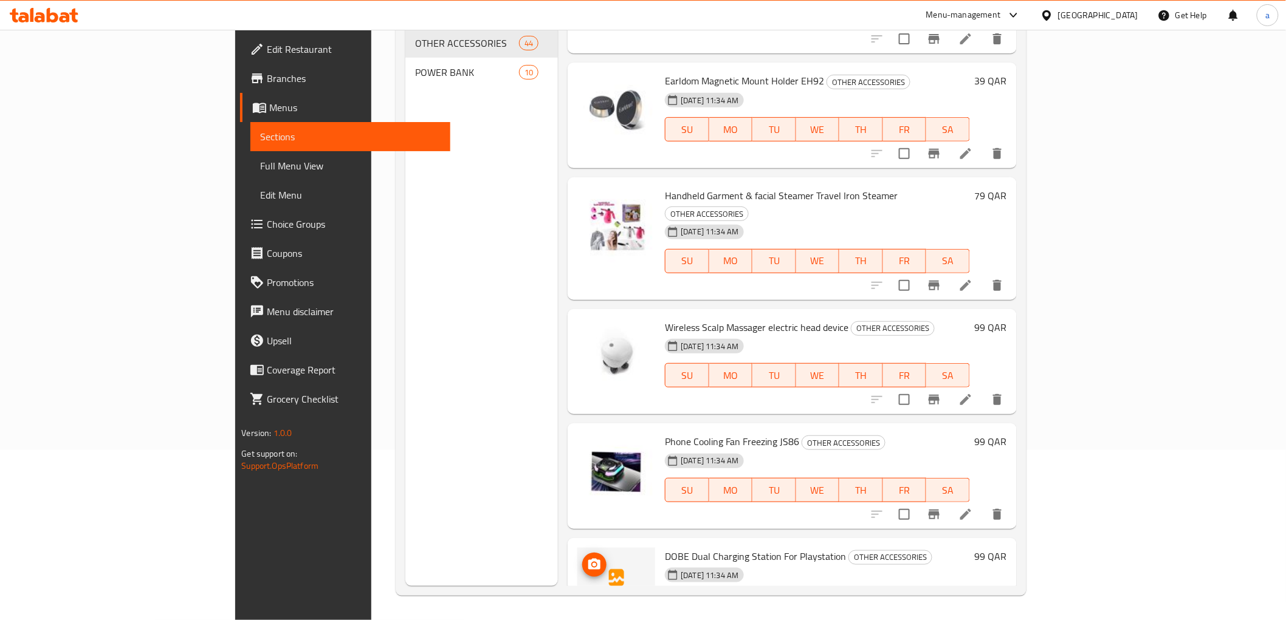
click at [587, 558] on icon "upload picture" at bounding box center [594, 565] width 15 height 15
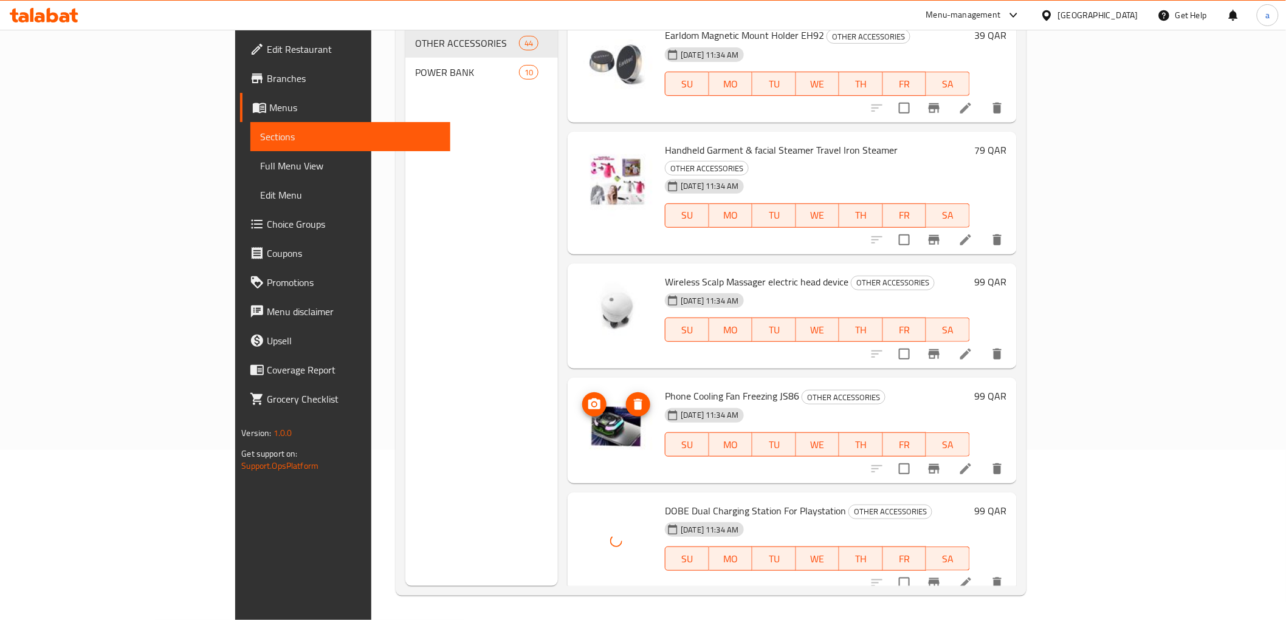
scroll to position [4450, 0]
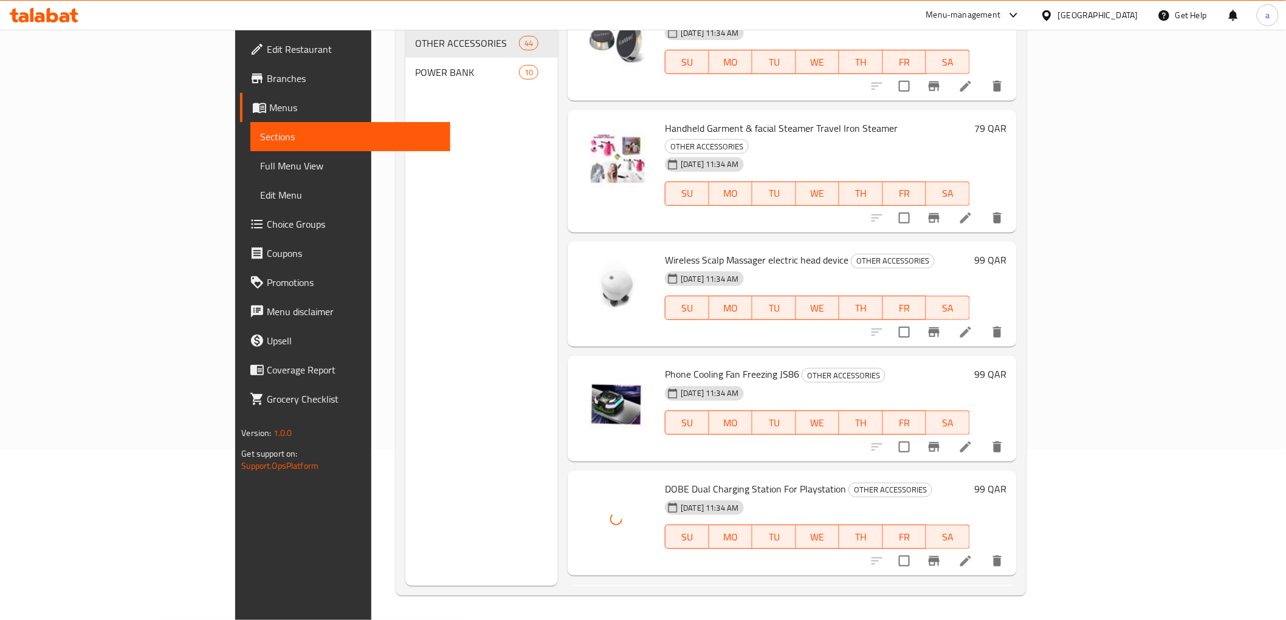
click at [587, 605] on icon "upload picture" at bounding box center [594, 612] width 15 height 15
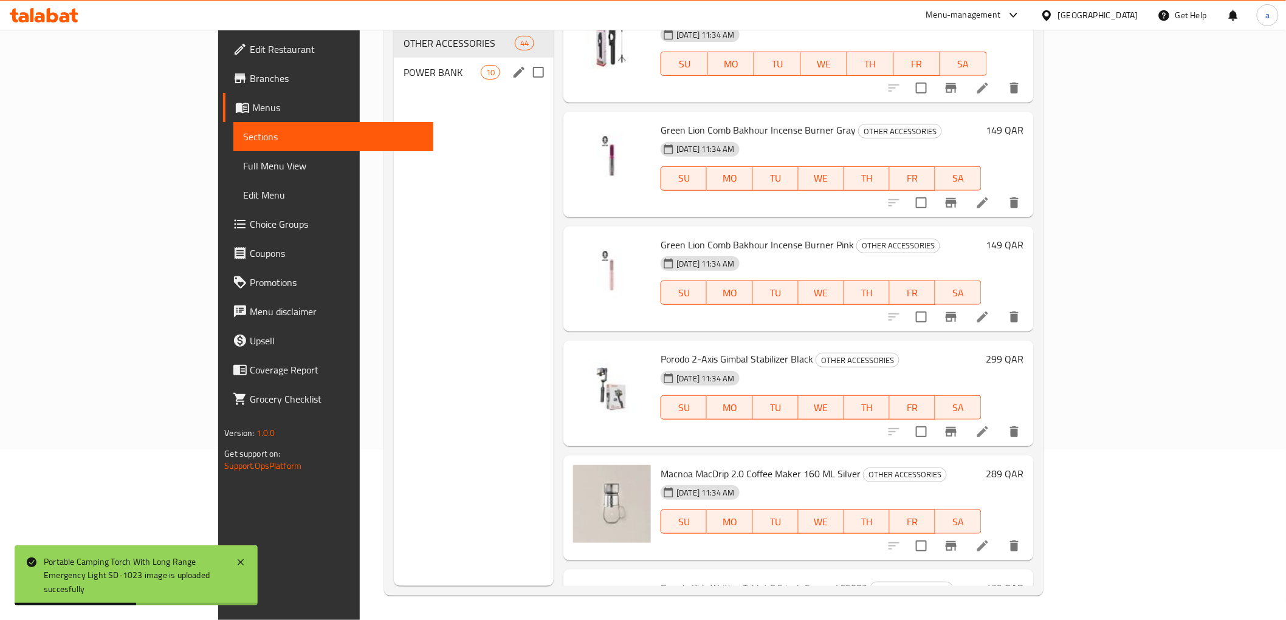
click at [413, 65] on span "POWER BANK" at bounding box center [442, 72] width 77 height 15
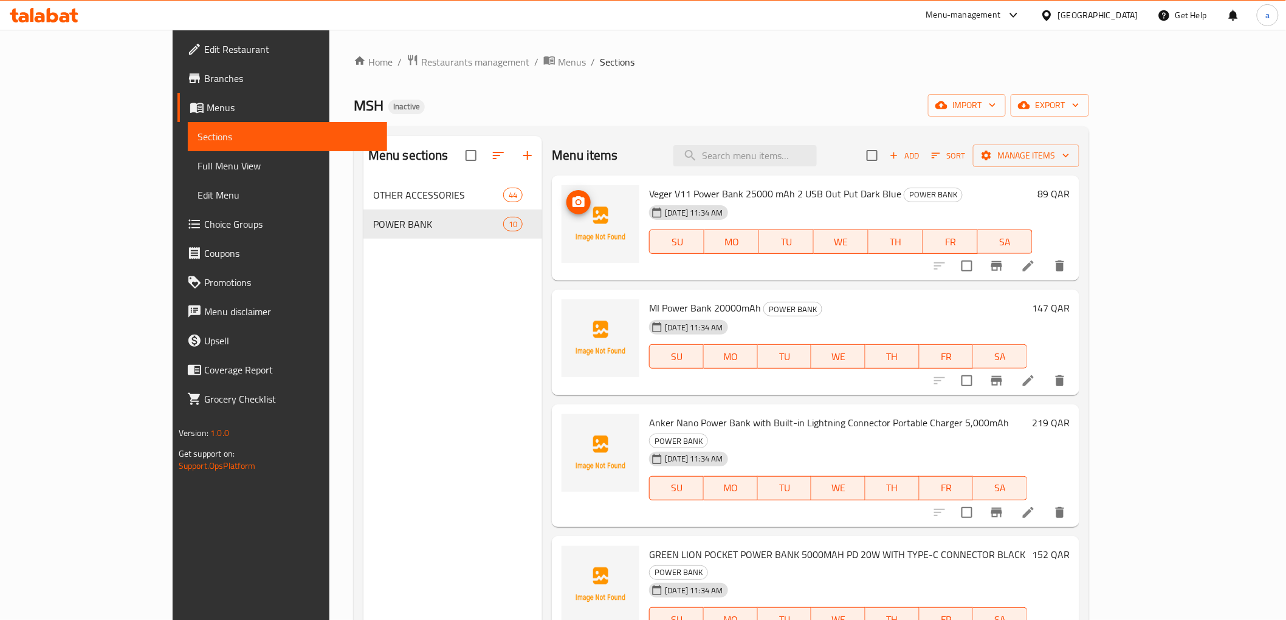
click at [571, 198] on icon "upload picture" at bounding box center [578, 202] width 15 height 15
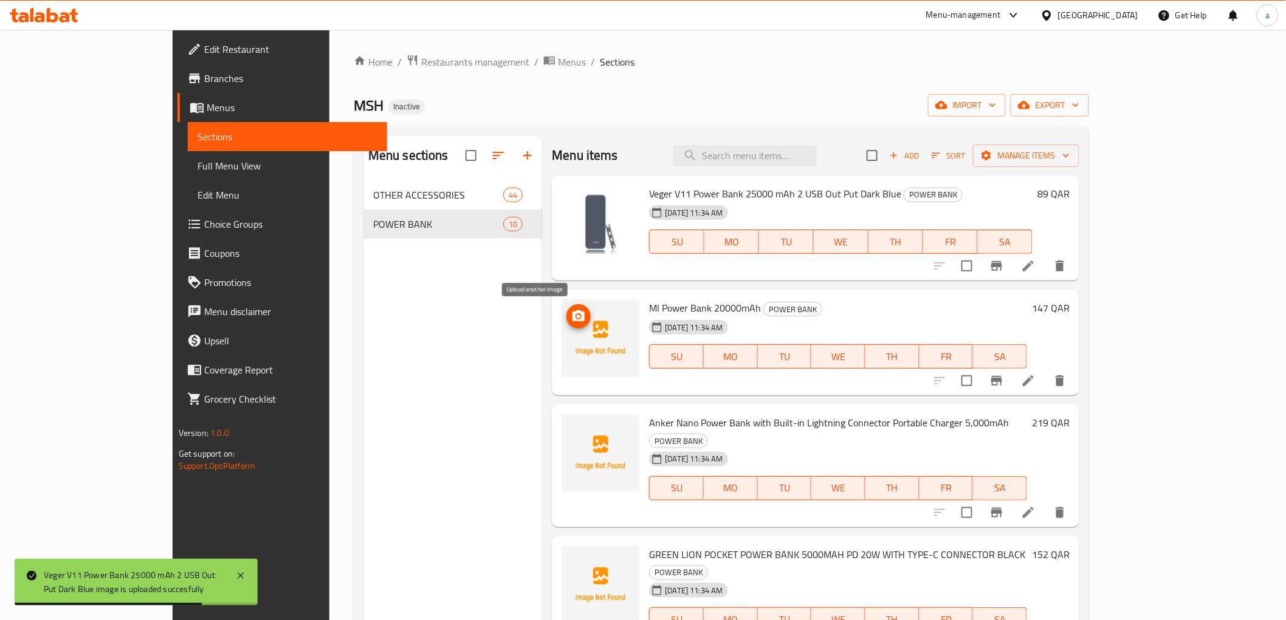
click at [572, 319] on icon "upload picture" at bounding box center [578, 316] width 12 height 11
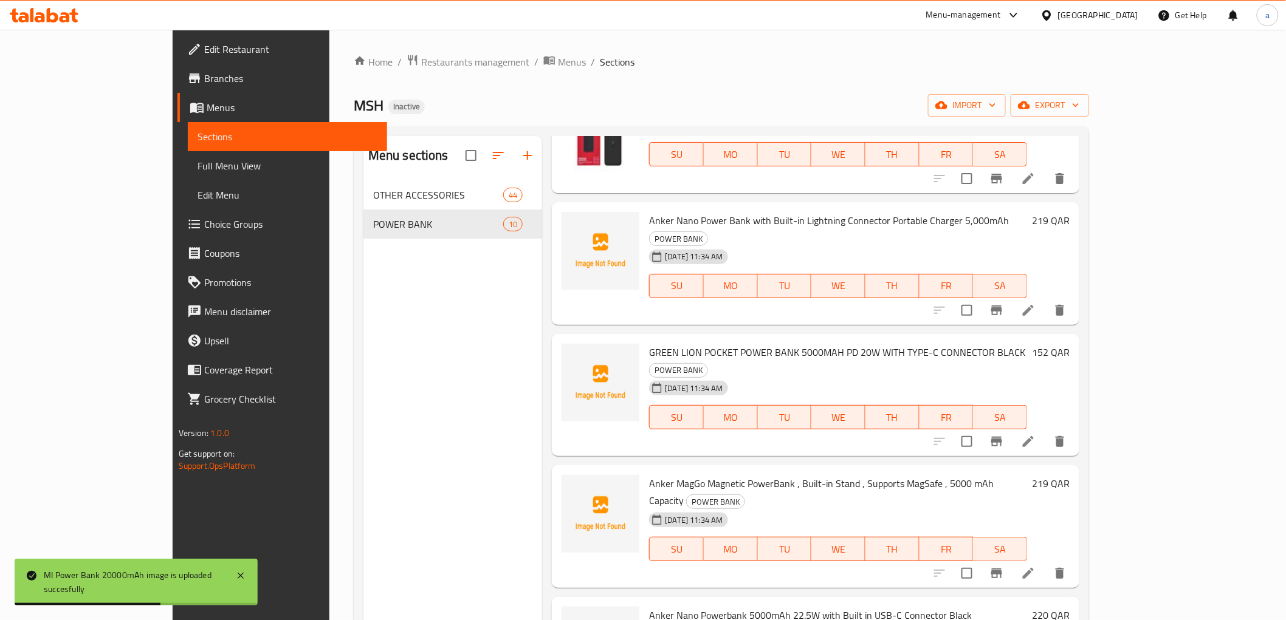
scroll to position [135, 0]
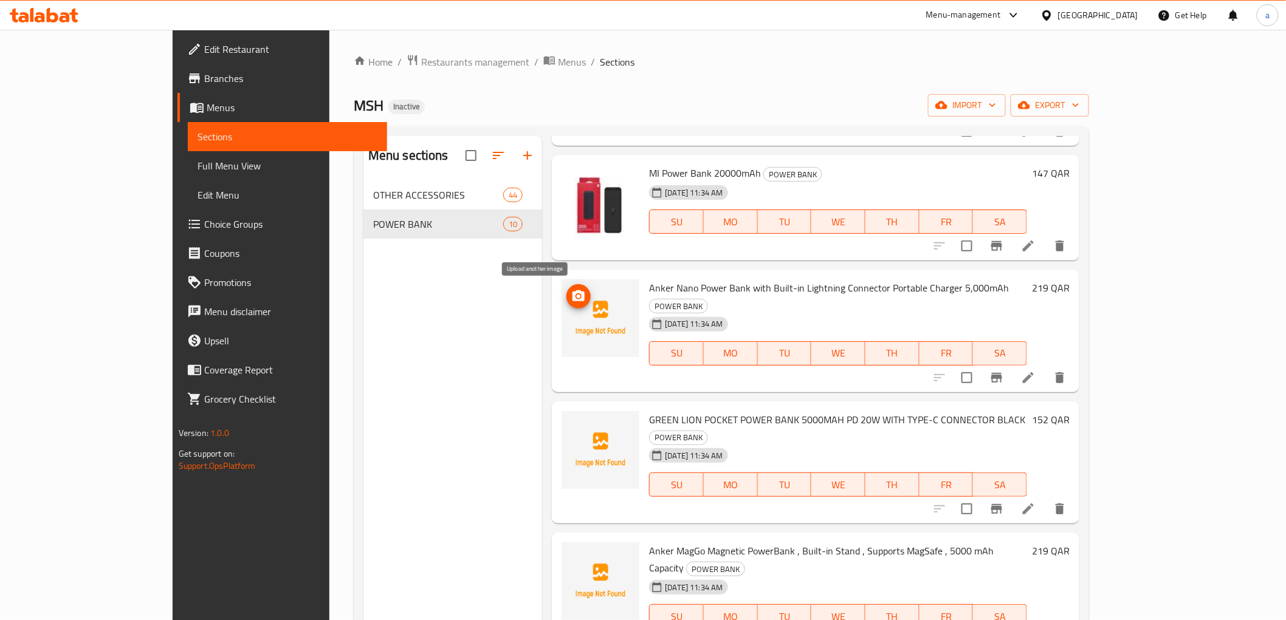
click at [572, 292] on icon "upload picture" at bounding box center [578, 295] width 12 height 11
click at [566, 416] on button "upload picture" at bounding box center [578, 428] width 24 height 24
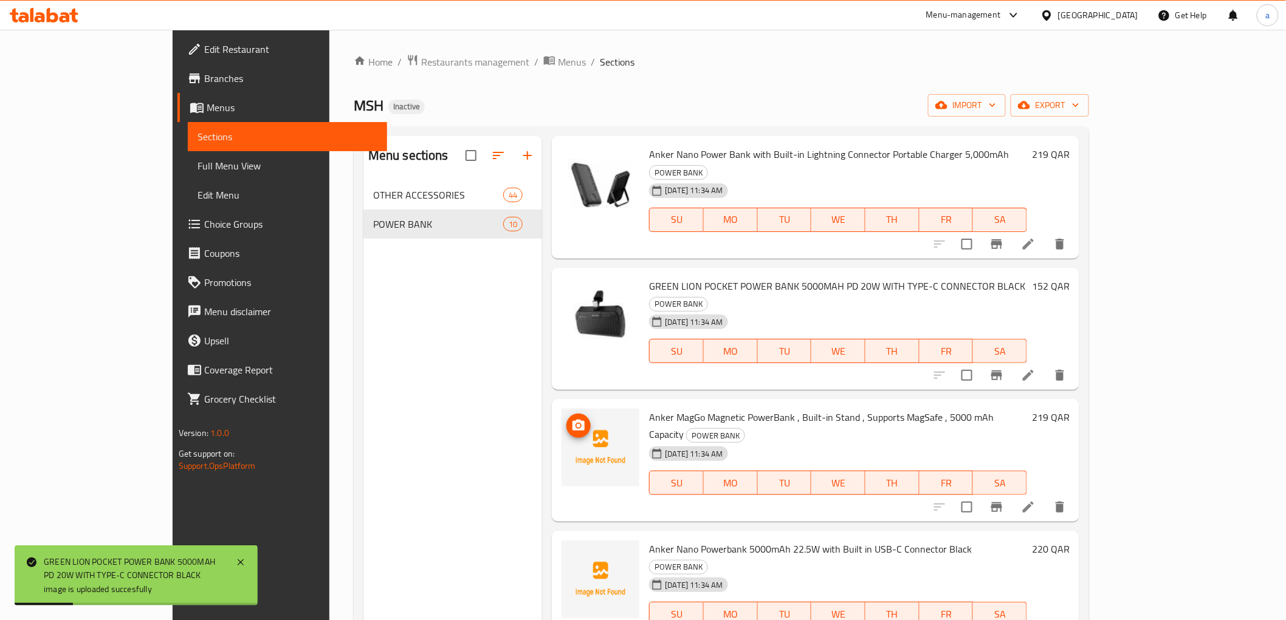
scroll to position [270, 0]
drag, startPoint x: 537, startPoint y: 401, endPoint x: 535, endPoint y: 388, distance: 13.5
click at [571, 418] on icon "upload picture" at bounding box center [578, 425] width 15 height 15
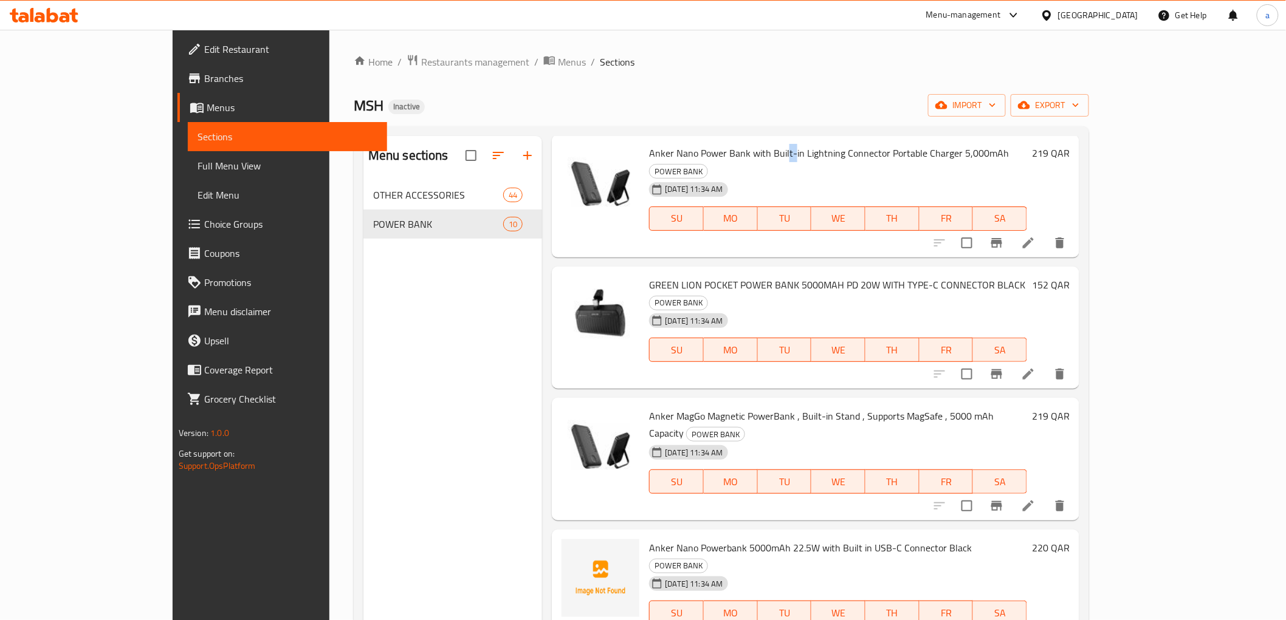
click at [744, 154] on span "Anker Nano Power Bank with Built-in Lightning Connector Portable Charger 5,000m…" at bounding box center [829, 153] width 360 height 18
click at [755, 177] on div "[DATE] 11:34 AM SU MO TU WE TH FR SA" at bounding box center [838, 210] width 388 height 66
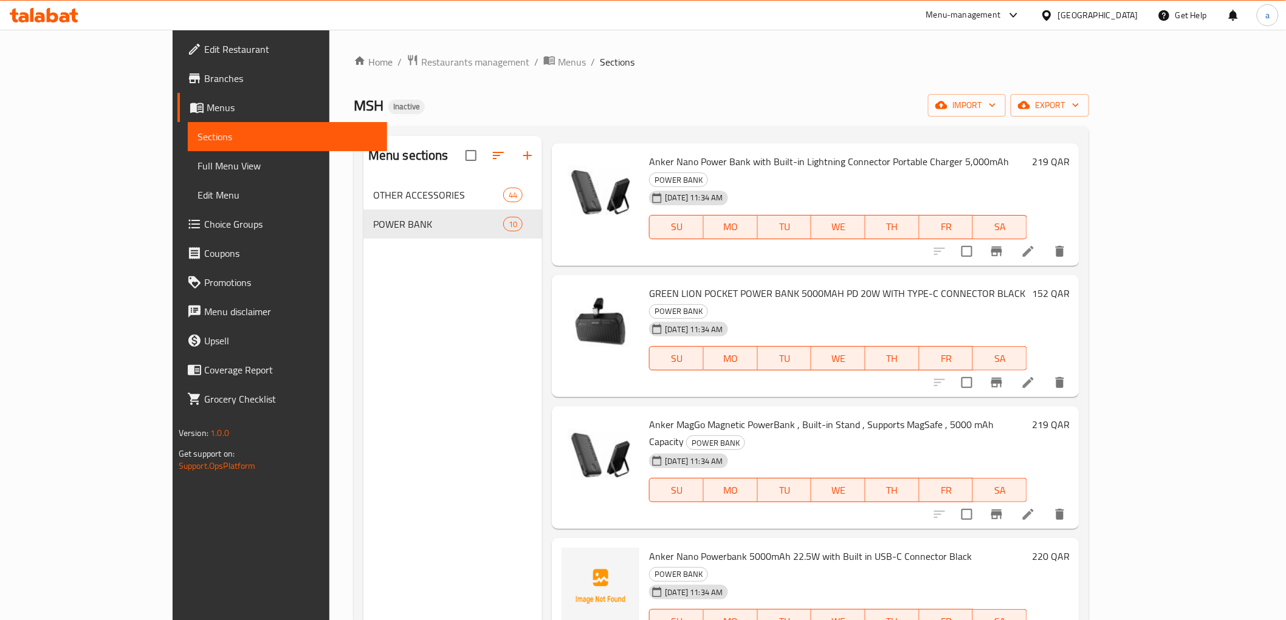
scroll to position [284, 0]
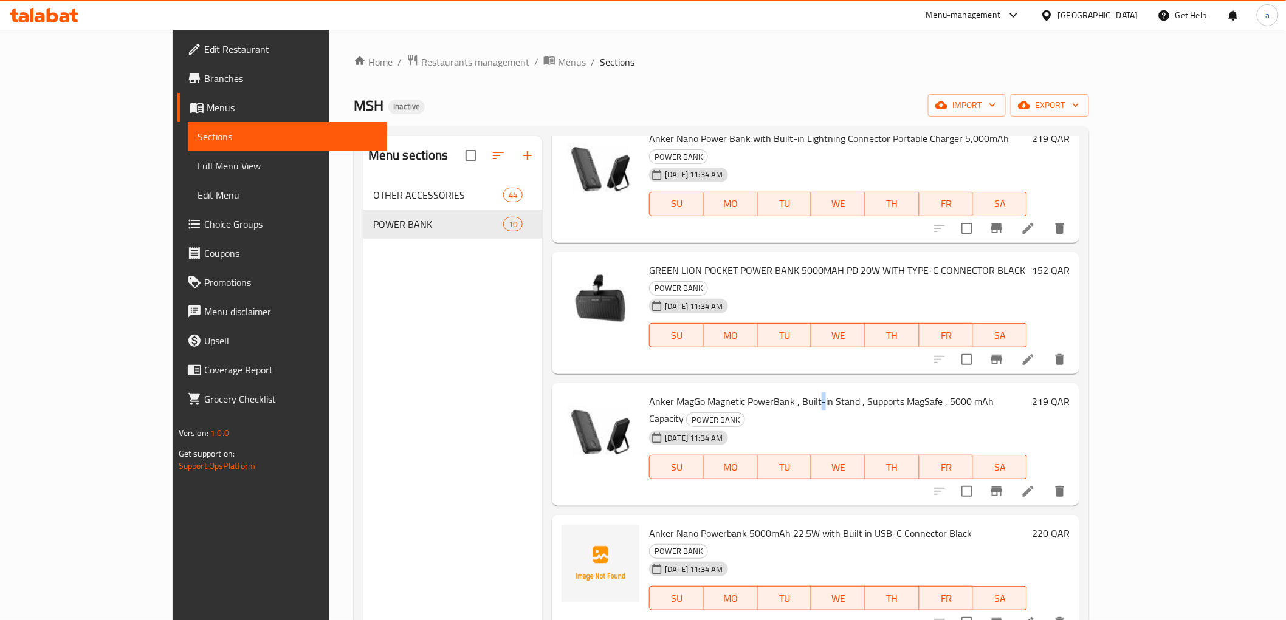
click at [775, 393] on span "Anker MagGo Magnetic PowerBank , Built-in Stand , Supports MagSafe , 5000 mAh C…" at bounding box center [821, 410] width 345 height 35
click at [862, 393] on span "Anker MagGo Magnetic PowerBank , Built-in Stand , Supports MagSafe , 5000 mAh C…" at bounding box center [821, 410] width 345 height 35
click at [776, 393] on span "Anker MagGo Magnetic PowerBank , Built-in Stand , Supports MagSafe , 5000 mAh C…" at bounding box center [821, 410] width 345 height 35
click at [779, 426] on div "[DATE] 11:34 AM SU MO TU WE TH FR SA" at bounding box center [838, 459] width 388 height 66
click at [776, 393] on span "Anker MagGo Magnetic PowerBank , Built-in Stand , Supports MagSafe , 5000 mAh C…" at bounding box center [821, 410] width 345 height 35
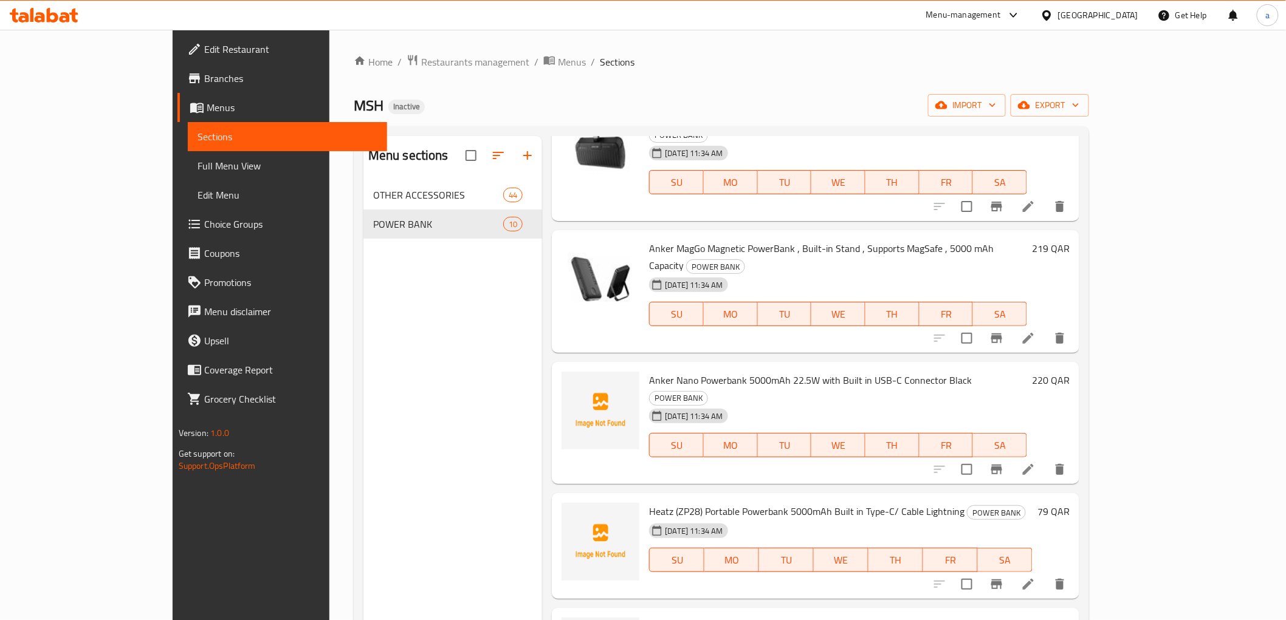
scroll to position [487, 0]
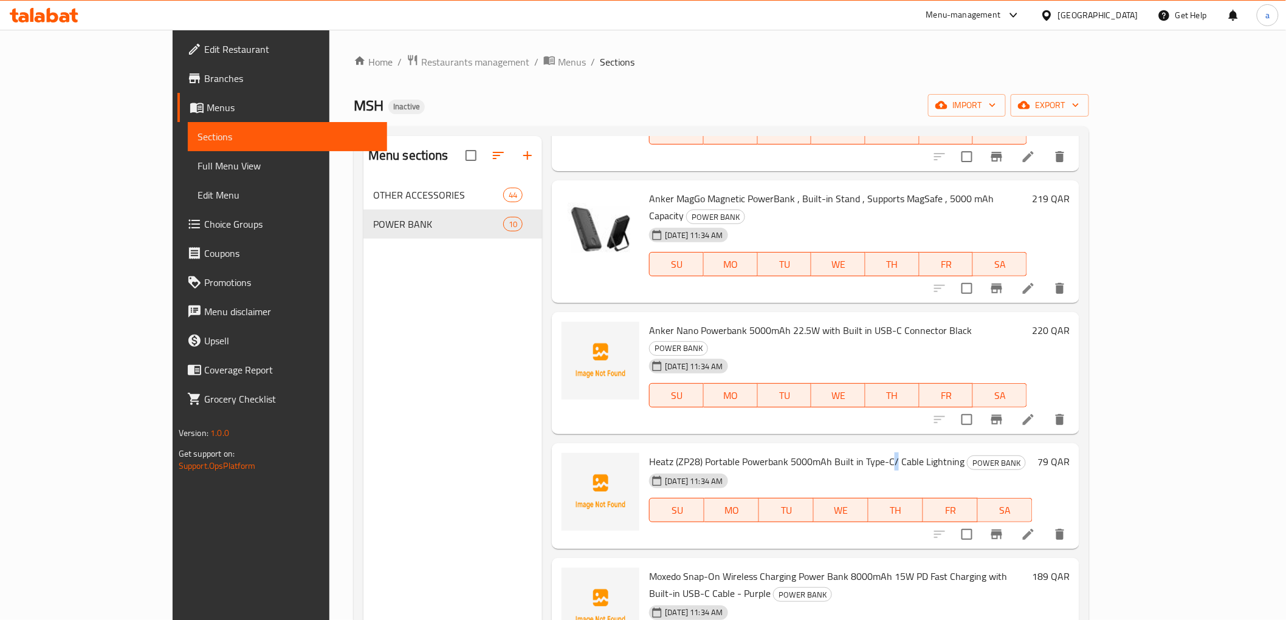
drag, startPoint x: 853, startPoint y: 399, endPoint x: 847, endPoint y: 397, distance: 6.3
click at [847, 453] on span "Heatz (ZP28) Portable Powerbank 5000mAh Built in Type-C/ Cable Lightning" at bounding box center [806, 462] width 315 height 18
click at [847, 469] on div "[DATE] 11:34 AM SU MO TU WE TH FR SA" at bounding box center [840, 502] width 393 height 66
click at [1030, 103] on icon "button" at bounding box center [1024, 105] width 12 height 12
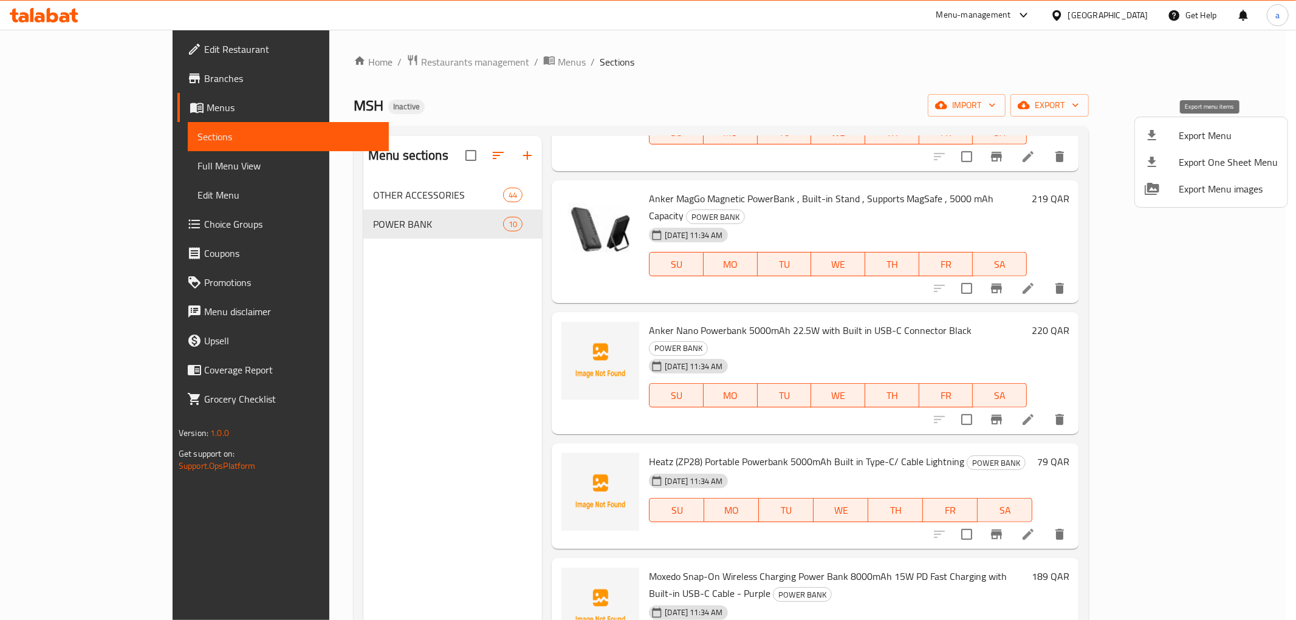
click at [1244, 138] on span "Export Menu" at bounding box center [1228, 135] width 99 height 15
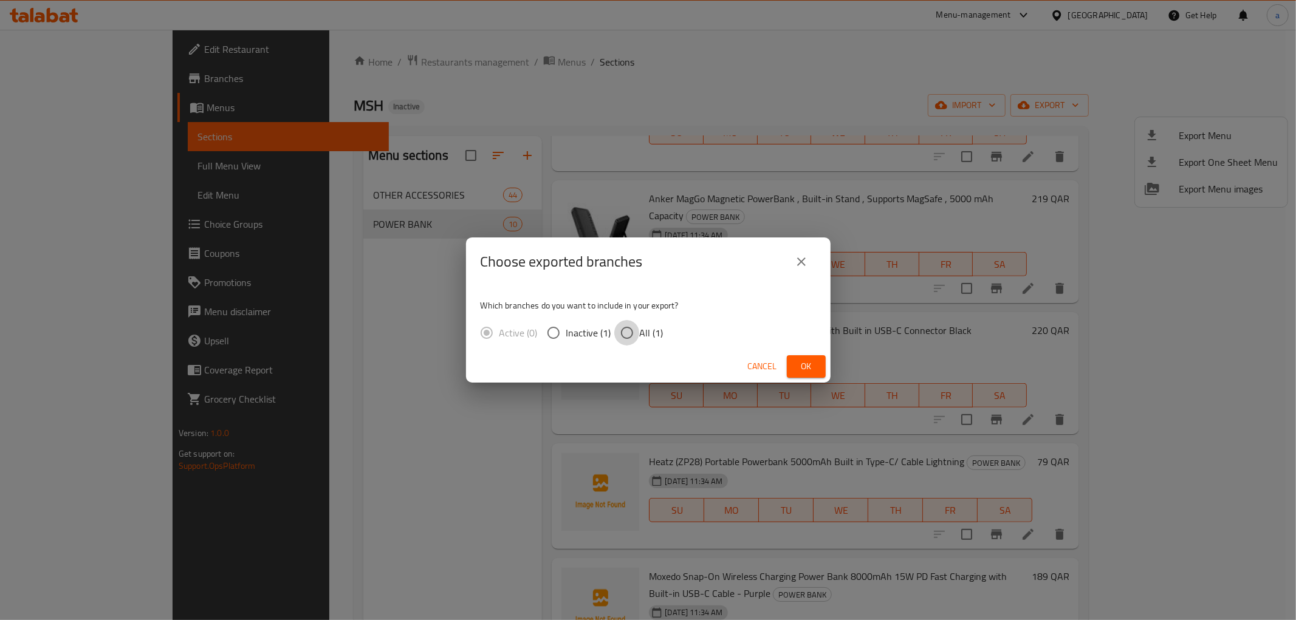
click at [621, 335] on input "All (1)" at bounding box center [627, 333] width 26 height 26
radio input "true"
click at [791, 370] on button "Ok" at bounding box center [806, 367] width 39 height 22
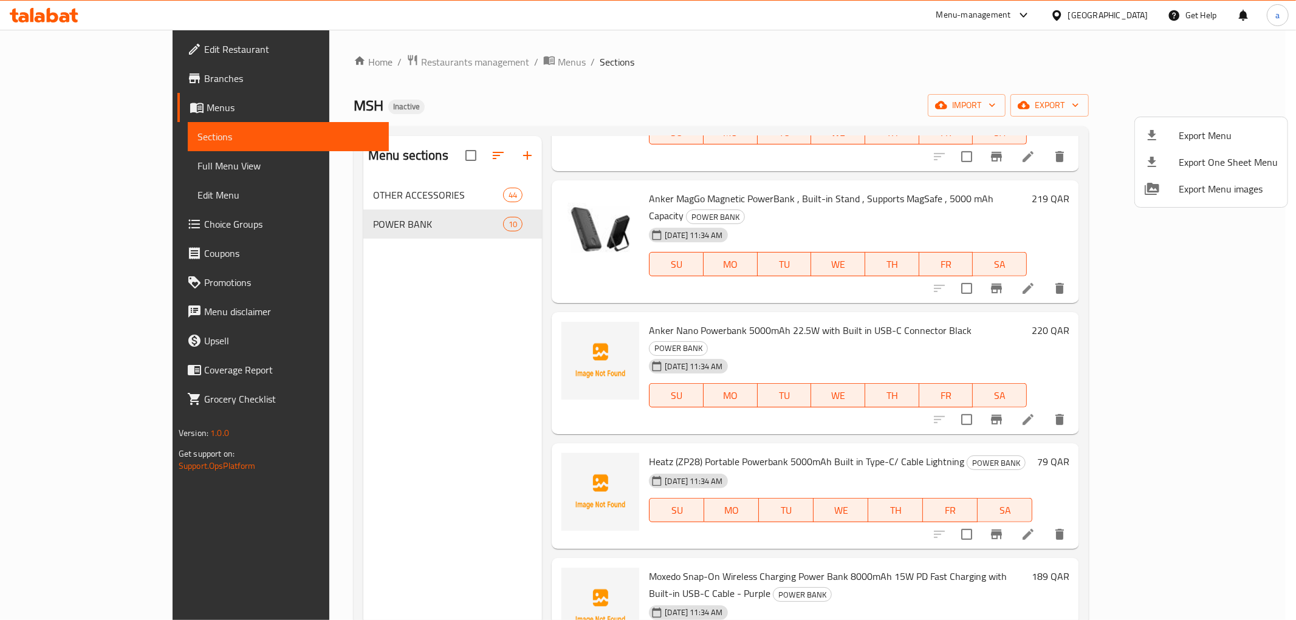
click at [1056, 95] on div at bounding box center [648, 310] width 1296 height 620
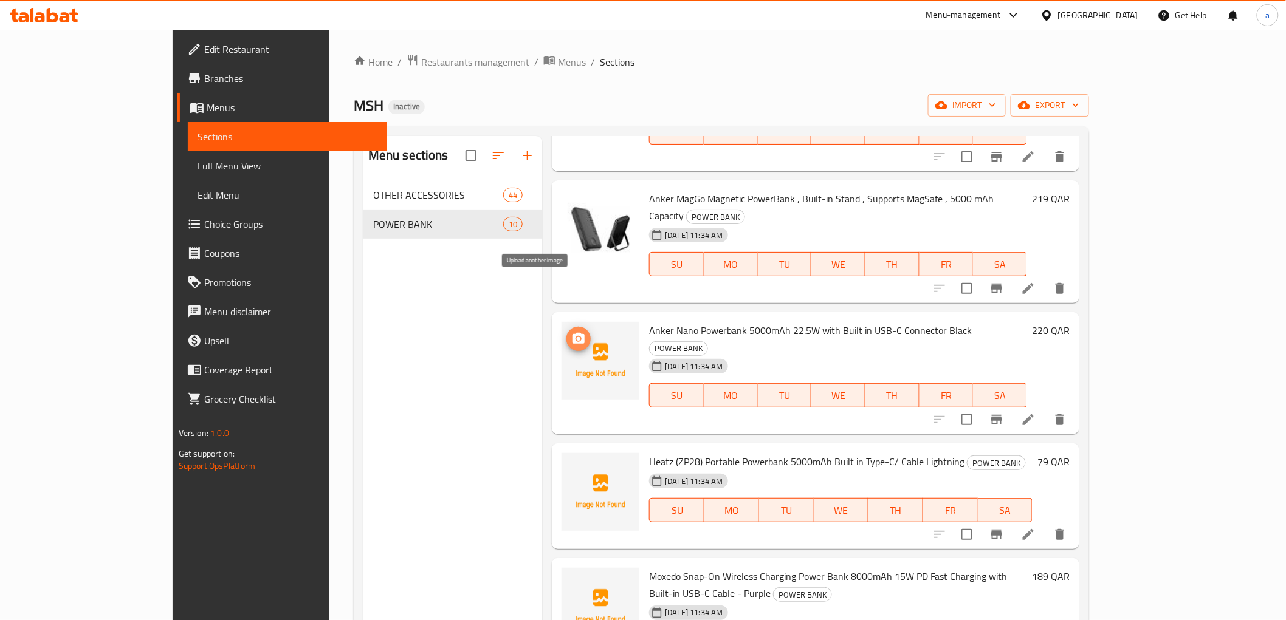
click at [572, 333] on icon "upload picture" at bounding box center [578, 338] width 12 height 11
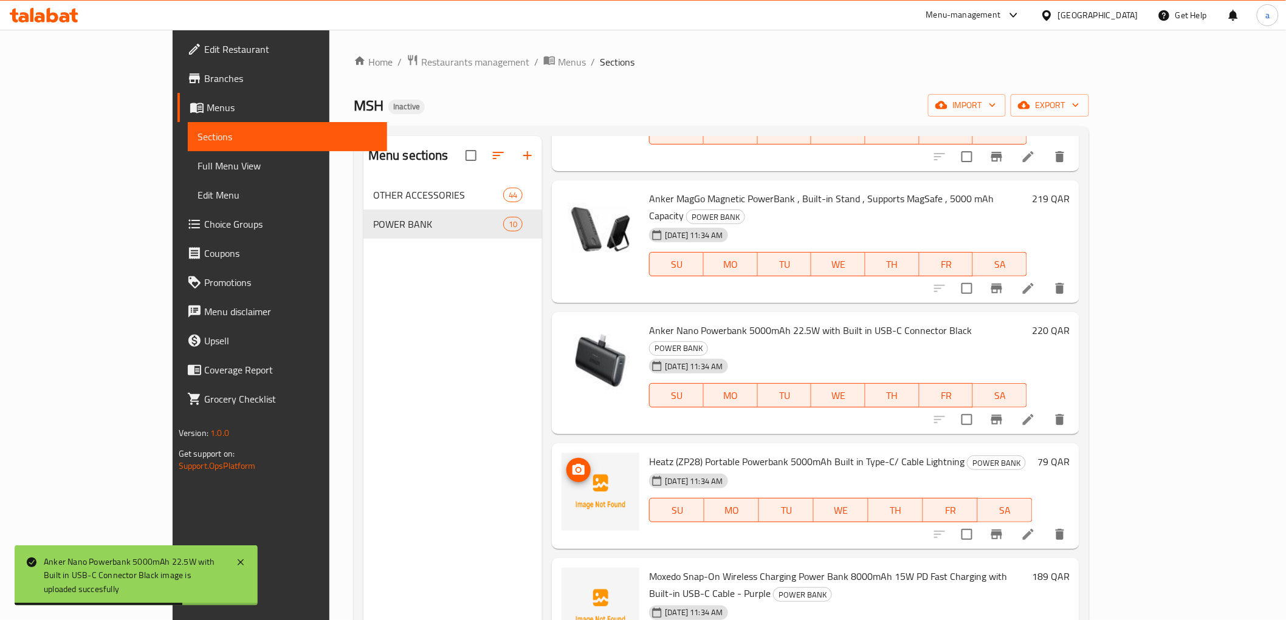
click at [562, 453] on img at bounding box center [601, 492] width 78 height 78
click at [572, 464] on icon "upload picture" at bounding box center [578, 469] width 12 height 11
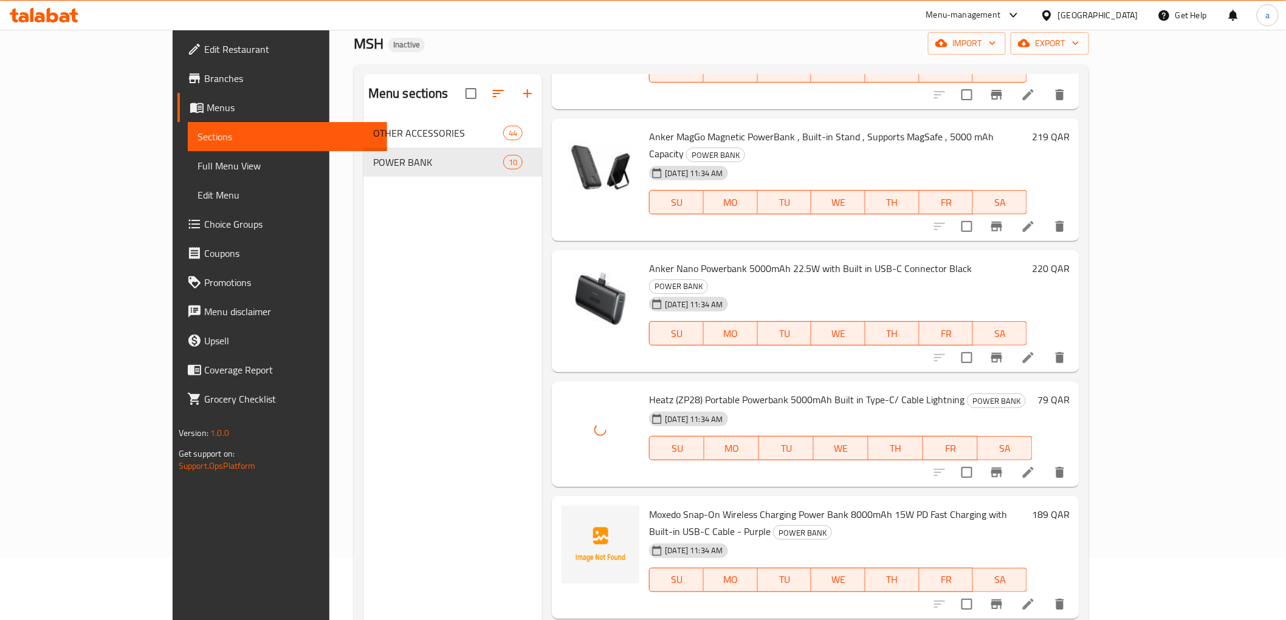
scroll to position [135, 0]
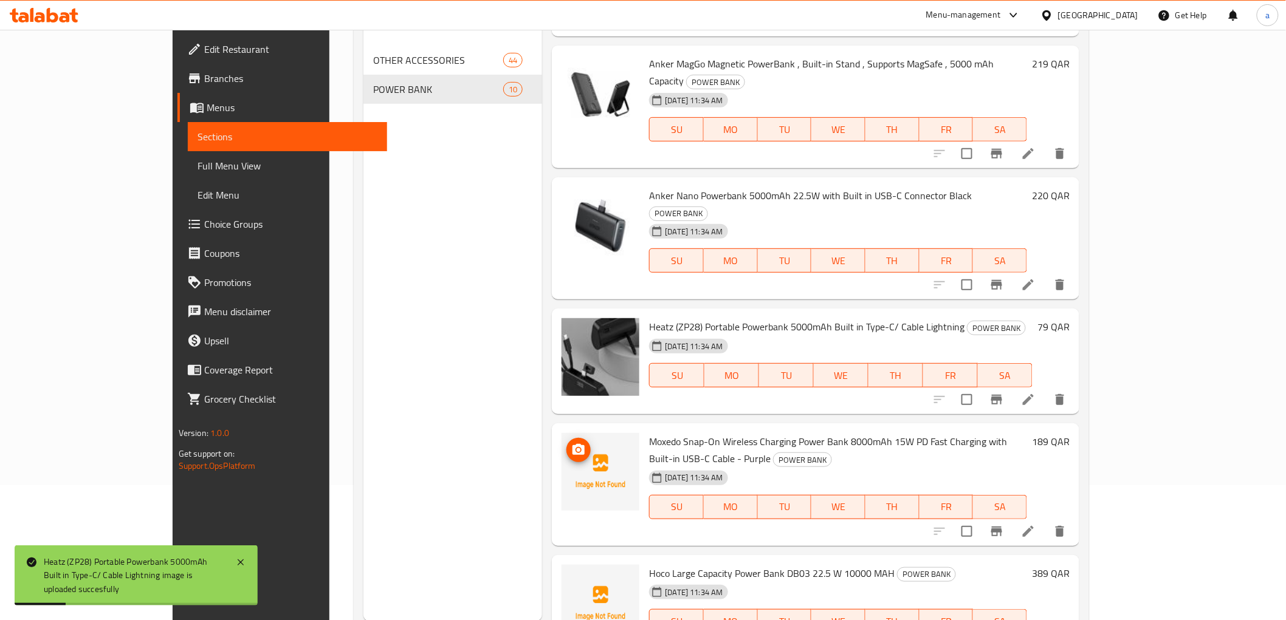
click at [572, 444] on icon "upload picture" at bounding box center [578, 449] width 12 height 11
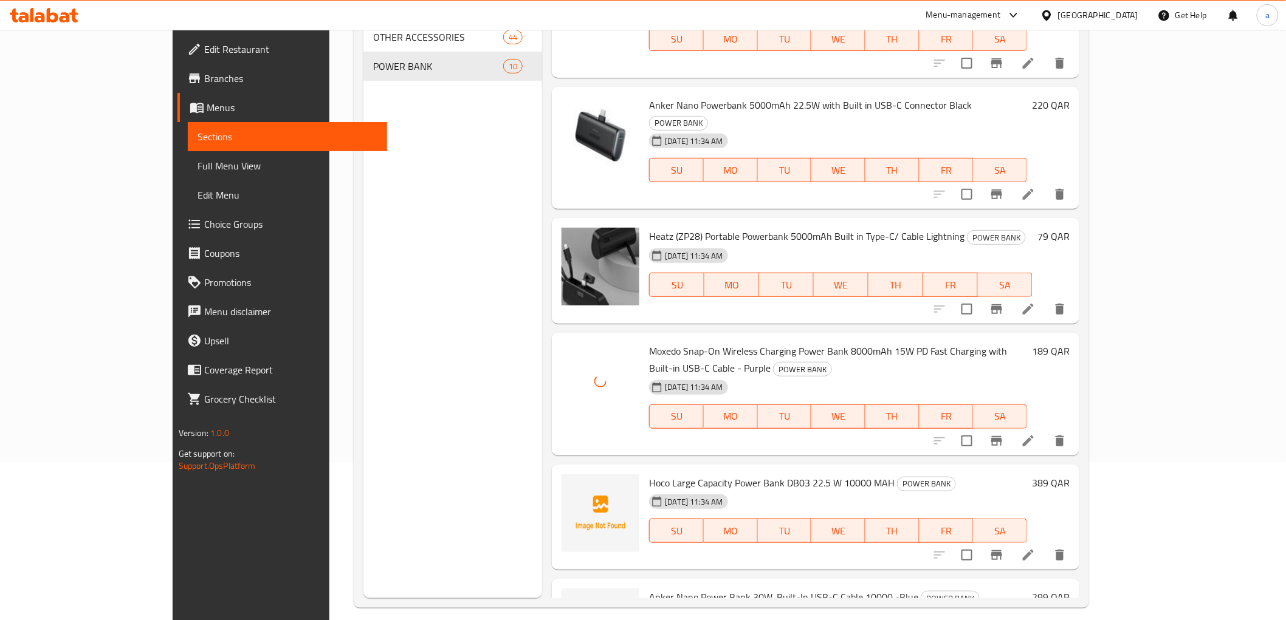
scroll to position [170, 0]
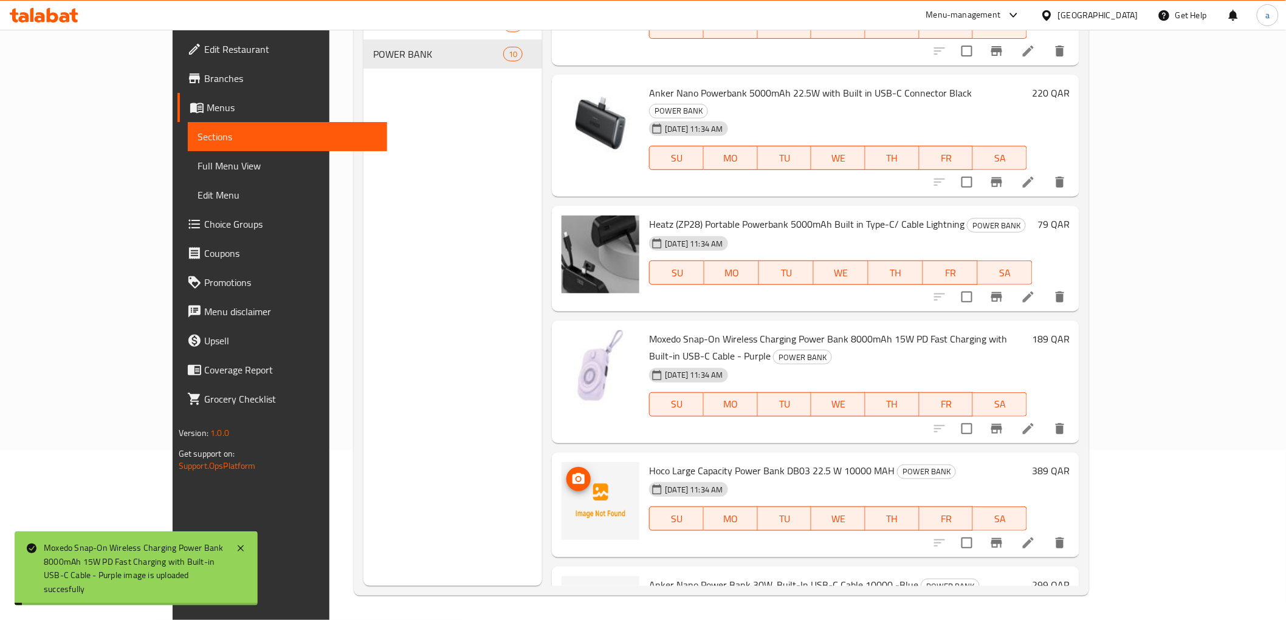
click at [571, 472] on icon "upload picture" at bounding box center [578, 479] width 15 height 15
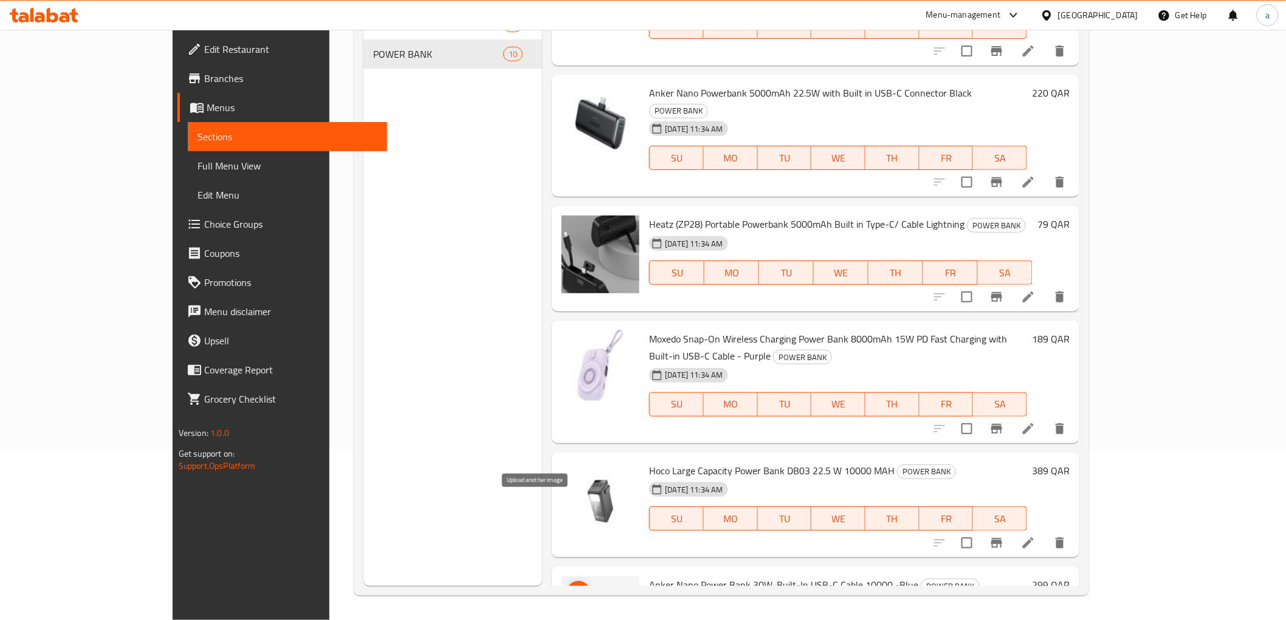
click at [572, 588] on icon "upload picture" at bounding box center [578, 593] width 12 height 11
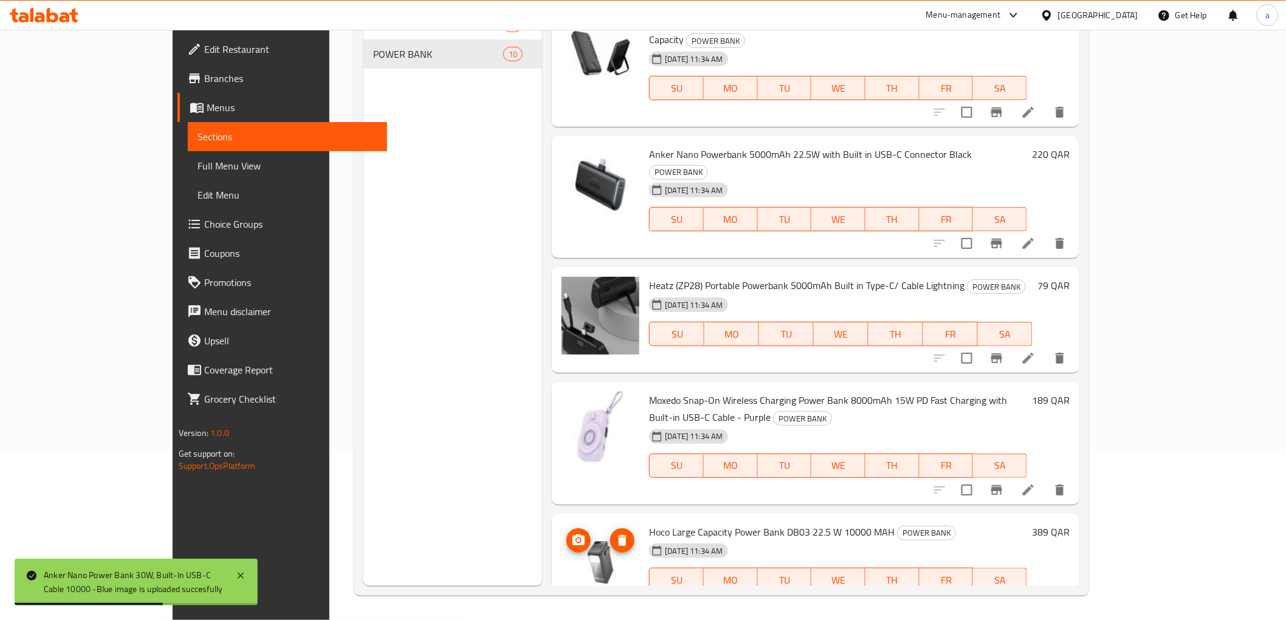
scroll to position [555, 0]
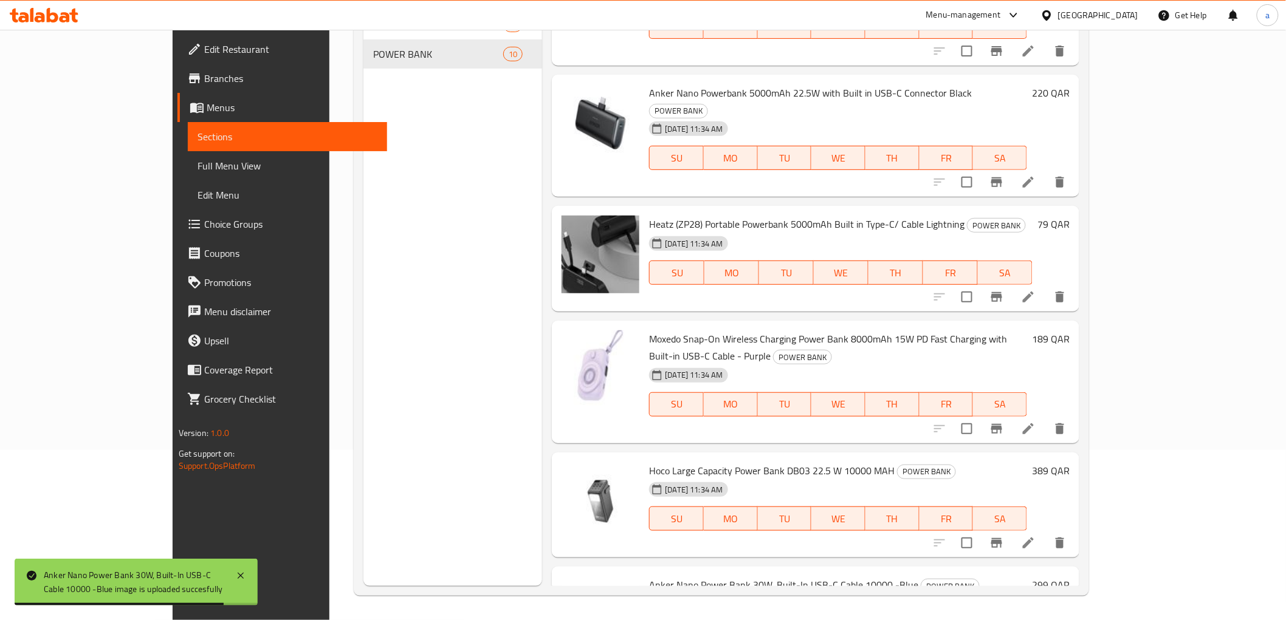
click at [198, 169] on span "Full Menu View" at bounding box center [288, 166] width 180 height 15
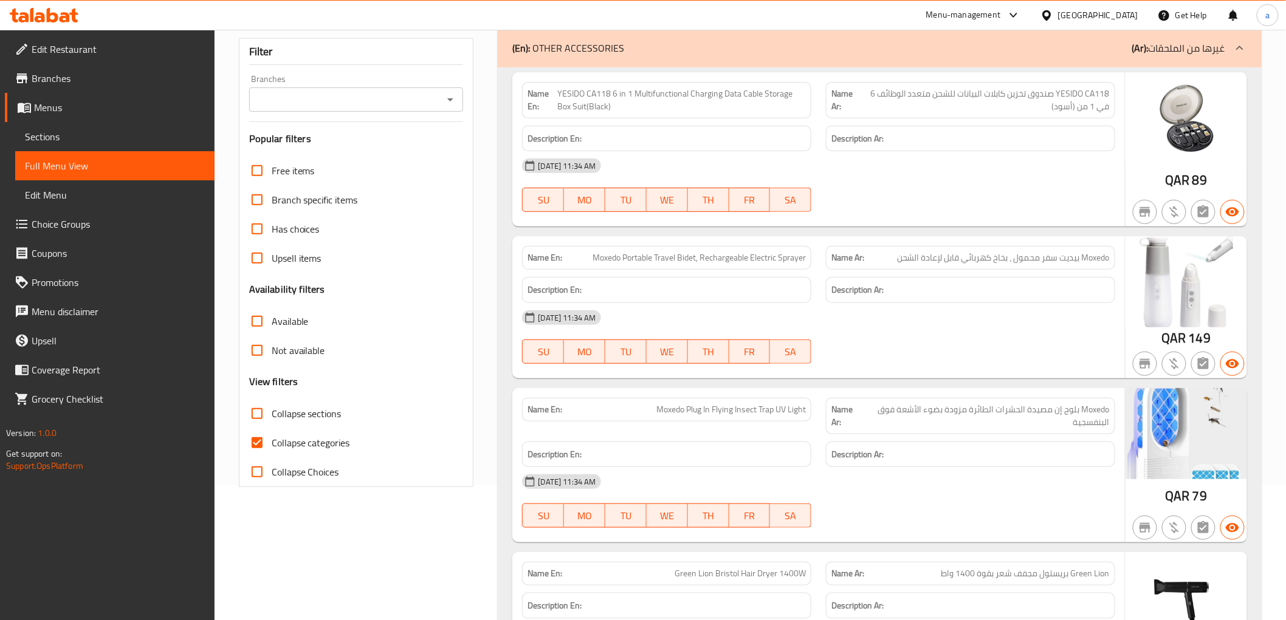
scroll to position [202, 0]
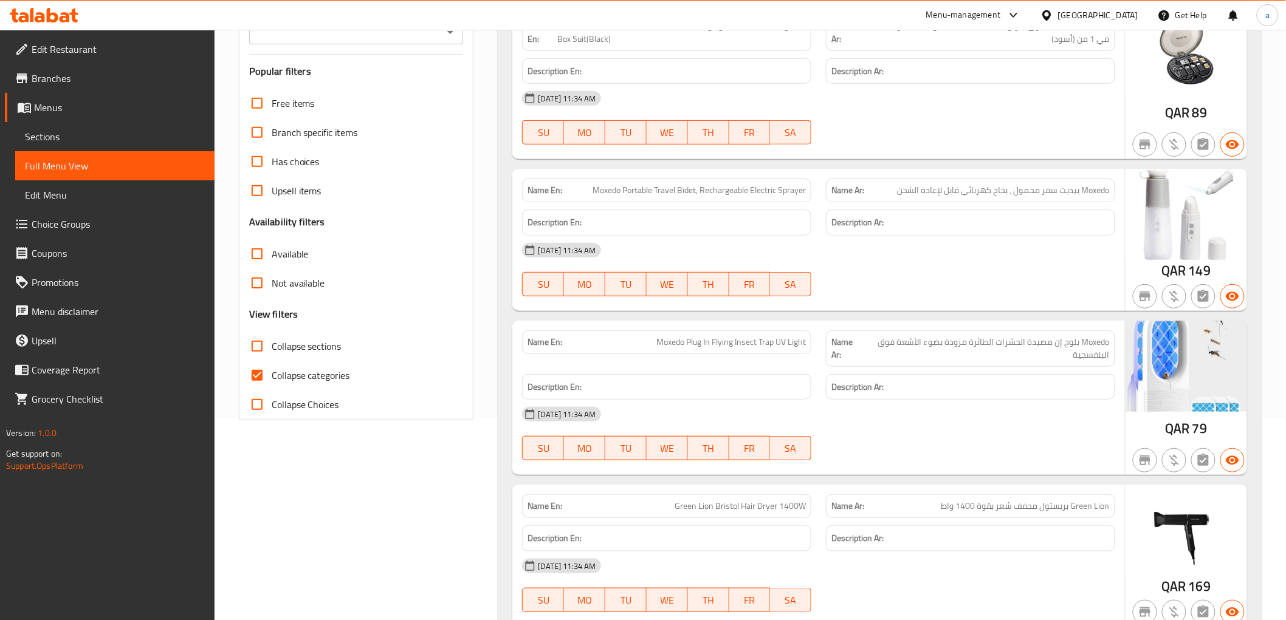
click at [1077, 342] on span "Moxedo بلوج إن مصيدة الحشرات الطائرة مزودة بضوء الأشعة فوق البنفسجية" at bounding box center [986, 349] width 248 height 26
drag, startPoint x: 1082, startPoint y: 340, endPoint x: 1050, endPoint y: 339, distance: 31.6
click at [1050, 339] on span "Moxedo بلوج إن مصيدة الحشرات الطائرة مزودة بضوء الأشعة فوق البنفسجية" at bounding box center [986, 349] width 248 height 26
click at [1062, 350] on span "Moxedo بلوج إن مصيدة الحشرات الطائرة مزودة بضوء الأشعة فوق البنفسجية" at bounding box center [986, 349] width 248 height 26
